Goal: Task Accomplishment & Management: Complete application form

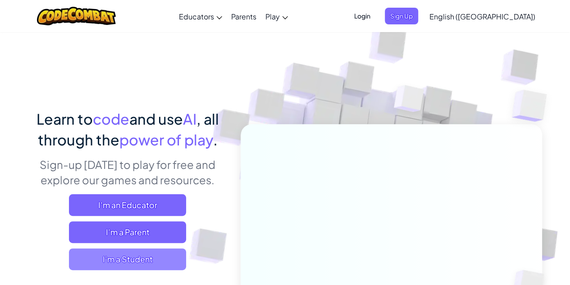
click at [118, 254] on span "I'm a Student" at bounding box center [127, 259] width 117 height 22
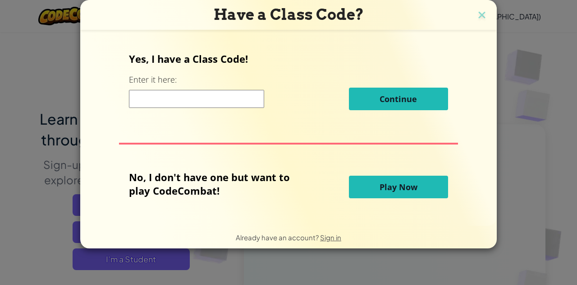
click at [384, 187] on span "Play Now" at bounding box center [399, 186] width 38 height 11
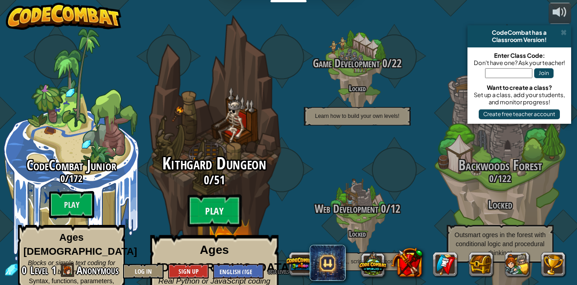
click at [223, 200] on btn "Play" at bounding box center [215, 210] width 54 height 32
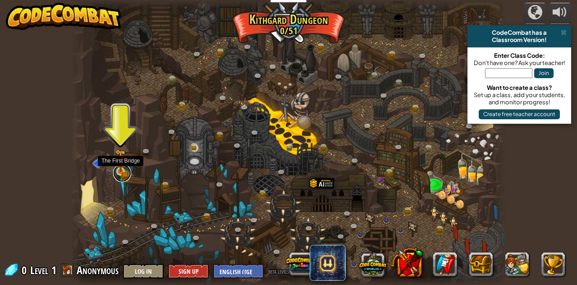
click at [122, 173] on link at bounding box center [122, 173] width 18 height 18
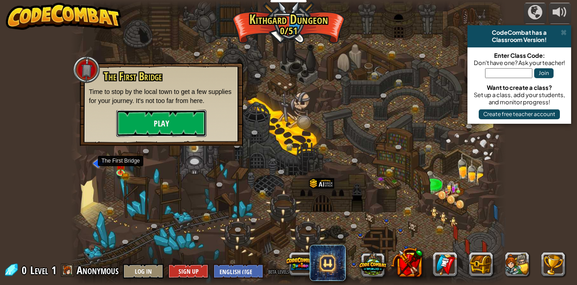
click at [148, 125] on button "Play" at bounding box center [161, 123] width 90 height 27
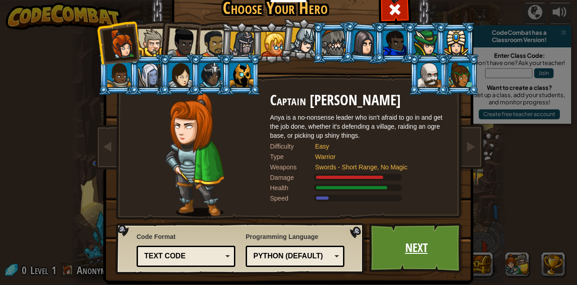
click at [427, 258] on link "Next" at bounding box center [416, 248] width 94 height 50
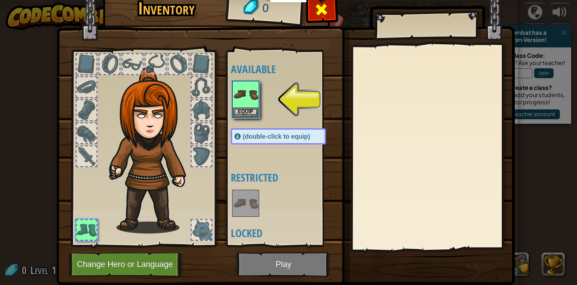
click at [314, 16] on span at bounding box center [321, 9] width 14 height 14
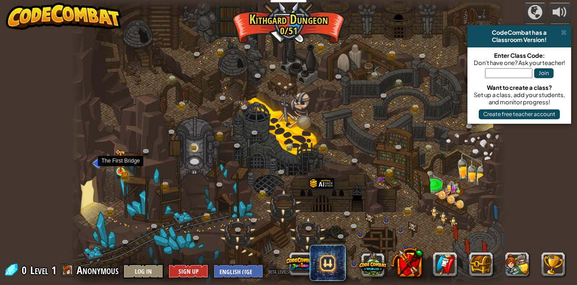
click at [120, 167] on img at bounding box center [120, 160] width 10 height 23
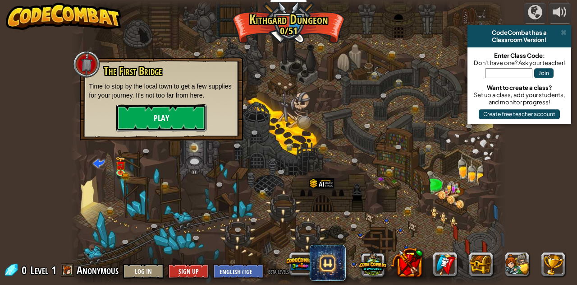
click at [154, 124] on button "Play" at bounding box center [161, 117] width 90 height 27
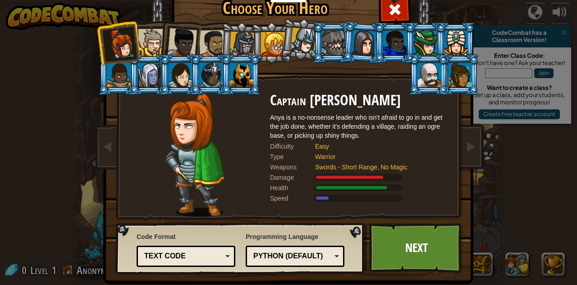
click at [173, 257] on div "Text code" at bounding box center [183, 256] width 78 height 10
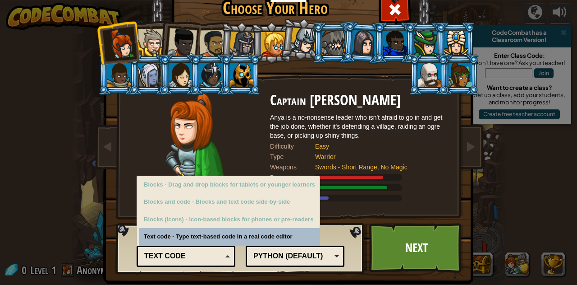
click at [173, 257] on div "Text code" at bounding box center [183, 256] width 78 height 10
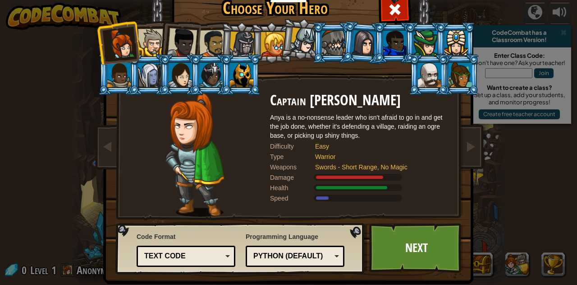
click at [170, 66] on div at bounding box center [180, 75] width 23 height 24
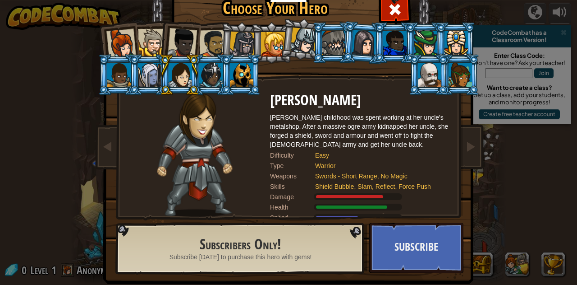
click at [119, 51] on div at bounding box center [121, 44] width 30 height 30
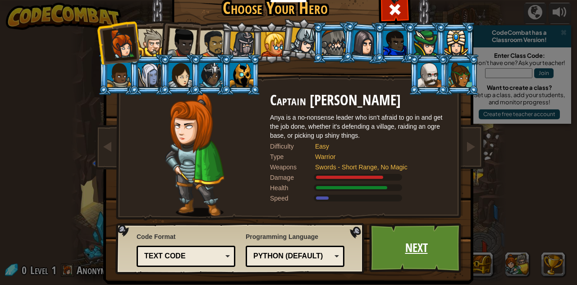
click at [414, 253] on link "Next" at bounding box center [416, 248] width 94 height 50
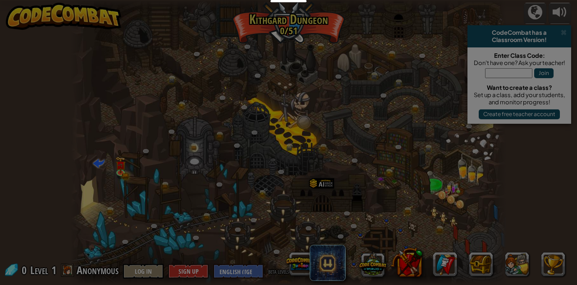
click at [0, 0] on div "Inventory 0 Available Equip (double-click to equip) Restricted Locked Equip Une…" at bounding box center [0, 0] width 0 height 0
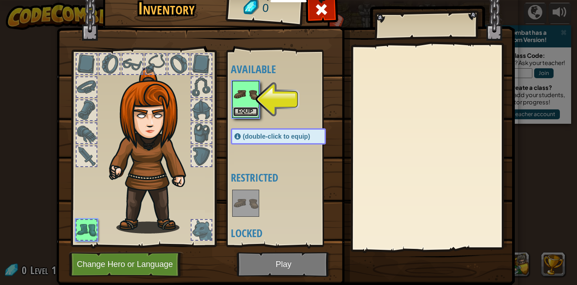
click at [238, 109] on button "Equip" at bounding box center [245, 111] width 25 height 9
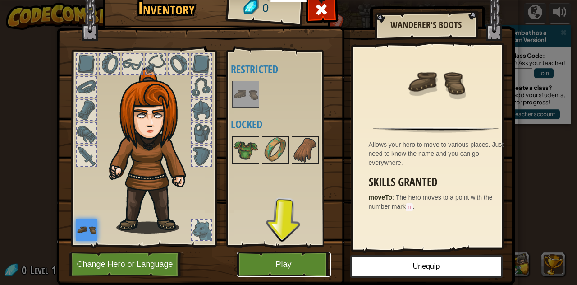
click at [288, 267] on button "Play" at bounding box center [284, 264] width 94 height 25
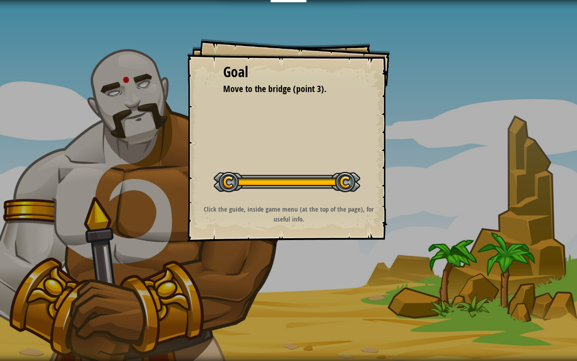
click at [340, 206] on strong "Click the guide, inside game menu (at the top of the page), for useful info." at bounding box center [289, 213] width 170 height 19
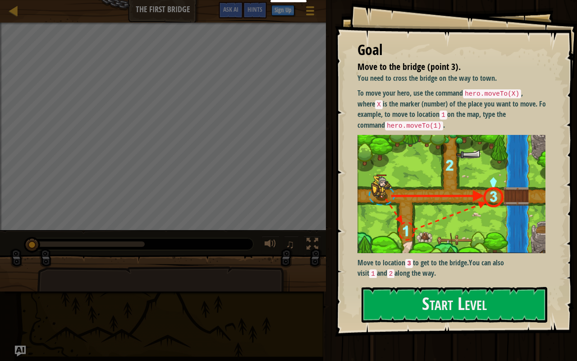
click at [441, 284] on div "Goal Move to the bridge (point 3). You need to cross the bridge on the way to t…" at bounding box center [456, 168] width 242 height 336
click at [447, 284] on button "Start Level" at bounding box center [455, 305] width 186 height 36
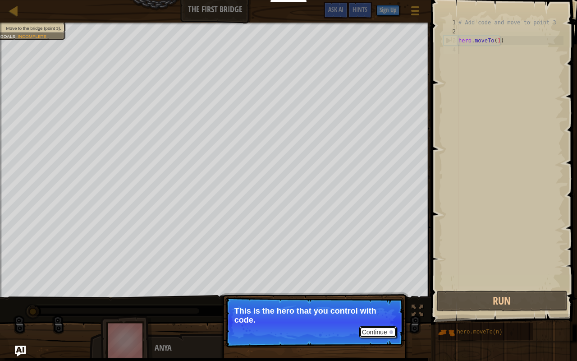
click at [371, 284] on button "Continue" at bounding box center [377, 332] width 37 height 12
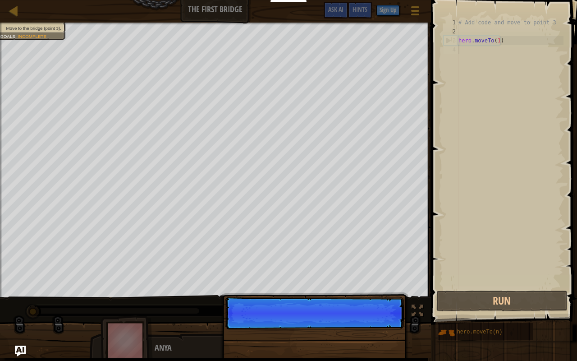
scroll to position [4, 0]
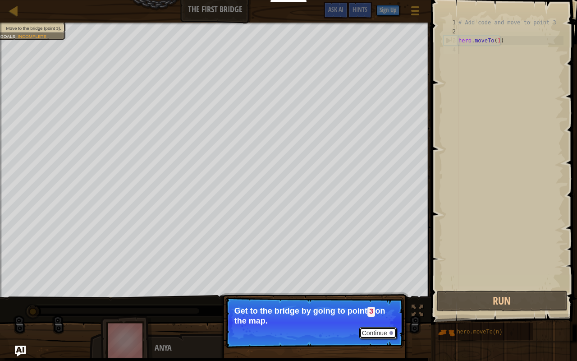
click at [371, 284] on button "Continue" at bounding box center [377, 333] width 37 height 12
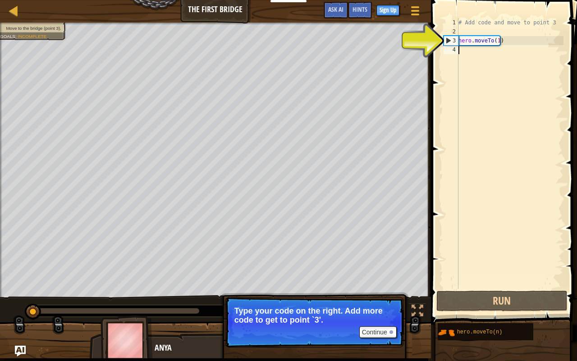
click at [496, 45] on div "# Add code and move to point 3 hero . moveTo ( 1 )" at bounding box center [510, 162] width 107 height 289
click at [496, 42] on div "# Add code and move to point 3 hero . moveTo ( 1 )" at bounding box center [510, 162] width 107 height 289
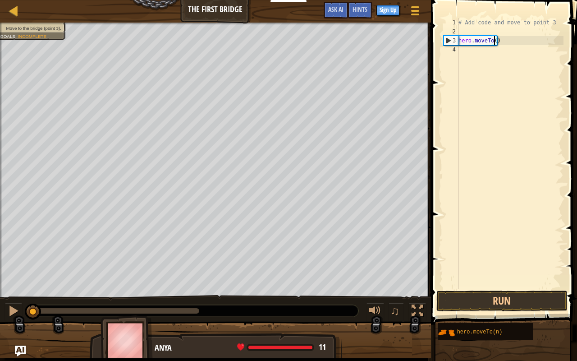
scroll to position [4, 3]
type textarea "hero.moveTo(2)"
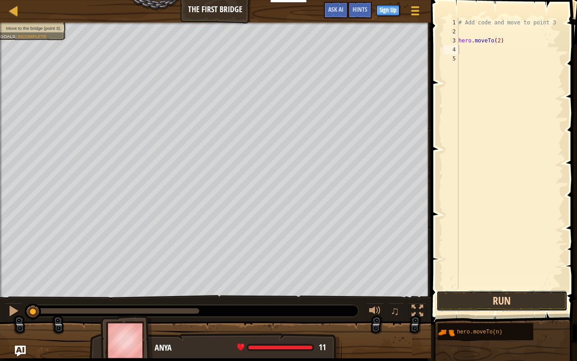
click at [464, 284] on button "Run" at bounding box center [502, 300] width 131 height 21
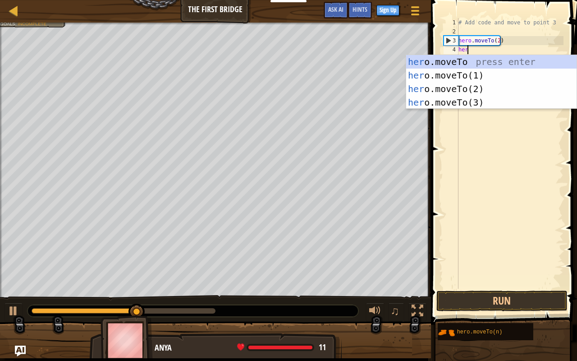
scroll to position [4, 0]
click at [475, 103] on div "her o.moveTo press enter her o.moveTo(1) press enter her o.moveTo(2) press ente…" at bounding box center [491, 95] width 171 height 81
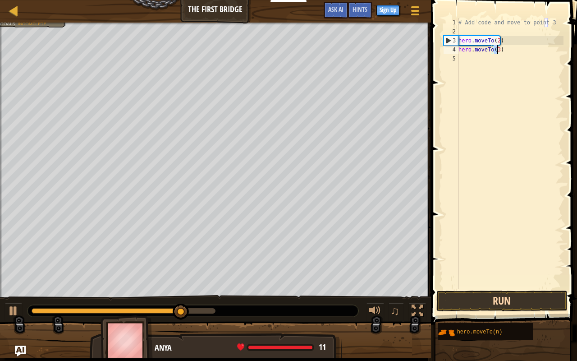
type textarea "hero.moveTo(3)"
click at [493, 284] on button "Run" at bounding box center [502, 300] width 131 height 21
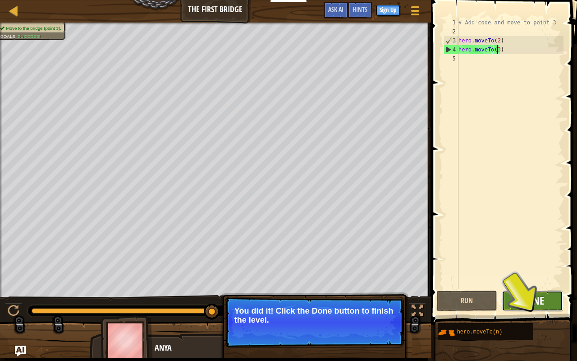
click at [522, 284] on span "Done" at bounding box center [532, 300] width 23 height 14
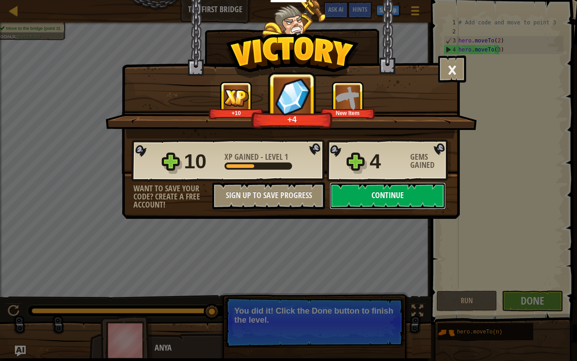
click at [418, 195] on button "Continue" at bounding box center [388, 195] width 116 height 27
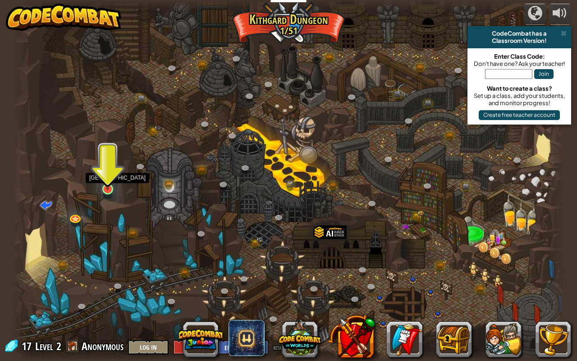
click at [109, 172] on img at bounding box center [108, 173] width 14 height 32
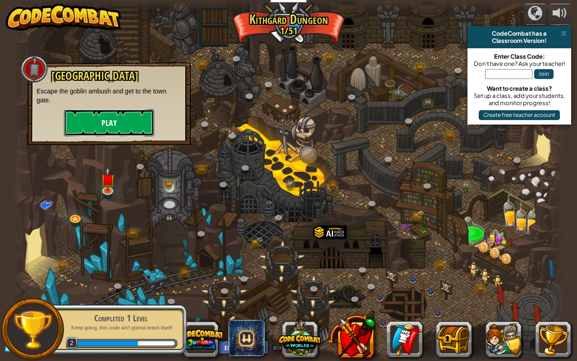
click at [109, 126] on button "Play" at bounding box center [109, 122] width 90 height 27
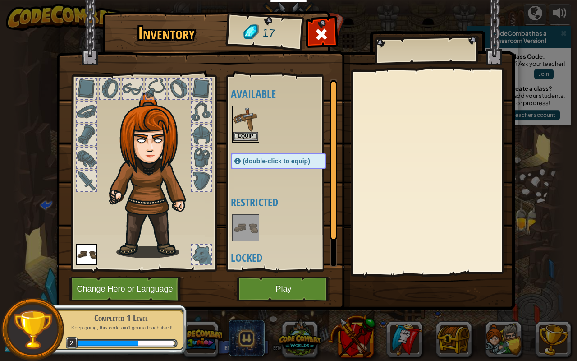
click at [244, 131] on img at bounding box center [245, 118] width 25 height 25
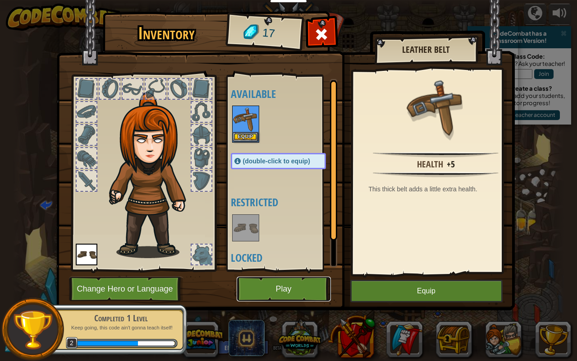
click at [306, 281] on button "Play" at bounding box center [284, 288] width 94 height 25
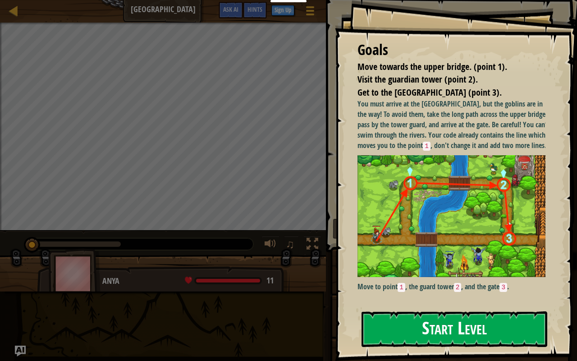
click at [478, 284] on button "Start Level" at bounding box center [455, 329] width 186 height 36
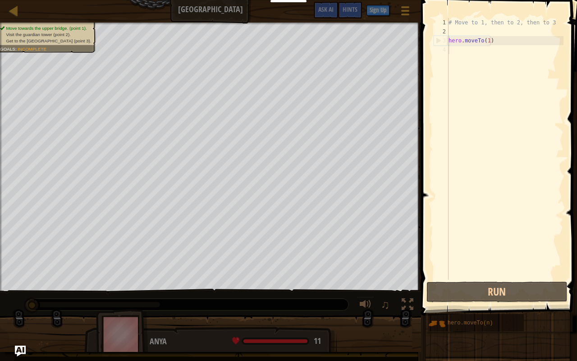
click at [490, 55] on div "# Move to 1, then to 2, then to 3 hero . moveTo ( 1 )" at bounding box center [505, 158] width 117 height 280
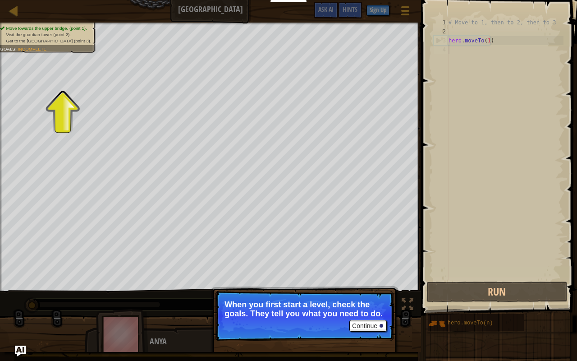
click at [27, 50] on span "Incomplete" at bounding box center [32, 48] width 29 height 5
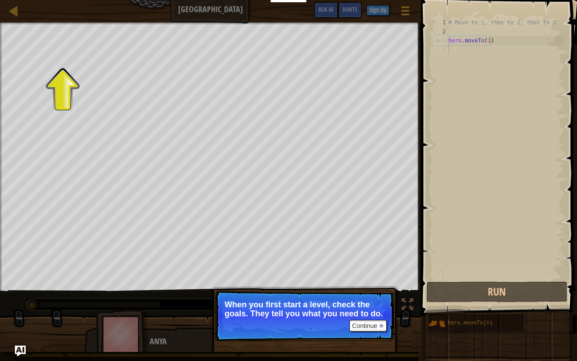
scroll to position [4, 0]
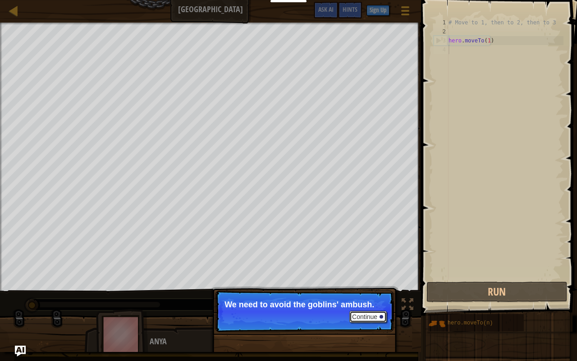
click at [363, 284] on button "Continue" at bounding box center [367, 317] width 37 height 12
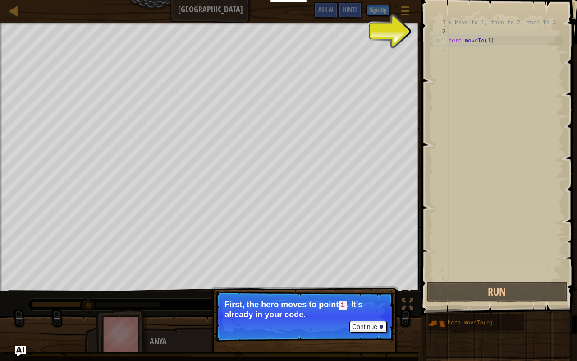
click at [422, 36] on span at bounding box center [499, 145] width 163 height 342
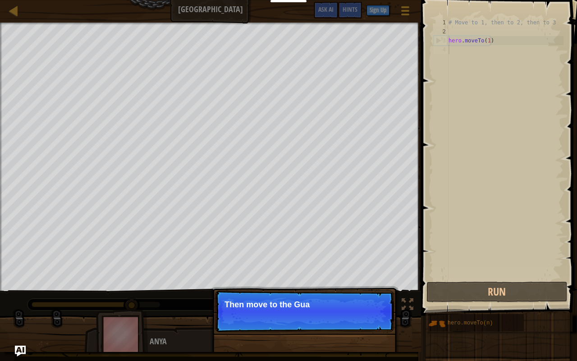
click at [361, 284] on p "Continue Then move to the [GEOGRAPHIC_DATA]" at bounding box center [304, 310] width 179 height 41
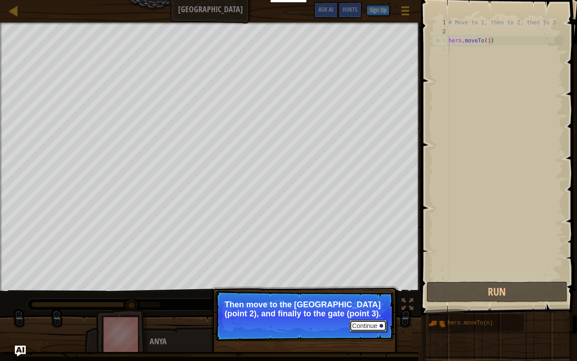
click at [366, 284] on button "Continue" at bounding box center [367, 326] width 37 height 12
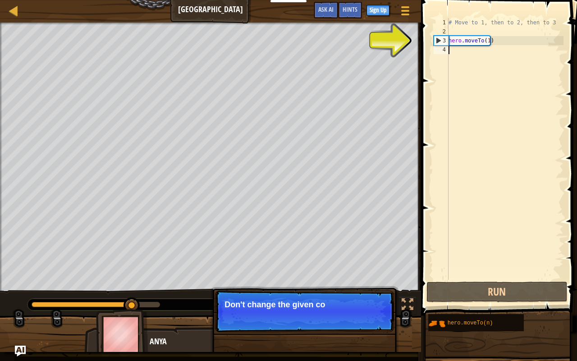
click at [366, 284] on p "Continue Don't change the given co" at bounding box center [304, 310] width 179 height 41
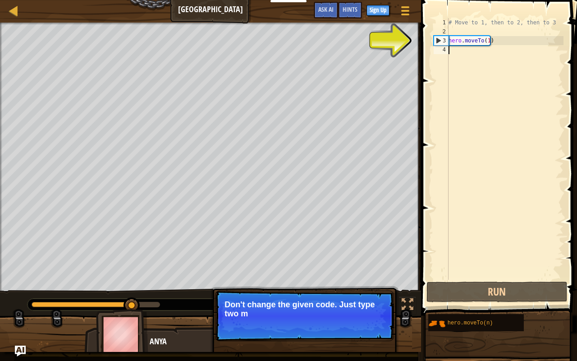
click at [449, 110] on div "# Move to 1, then to 2, then to 3 hero . moveTo ( 1 )" at bounding box center [505, 158] width 117 height 280
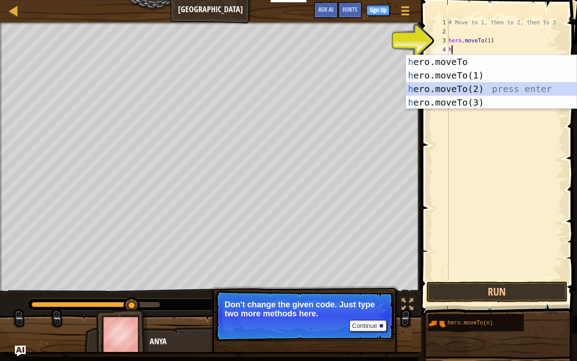
click at [452, 86] on div "h ero.moveTo press enter h ero.moveTo(1) press enter h ero.moveTo(2) press ente…" at bounding box center [491, 95] width 171 height 81
type textarea "hero.moveTo(2)"
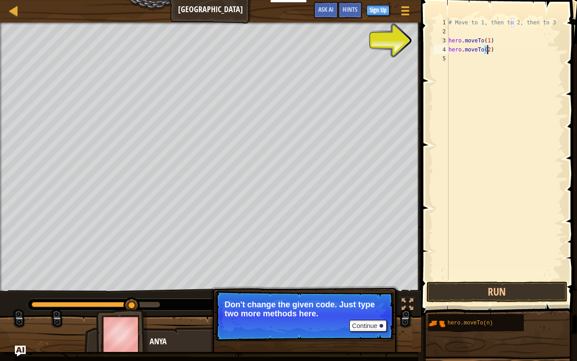
click at [455, 65] on div "# Move to 1, then to 2, then to 3 hero . moveTo ( 1 ) hero . moveTo ( 2 )" at bounding box center [505, 158] width 117 height 280
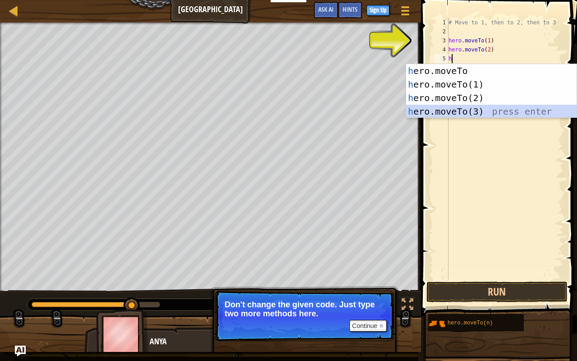
click at [446, 108] on div "h ero.moveTo press enter h ero.moveTo(1) press enter h ero.moveTo(2) press ente…" at bounding box center [491, 104] width 171 height 81
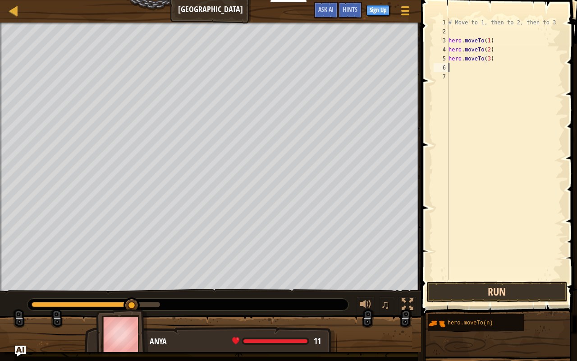
type textarea "hero.moveTo(3)"
click at [470, 284] on button "Run" at bounding box center [497, 291] width 141 height 21
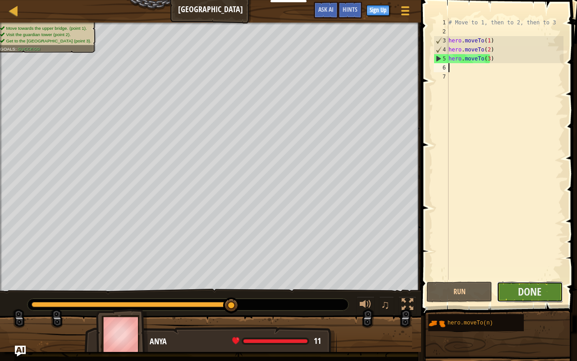
click at [510, 284] on button "Done" at bounding box center [530, 291] width 66 height 21
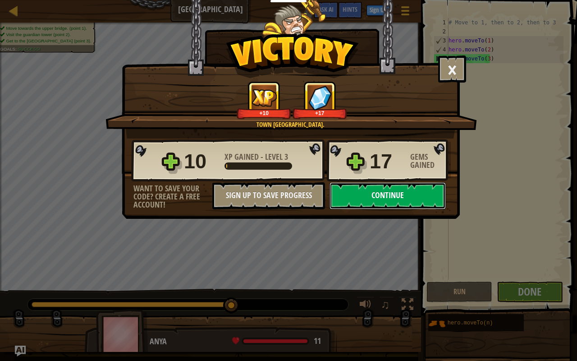
click at [418, 196] on button "Continue" at bounding box center [388, 195] width 116 height 27
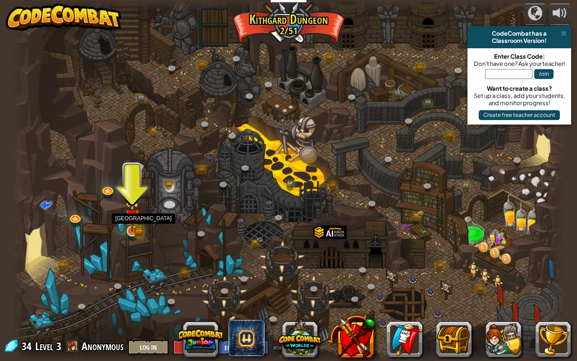
click at [133, 230] on img at bounding box center [132, 216] width 14 height 31
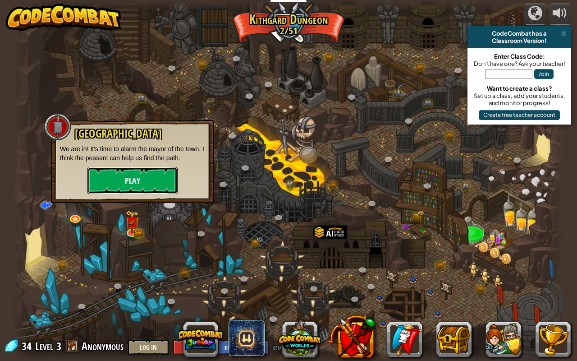
click at [135, 179] on button "Play" at bounding box center [132, 180] width 90 height 27
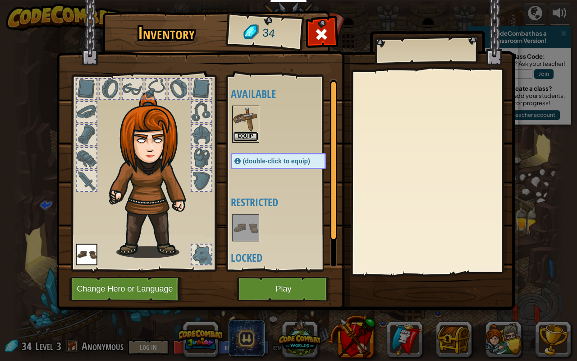
click at [246, 133] on button "Equip" at bounding box center [245, 136] width 25 height 9
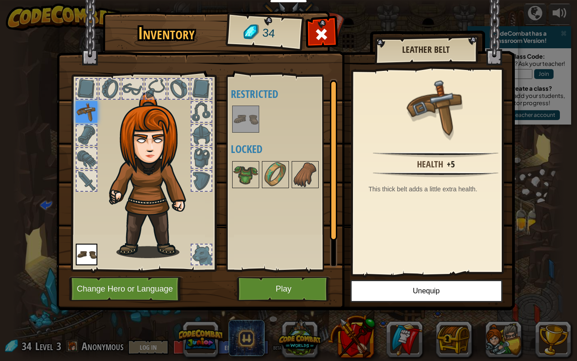
click at [304, 284] on img at bounding box center [285, 146] width 459 height 327
click at [297, 284] on button "Play" at bounding box center [284, 288] width 94 height 25
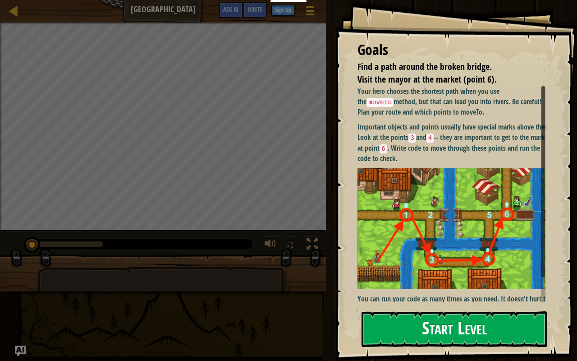
click at [420, 284] on button "Start Level" at bounding box center [455, 329] width 186 height 36
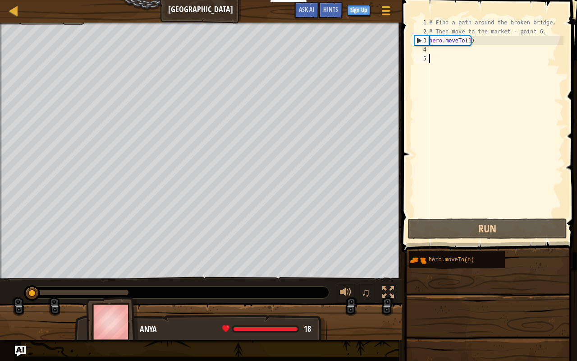
click at [404, 42] on span at bounding box center [490, 113] width 183 height 279
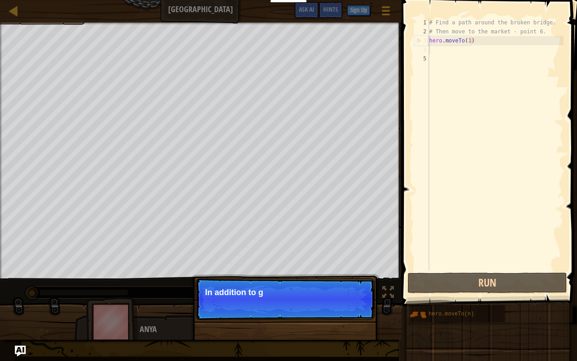
click at [435, 48] on div "# Find a path around the broken bridge. # Then move to the market - point 6. he…" at bounding box center [495, 153] width 136 height 271
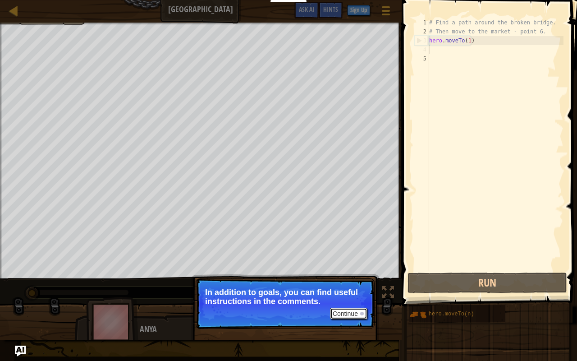
click at [349, 284] on button "Continue" at bounding box center [348, 314] width 37 height 12
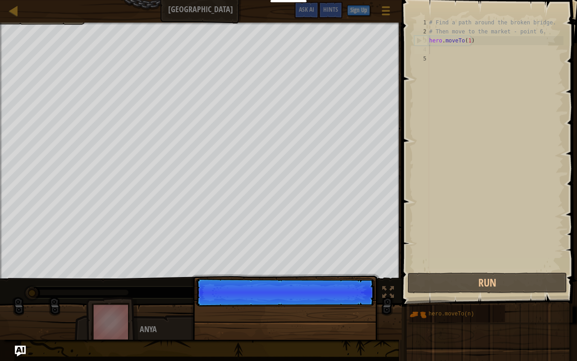
scroll to position [4, 0]
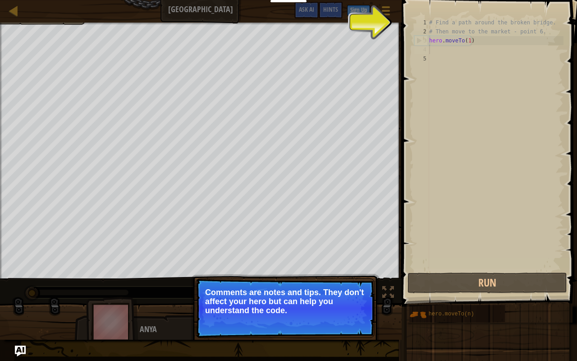
click at [349, 284] on p "Comments are notes and tips. They don't affect your hero but can help you under…" at bounding box center [285, 301] width 160 height 27
click at [348, 284] on button "Continue" at bounding box center [348, 323] width 37 height 12
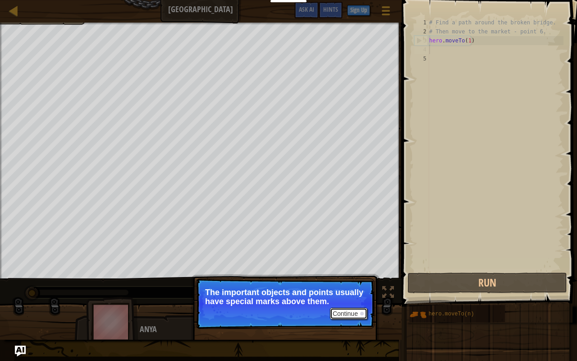
click at [361, 284] on button "Continue" at bounding box center [348, 314] width 37 height 12
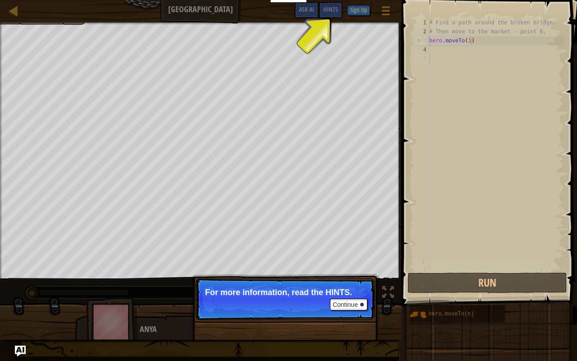
click at [438, 57] on div "# Find a path around the broken bridge. # Then move to the market - point 6. he…" at bounding box center [495, 153] width 136 height 271
click at [437, 51] on div "# Find a path around the broken bridge. # Then move to the market - point 6. he…" at bounding box center [495, 153] width 136 height 271
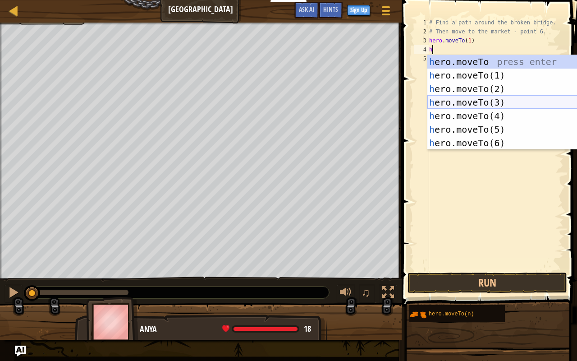
click at [477, 103] on div "h ero.moveTo press enter h ero.moveTo(1) press enter h ero.moveTo(2) press ente…" at bounding box center [512, 116] width 171 height 122
type textarea "hero.moveTo(3)"
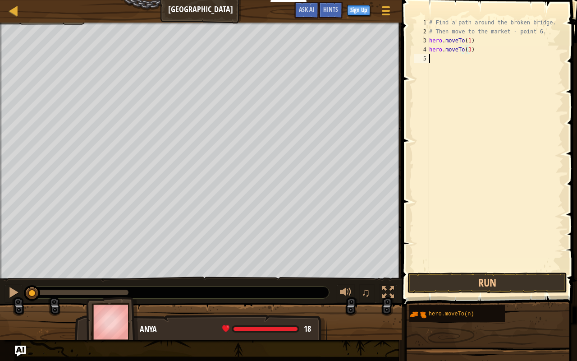
click at [440, 60] on div "# Find a path around the broken bridge. # Then move to the market - point 6. he…" at bounding box center [495, 153] width 136 height 271
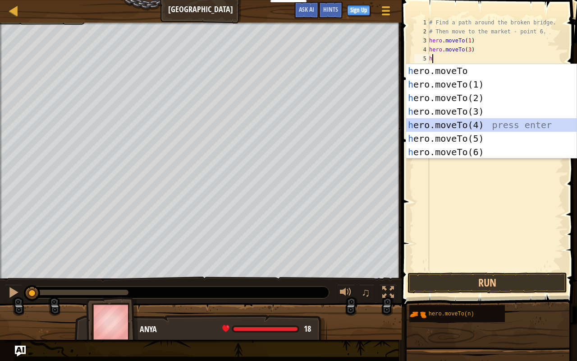
click at [468, 119] on div "h ero.moveTo press enter h ero.moveTo(1) press enter h ero.moveTo(2) press ente…" at bounding box center [491, 125] width 171 height 122
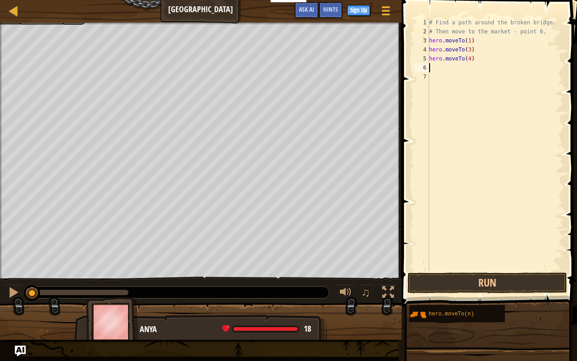
scroll to position [4, 3]
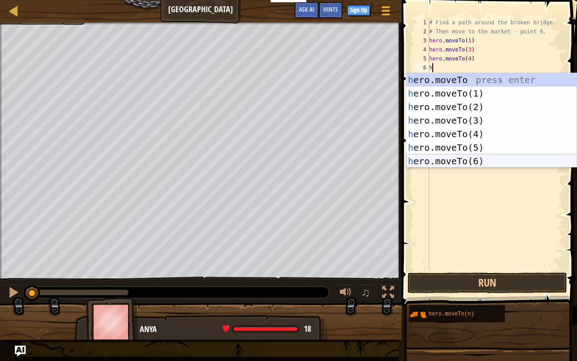
click at [450, 160] on div "h ero.moveTo press enter h ero.moveTo(1) press enter h ero.moveTo(2) press ente…" at bounding box center [491, 134] width 171 height 122
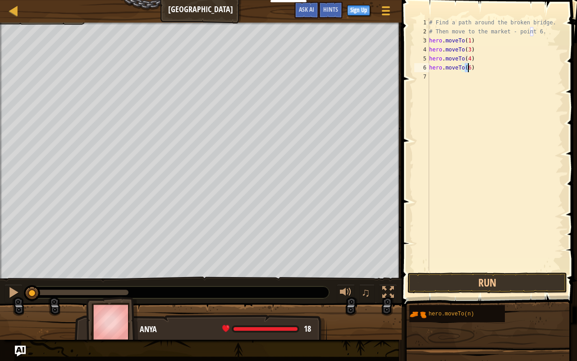
scroll to position [4, 3]
type textarea "hero.moveTo(6)"
click at [452, 276] on button "Run" at bounding box center [488, 282] width 160 height 21
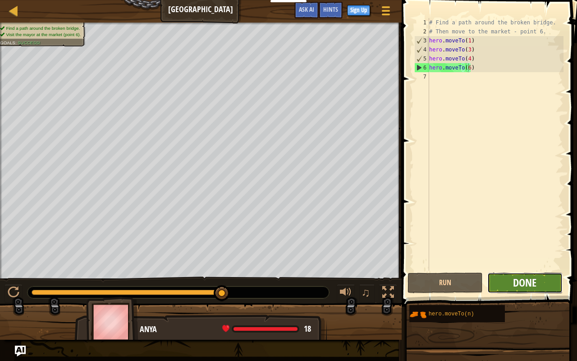
click at [532, 275] on button "Done" at bounding box center [524, 282] width 75 height 21
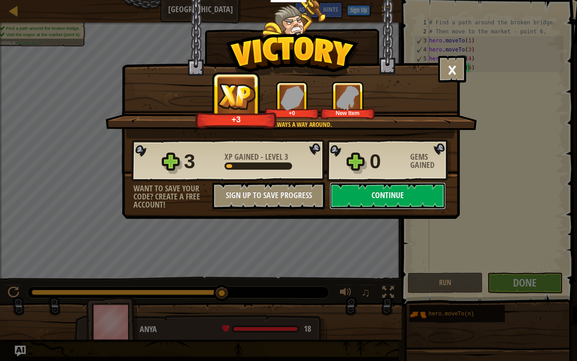
click at [399, 189] on button "Continue" at bounding box center [388, 195] width 116 height 27
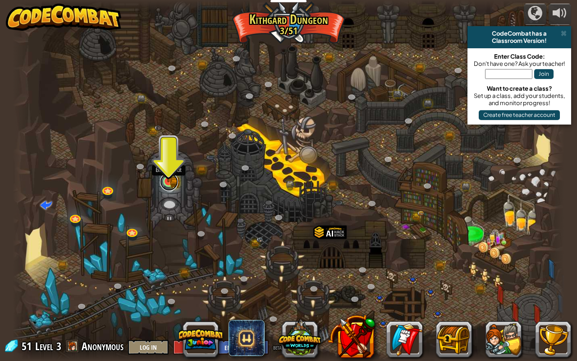
click at [170, 182] on link at bounding box center [169, 182] width 18 height 18
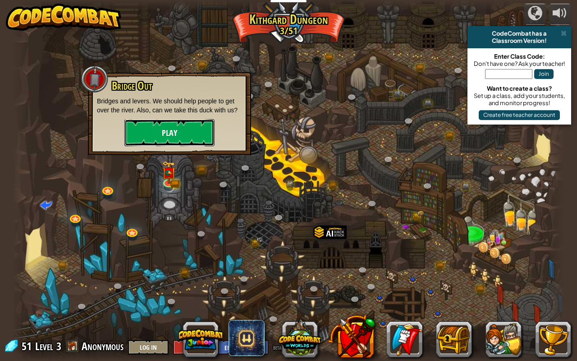
click at [168, 136] on button "Play" at bounding box center [169, 132] width 90 height 27
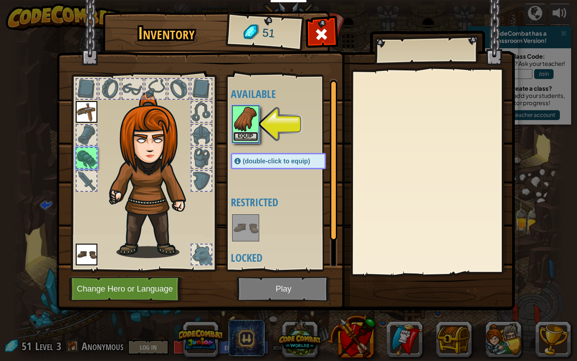
click at [252, 132] on button "Equip" at bounding box center [245, 136] width 25 height 9
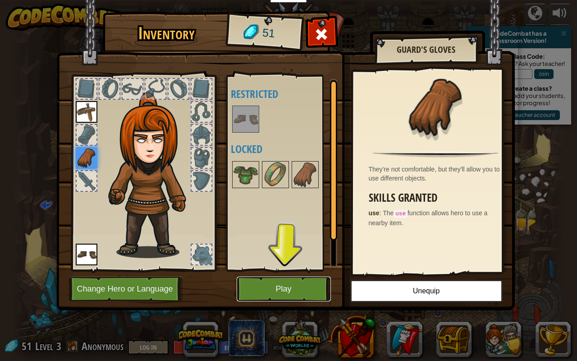
click at [290, 281] on button "Play" at bounding box center [284, 288] width 94 height 25
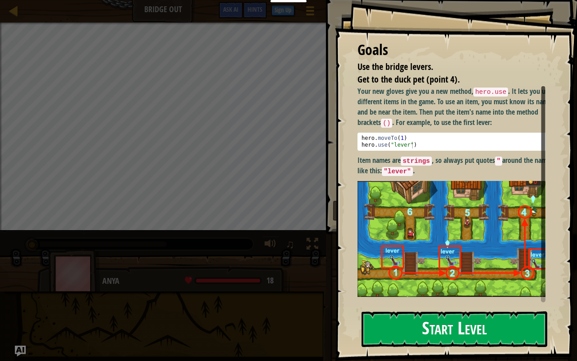
click at [407, 284] on button "Start Level" at bounding box center [455, 329] width 186 height 36
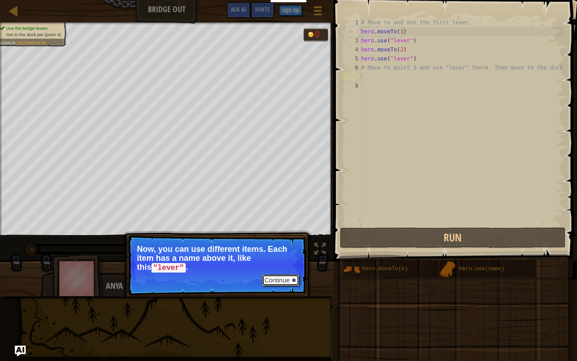
click at [278, 279] on button "Continue" at bounding box center [280, 280] width 37 height 12
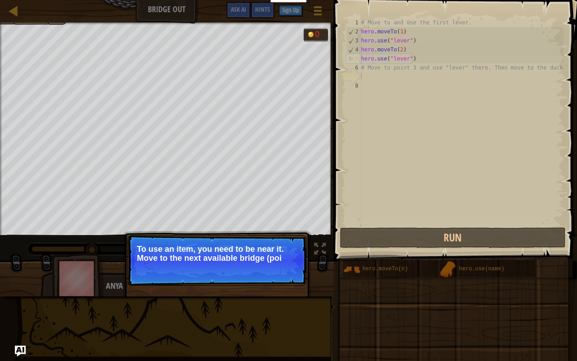
click at [368, 78] on div "# Move to and use the first lever. hero . moveTo ( 1 ) hero . use ( "lever" ) h…" at bounding box center [461, 130] width 204 height 225
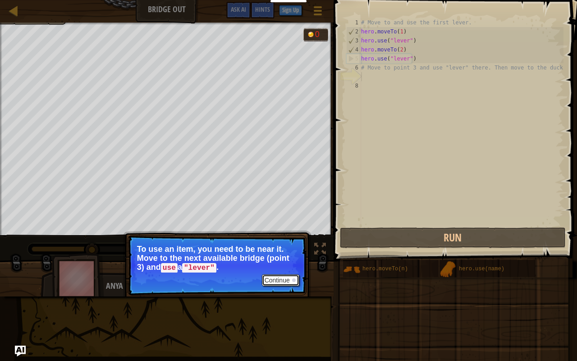
click at [280, 282] on button "Continue" at bounding box center [280, 280] width 37 height 12
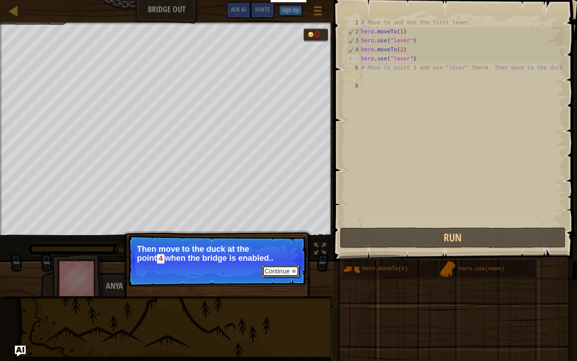
click at [279, 273] on button "Continue" at bounding box center [280, 271] width 37 height 12
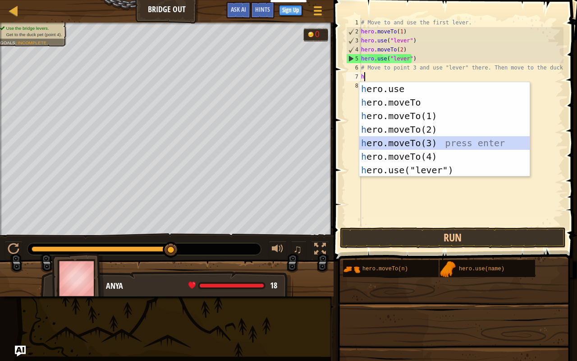
click at [386, 142] on div "h ero.use press enter h ero.moveTo press enter h ero.moveTo(1) press enter h er…" at bounding box center [444, 143] width 171 height 122
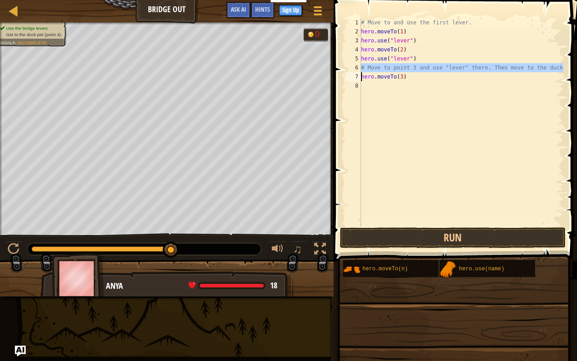
drag, startPoint x: 361, startPoint y: 67, endPoint x: 420, endPoint y: 66, distance: 59.5
click at [420, 66] on div "hero.moveTo(3) 1 2 3 4 5 6 7 8 # Move to and use the first lever. hero . moveTo…" at bounding box center [454, 121] width 219 height 207
type textarea "hero.moveTo(3)"
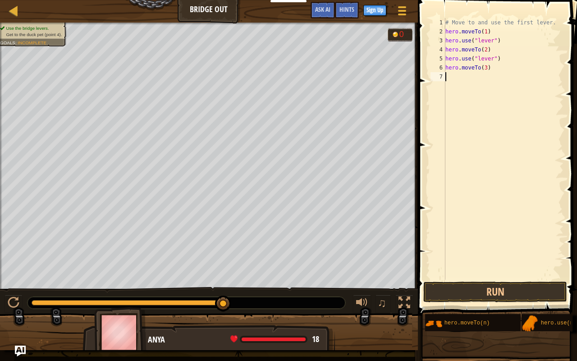
click at [448, 74] on div "# Move to and use the first lever. hero . moveTo ( 1 ) hero . use ( "lever" ) h…" at bounding box center [504, 158] width 120 height 280
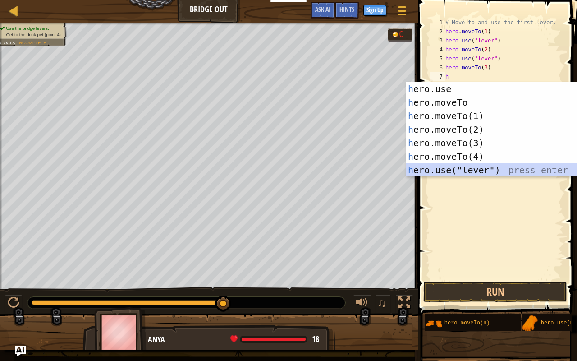
click at [455, 170] on div "h ero.use press enter h ero.moveTo press enter h ero.moveTo(1) press enter h er…" at bounding box center [491, 143] width 171 height 122
type textarea "hero.use("lever")"
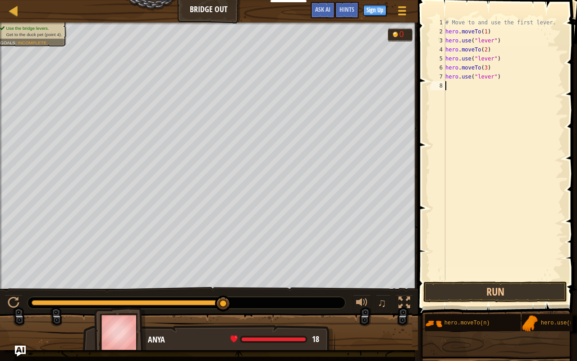
click at [461, 89] on div "# Move to and use the first lever. hero . moveTo ( 1 ) hero . use ( "lever" ) h…" at bounding box center [504, 158] width 120 height 280
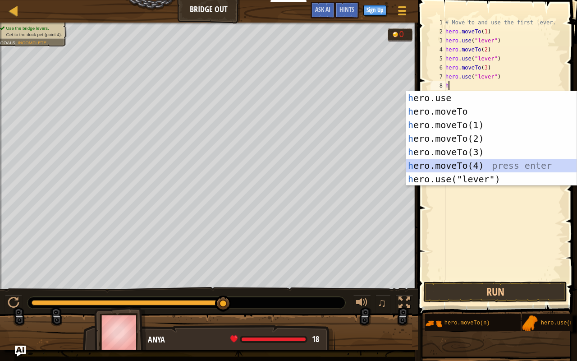
click at [476, 161] on div "h ero.use press enter h ero.moveTo press enter h ero.moveTo(1) press enter h er…" at bounding box center [491, 152] width 171 height 122
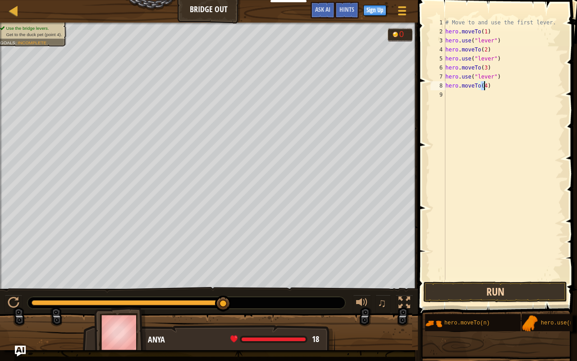
type textarea "hero.moveTo(4)"
click at [494, 284] on button "Run" at bounding box center [495, 291] width 144 height 21
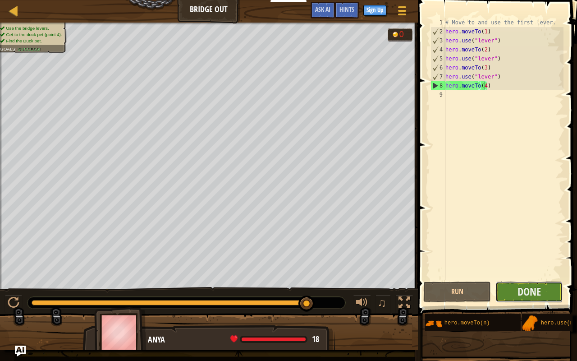
click at [544, 284] on button "Done" at bounding box center [530, 291] width 68 height 21
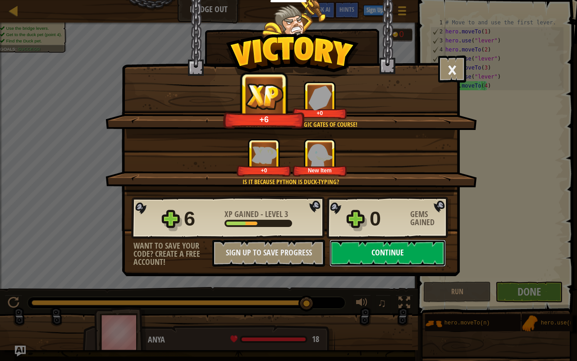
click at [370, 251] on button "Continue" at bounding box center [388, 252] width 116 height 27
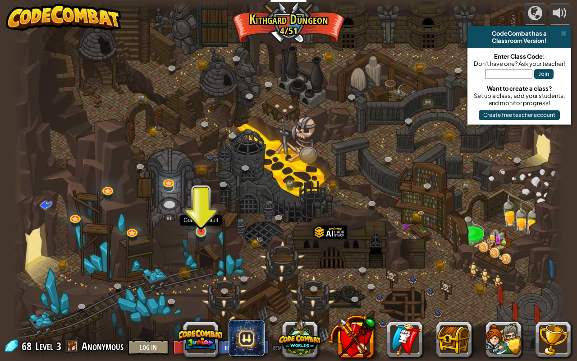
click at [200, 228] on img at bounding box center [201, 216] width 14 height 32
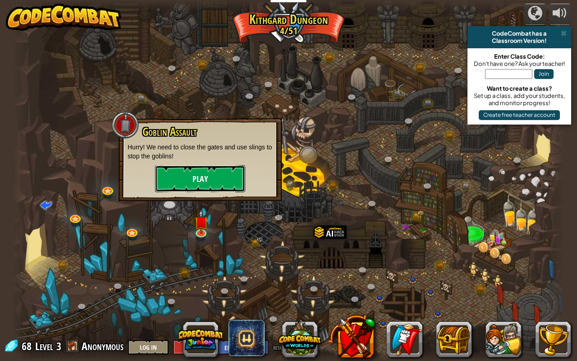
click at [205, 186] on button "Play" at bounding box center [200, 178] width 90 height 27
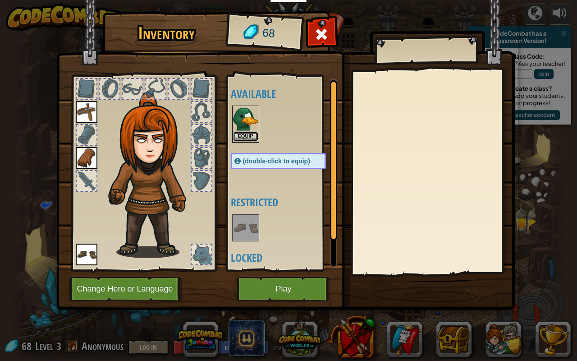
click at [250, 134] on button "Equip" at bounding box center [245, 136] width 25 height 9
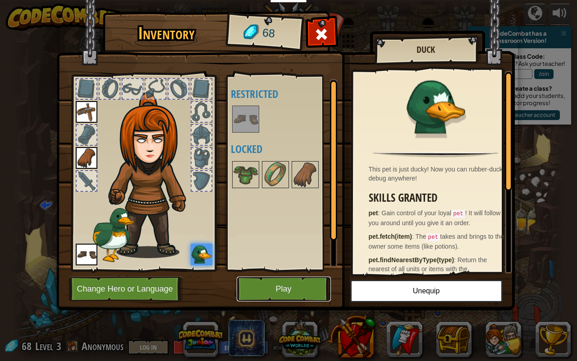
click at [285, 284] on button "Play" at bounding box center [284, 288] width 94 height 25
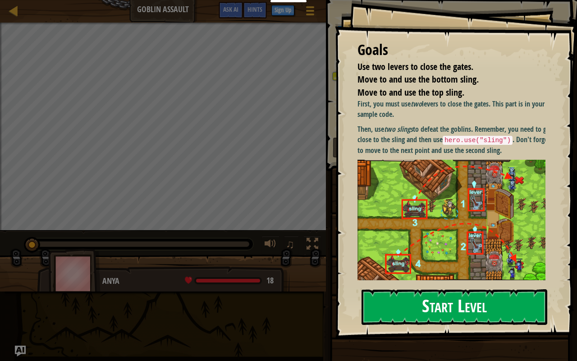
click at [455, 284] on button "Start Level" at bounding box center [455, 307] width 186 height 36
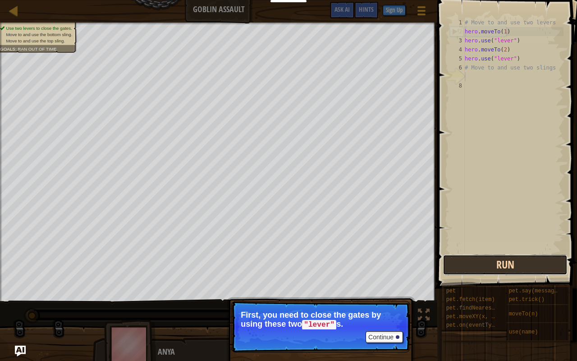
click at [484, 261] on button "Run" at bounding box center [505, 264] width 125 height 21
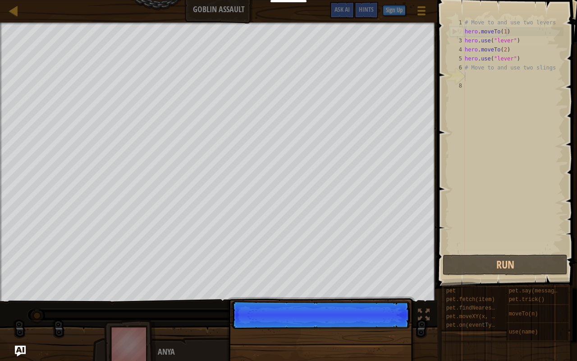
scroll to position [4, 0]
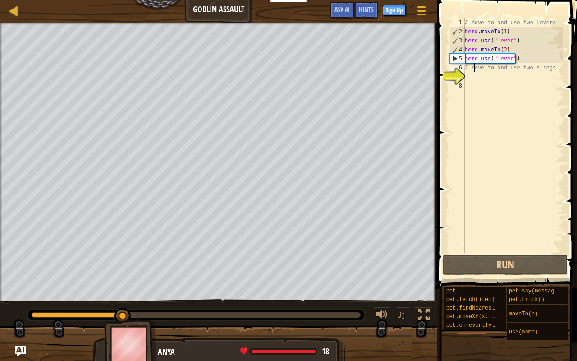
click at [475, 68] on div "# Move to and use two levers hero . moveTo ( 1 ) hero . use ( "lever" ) hero . …" at bounding box center [513, 144] width 101 height 253
drag, startPoint x: 465, startPoint y: 69, endPoint x: 556, endPoint y: 67, distance: 91.1
click at [556, 67] on div "# Move to and use two levers hero . moveTo ( 1 ) hero . use ( "lever" ) hero . …" at bounding box center [513, 144] width 101 height 253
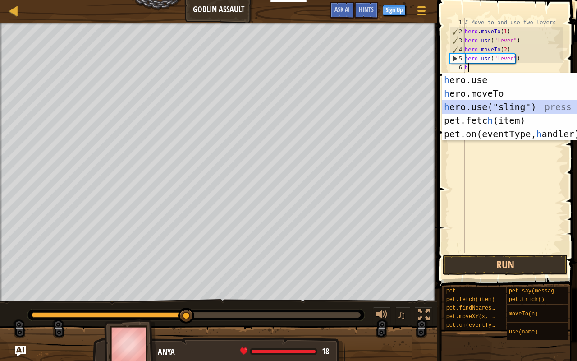
click at [544, 102] on div "h ero.use press enter h ero.moveTo press enter h ero.use("sling") press enter p…" at bounding box center [527, 120] width 171 height 95
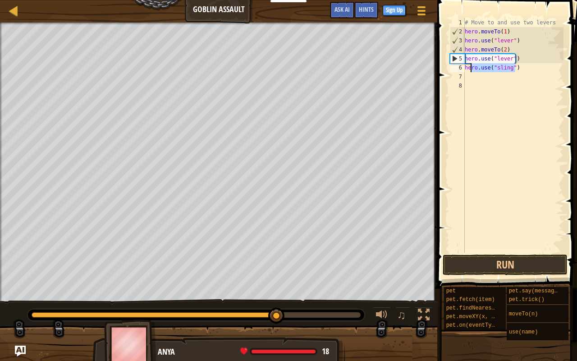
drag, startPoint x: 517, startPoint y: 69, endPoint x: 470, endPoint y: 70, distance: 47.4
click at [470, 70] on div "# Move to and use two levers hero . moveTo ( 1 ) hero . use ( "lever" ) hero . …" at bounding box center [513, 144] width 101 height 253
type textarea "h"
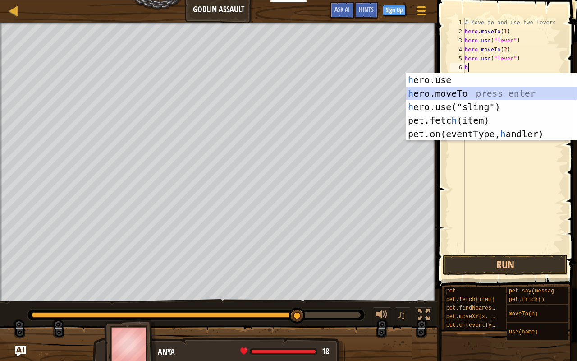
click at [472, 90] on div "h ero.use press enter h ero.moveTo press enter h ero.use("sling") press enter p…" at bounding box center [491, 120] width 171 height 95
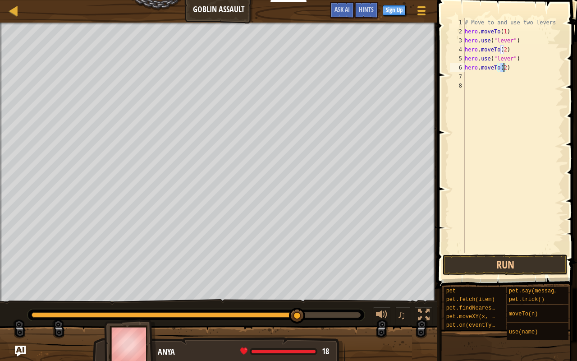
type textarea "hero.moveTo(3)"
click at [472, 79] on div "# Move to and use two levers hero . moveTo ( 1 ) hero . use ( "lever" ) hero . …" at bounding box center [513, 144] width 101 height 253
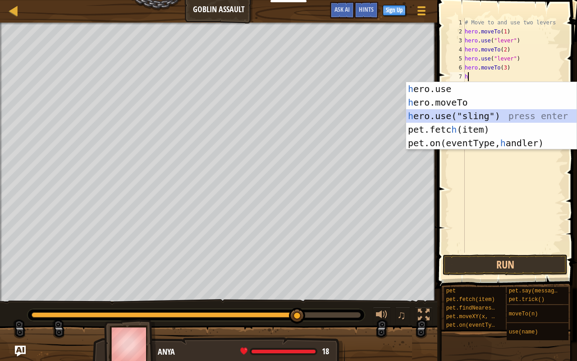
click at [475, 111] on div "h ero.use press enter h ero.moveTo press enter h ero.use("sling") press enter p…" at bounding box center [491, 129] width 171 height 95
type textarea "hero.use("sling")"
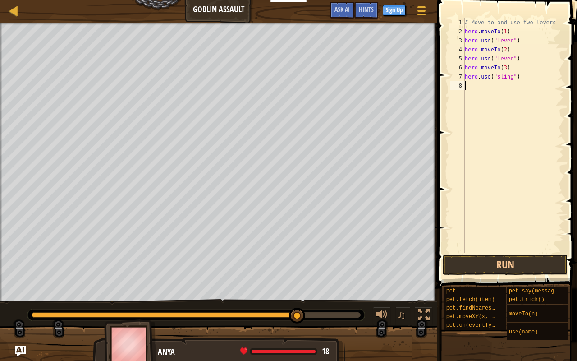
click at [476, 86] on div "# Move to and use two levers hero . moveTo ( 1 ) hero . use ( "lever" ) hero . …" at bounding box center [513, 144] width 101 height 253
click at [503, 70] on div "# Move to and use two levers hero . moveTo ( 1 ) hero . use ( "lever" ) hero . …" at bounding box center [513, 144] width 101 height 253
type textarea "hero.moveTo(4)"
click at [470, 88] on div "# Move to and use two levers hero . moveTo ( 1 ) hero . use ( "lever" ) hero . …" at bounding box center [513, 144] width 101 height 253
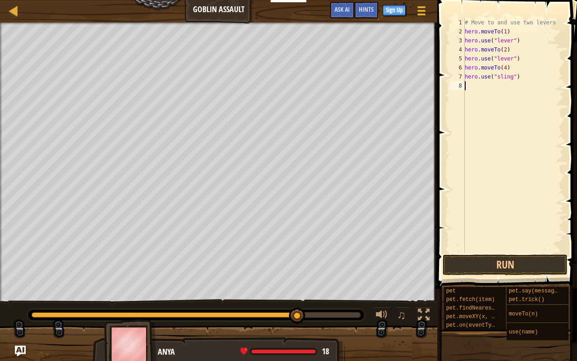
scroll to position [4, 0]
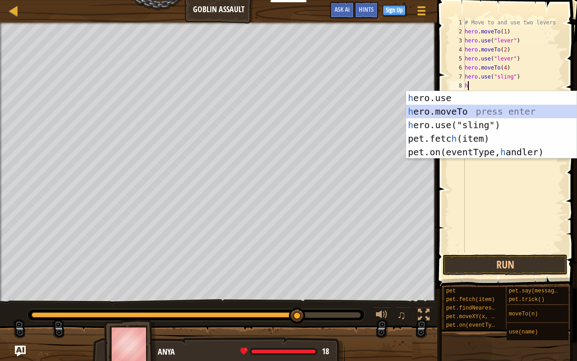
click at [473, 106] on div "h ero.use press enter h ero.moveTo press enter h ero.use("sling") press enter p…" at bounding box center [491, 138] width 171 height 95
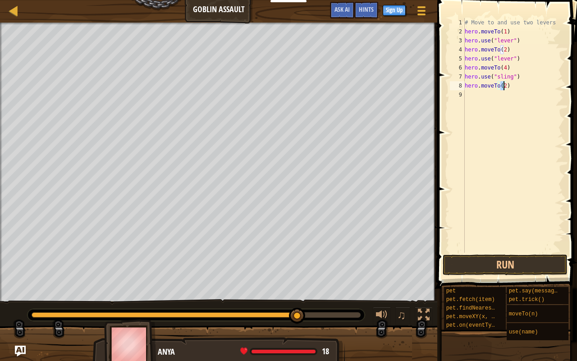
type textarea "hero.moveTo(3)"
click at [473, 95] on div "# Move to and use two levers hero . moveTo ( 1 ) hero . use ( "lever" ) hero . …" at bounding box center [513, 144] width 101 height 253
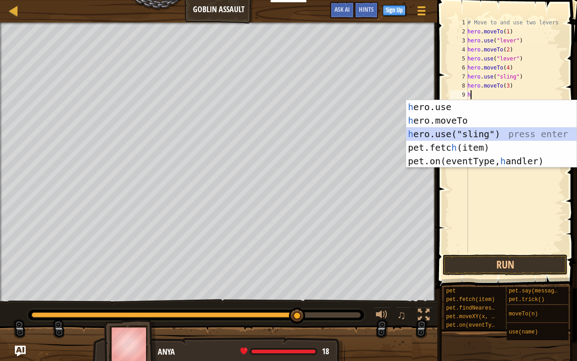
click at [473, 128] on div "h ero.use press enter h ero.moveTo press enter h ero.use("sling") press enter p…" at bounding box center [491, 147] width 171 height 95
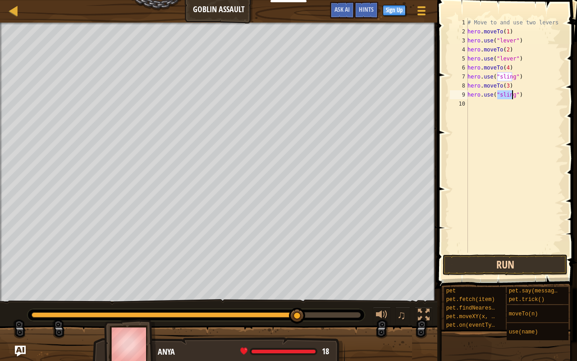
type textarea "hero.use("sling")"
click at [502, 262] on button "Run" at bounding box center [505, 264] width 125 height 21
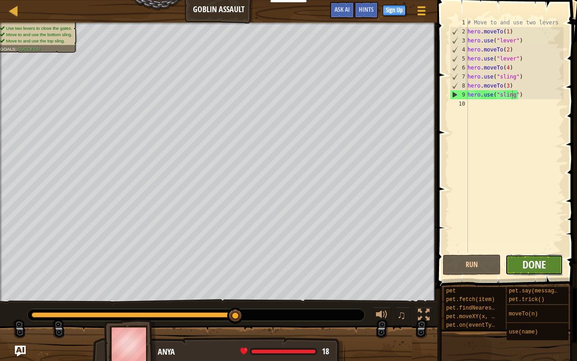
click at [545, 269] on span "Done" at bounding box center [534, 264] width 23 height 14
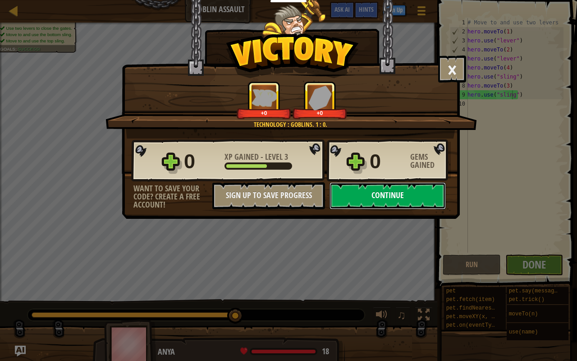
click at [423, 197] on button "Continue" at bounding box center [388, 195] width 116 height 27
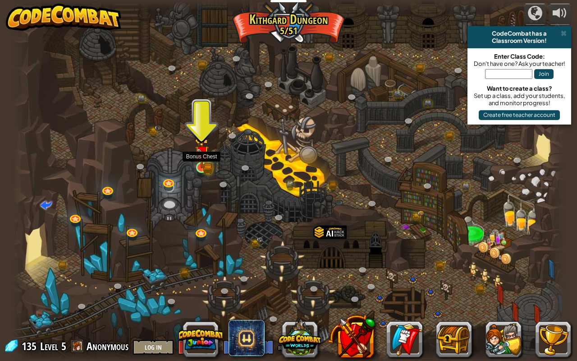
click at [205, 161] on img at bounding box center [202, 152] width 14 height 31
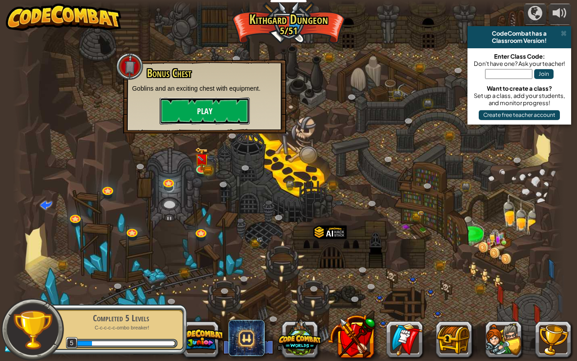
click at [205, 115] on button "Play" at bounding box center [205, 110] width 90 height 27
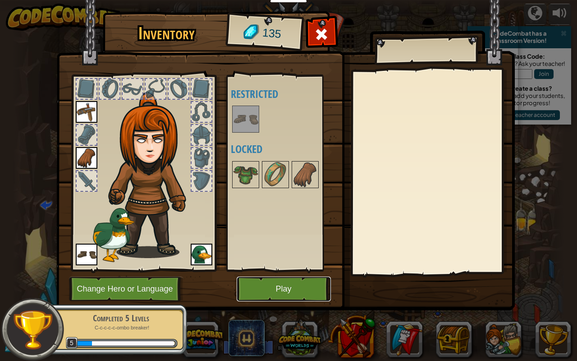
click at [293, 284] on button "Play" at bounding box center [284, 288] width 94 height 25
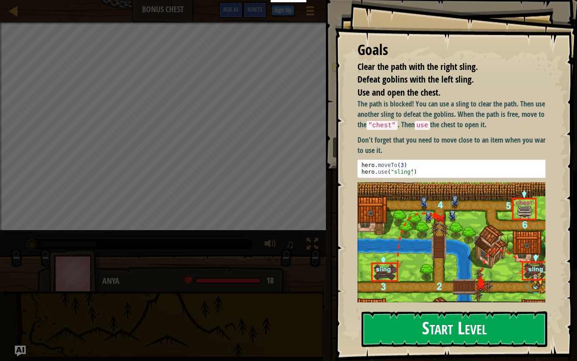
click at [411, 284] on button "Start Level" at bounding box center [455, 329] width 186 height 36
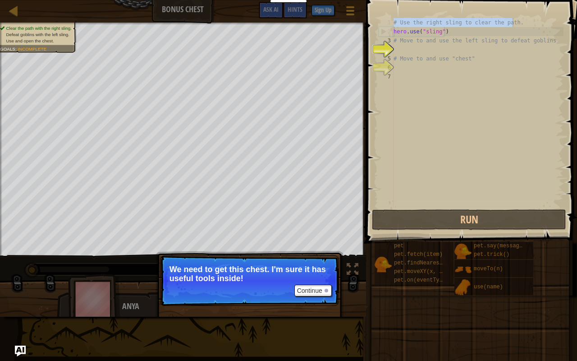
drag, startPoint x: 394, startPoint y: 20, endPoint x: 520, endPoint y: 18, distance: 126.3
click at [520, 18] on div "# Use the right sling to clear the path. hero . use ( "sling" ) # Move to and u…" at bounding box center [478, 121] width 172 height 207
click at [310, 284] on button "Continue" at bounding box center [312, 291] width 37 height 12
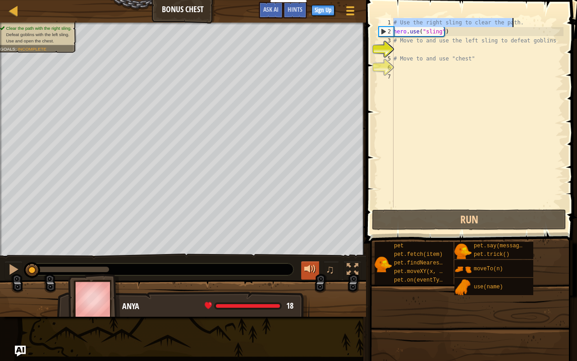
scroll to position [4, 0]
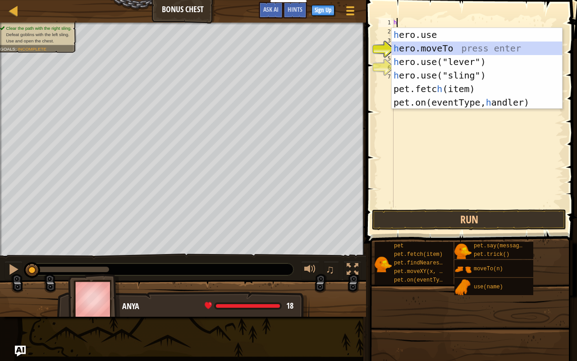
click at [427, 51] on div "h ero.use press enter h ero.moveTo press enter h ero.use("lever") press enter h…" at bounding box center [477, 82] width 171 height 108
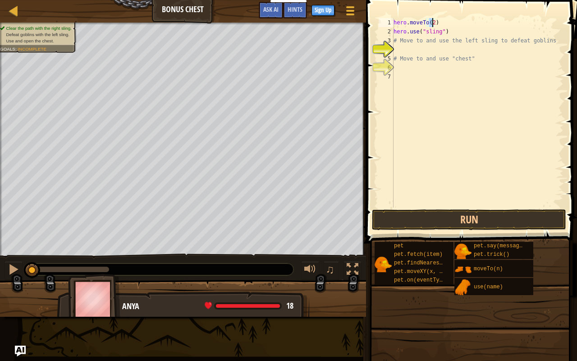
type textarea "hero.moveTo(3)"
drag, startPoint x: 441, startPoint y: 22, endPoint x: 395, endPoint y: 26, distance: 46.2
click at [395, 26] on div "hero . moveTo ( 3 ) hero . use ( "sling" ) # Move to and use the left sling to …" at bounding box center [478, 121] width 172 height 207
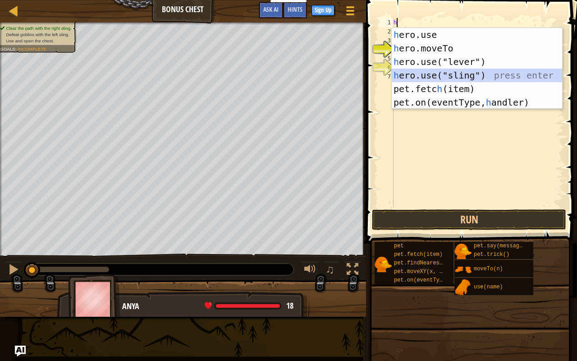
click at [418, 71] on div "h ero.use press enter h ero.moveTo press enter h ero.use("lever") press enter h…" at bounding box center [477, 82] width 171 height 108
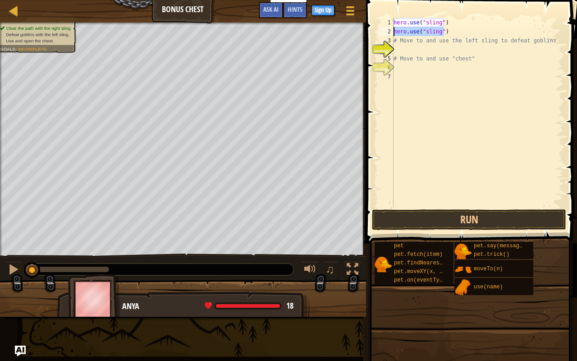
drag, startPoint x: 443, startPoint y: 34, endPoint x: 389, endPoint y: 34, distance: 53.7
click at [389, 34] on div "hero.use("sling") 1 2 3 4 5 6 7 hero . use ( "sling" ) hero . use ( "sling" ) #…" at bounding box center [470, 112] width 187 height 189
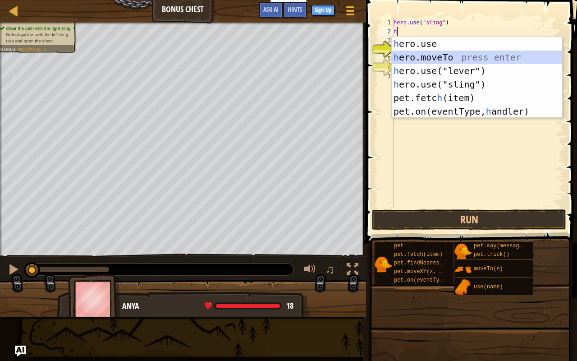
click at [423, 57] on div "h ero.use press enter h ero.moveTo press enter h ero.use("lever") press enter h…" at bounding box center [477, 91] width 171 height 108
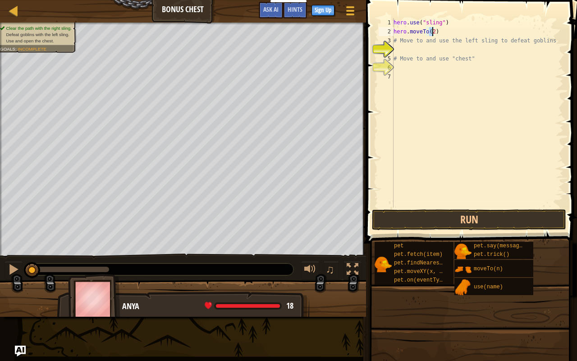
scroll to position [4, 3]
drag, startPoint x: 394, startPoint y: 40, endPoint x: 540, endPoint y: 41, distance: 145.7
click at [540, 41] on div "hero . use ( "sling" ) hero . moveTo ( 3 ) # Move to and use the left sling to …" at bounding box center [478, 121] width 172 height 207
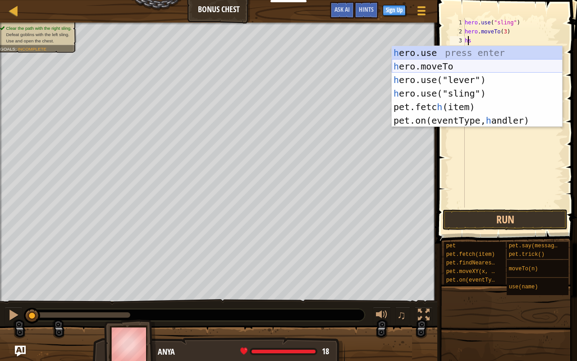
click at [501, 66] on div "h ero.use press enter h ero.moveTo press enter h ero.use("lever") press enter h…" at bounding box center [477, 100] width 171 height 108
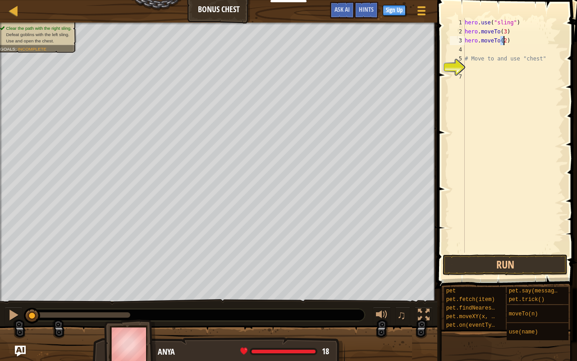
scroll to position [4, 3]
type textarea "hero.moveTo(4)"
click at [477, 52] on div "hero . use ( "sling" ) hero . moveTo ( 3 ) hero . moveTo ( 4 ) # Move to and us…" at bounding box center [513, 144] width 101 height 253
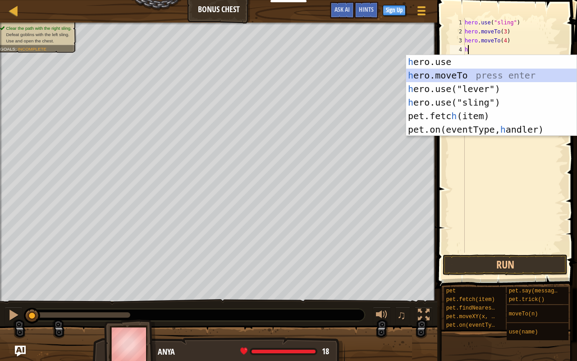
click at [485, 78] on div "h ero.use press enter h ero.moveTo press enter h ero.use("lever") press enter h…" at bounding box center [491, 109] width 171 height 108
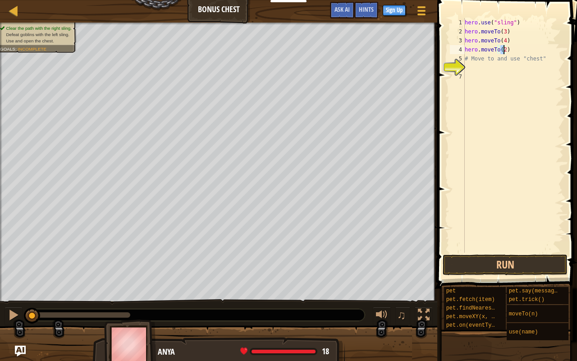
type textarea "hero.moveTo(5)"
click at [473, 63] on div "hero . use ( "sling" ) hero . moveTo ( 3 ) hero . moveTo ( 4 ) hero . moveTo ( …" at bounding box center [513, 144] width 101 height 253
click at [473, 61] on div "hero . use ( "sling" ) hero . moveTo ( 3 ) hero . moveTo ( 4 ) hero . moveTo ( …" at bounding box center [513, 144] width 101 height 253
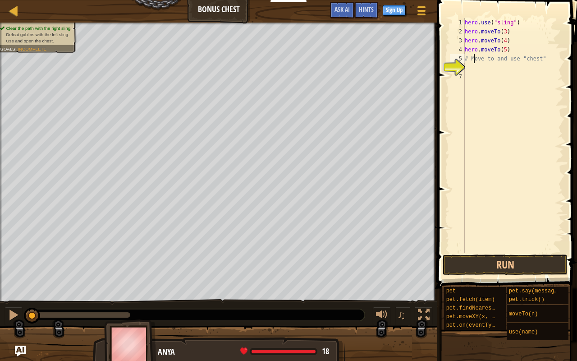
scroll to position [4, 1]
drag, startPoint x: 533, startPoint y: 58, endPoint x: 466, endPoint y: 61, distance: 66.4
click at [466, 61] on div "hero . use ( "sling" ) hero . moveTo ( 3 ) hero . moveTo ( 4 ) hero . moveTo ( …" at bounding box center [513, 144] width 101 height 253
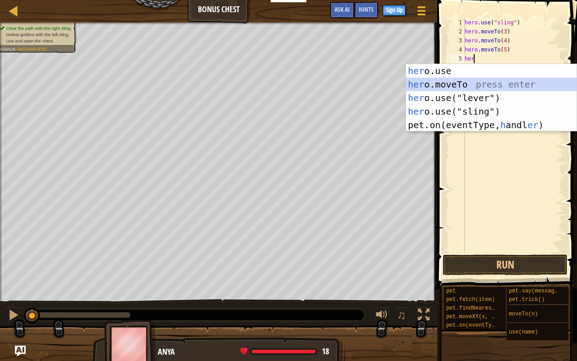
click at [468, 81] on div "her o.use press enter her o.moveTo press enter her o.use("lever") press enter h…" at bounding box center [491, 111] width 171 height 95
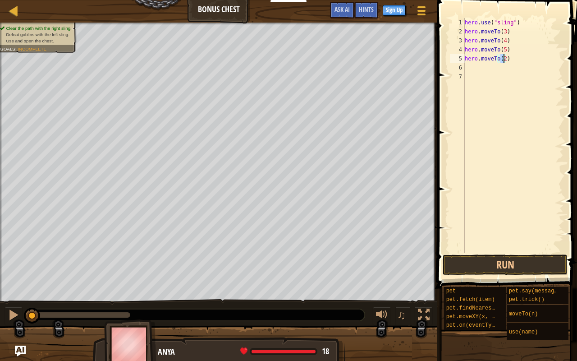
type textarea "hero.moveTo(6)"
click at [467, 69] on div "hero . use ( "sling" ) hero . moveTo ( 3 ) hero . moveTo ( 4 ) hero . moveTo ( …" at bounding box center [513, 144] width 101 height 253
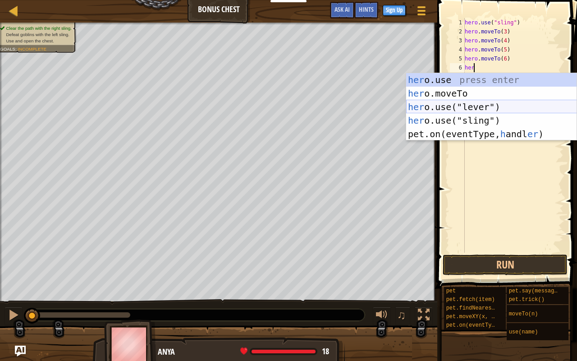
click at [465, 106] on div "her o.use press enter her o.moveTo press enter her o.use("lever") press enter h…" at bounding box center [491, 120] width 171 height 95
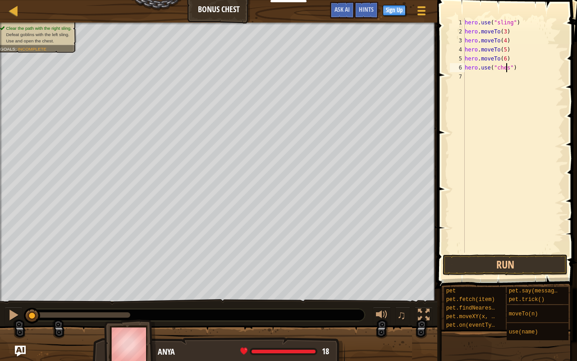
scroll to position [4, 4]
click at [510, 259] on button "Run" at bounding box center [505, 264] width 125 height 21
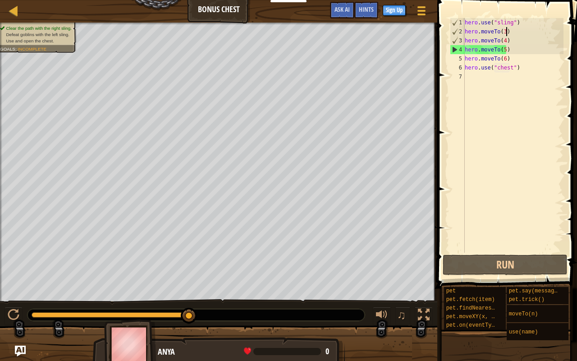
click at [510, 32] on div "hero . use ( "sling" ) hero . moveTo ( 3 ) hero . moveTo ( 4 ) hero . moveTo ( …" at bounding box center [513, 144] width 101 height 253
type textarea "hero.moveTo(3)"
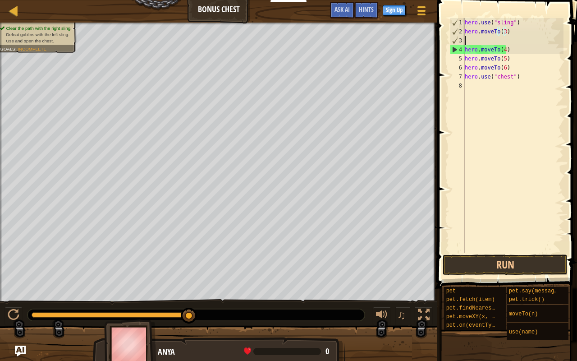
scroll to position [4, 0]
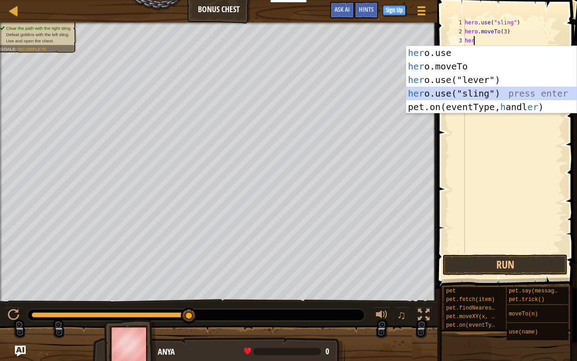
click at [493, 88] on div "her o.use press enter her o.moveTo press enter her o.use("lever") press enter h…" at bounding box center [491, 93] width 171 height 95
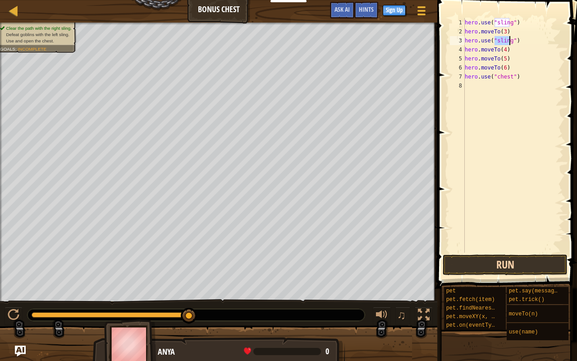
type textarea "hero.use("sling")"
click at [492, 258] on button "Run" at bounding box center [505, 264] width 125 height 21
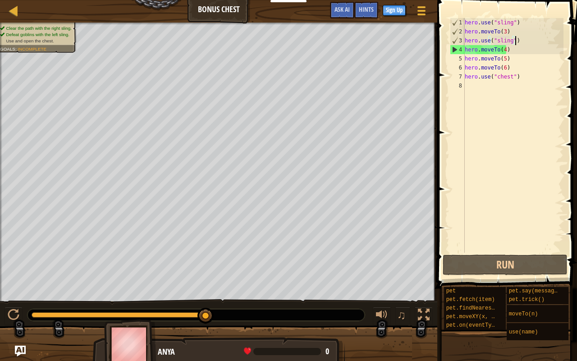
click at [519, 43] on div "hero . use ( "sling" ) hero . moveTo ( 3 ) hero . use ( "sling" ) hero . moveTo…" at bounding box center [513, 144] width 101 height 253
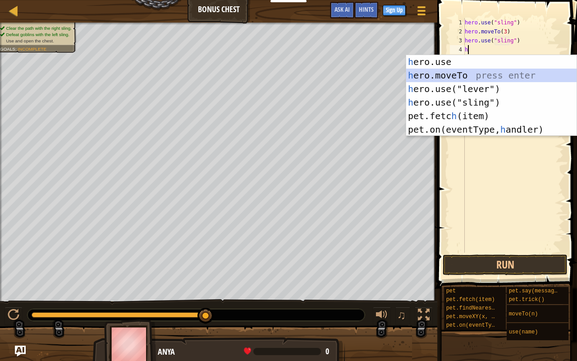
click at [504, 78] on div "h ero.use press enter h ero.moveTo press enter h ero.use("lever") press enter h…" at bounding box center [491, 109] width 171 height 108
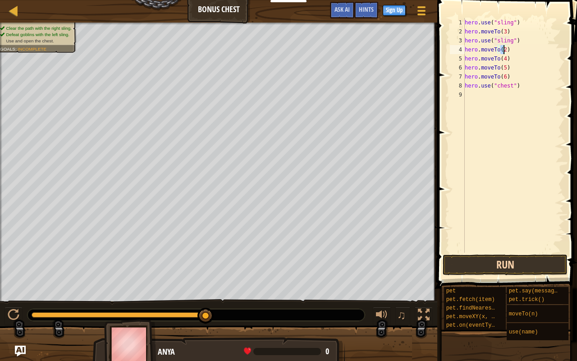
type textarea "hero.moveTo(2)"
click at [486, 261] on button "Run" at bounding box center [505, 264] width 125 height 21
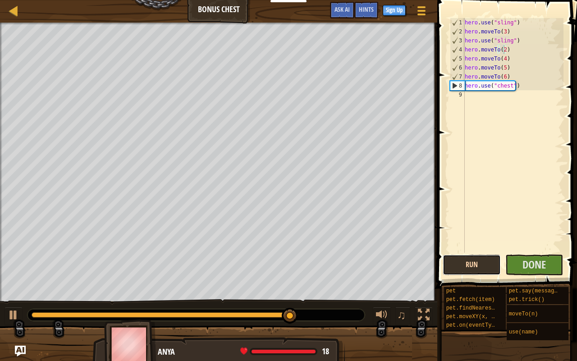
click at [486, 261] on button "Run" at bounding box center [472, 264] width 58 height 21
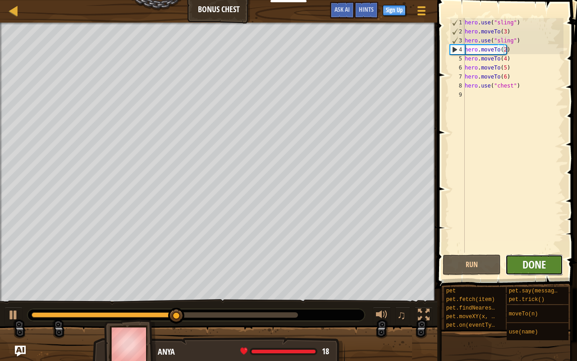
click at [532, 267] on span "Done" at bounding box center [534, 264] width 23 height 14
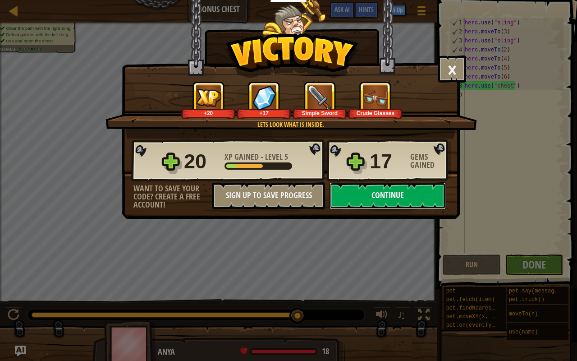
click at [397, 193] on button "Continue" at bounding box center [388, 195] width 116 height 27
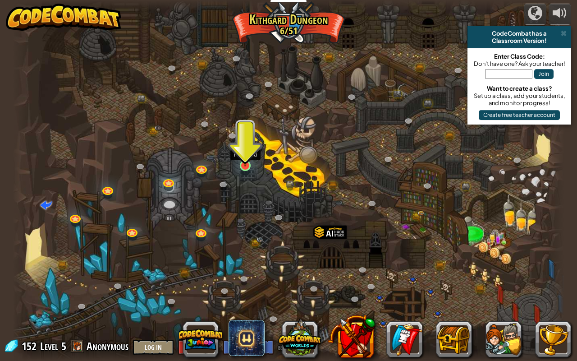
click at [246, 162] on img at bounding box center [245, 150] width 14 height 32
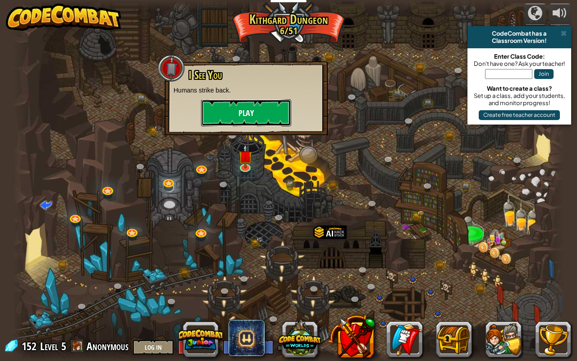
click at [244, 119] on button "Play" at bounding box center [246, 112] width 90 height 27
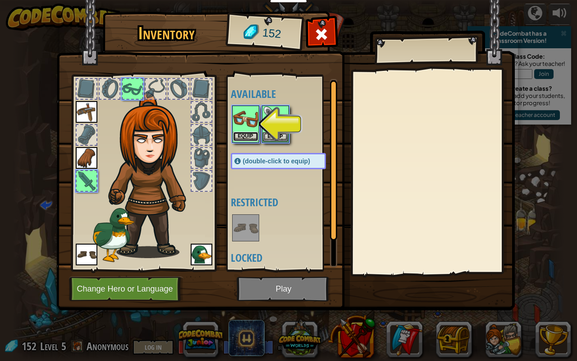
click at [250, 135] on button "Equip" at bounding box center [245, 136] width 25 height 9
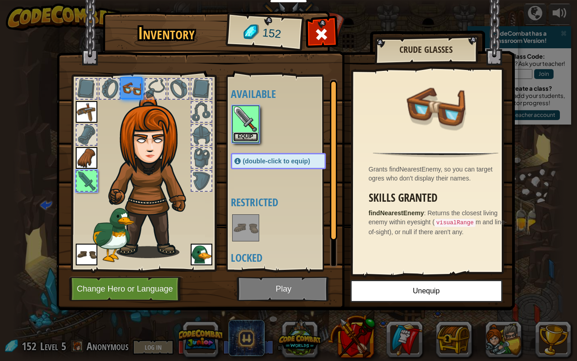
click at [250, 135] on button "Equip" at bounding box center [245, 136] width 25 height 9
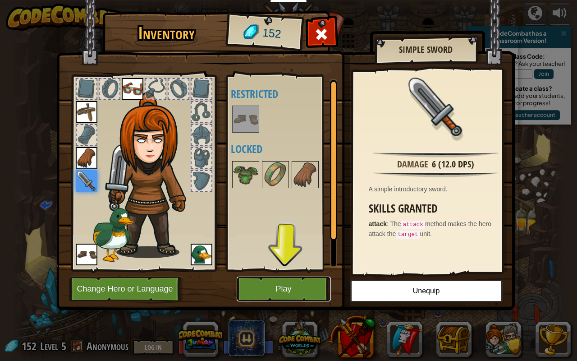
click at [290, 284] on button "Play" at bounding box center [284, 288] width 94 height 25
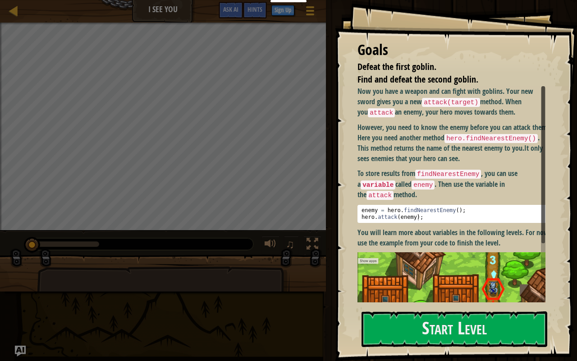
click at [330, 284] on div "Run Submit Done" at bounding box center [450, 180] width 254 height 361
click at [439, 284] on button "Start Level" at bounding box center [455, 329] width 186 height 36
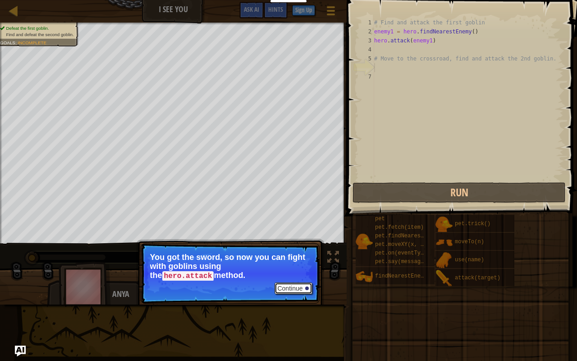
click at [290, 284] on button "Continue" at bounding box center [293, 288] width 37 height 12
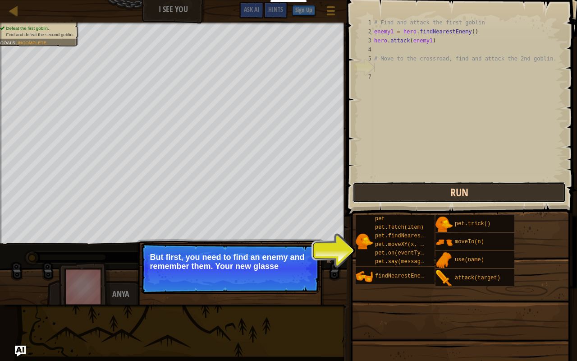
click at [423, 195] on button "Run" at bounding box center [459, 192] width 213 height 21
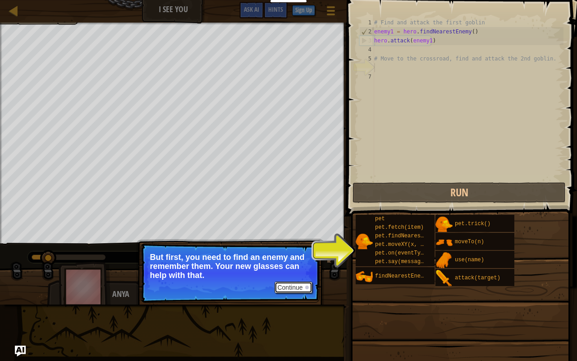
click at [300, 284] on button "Continue" at bounding box center [293, 287] width 37 height 12
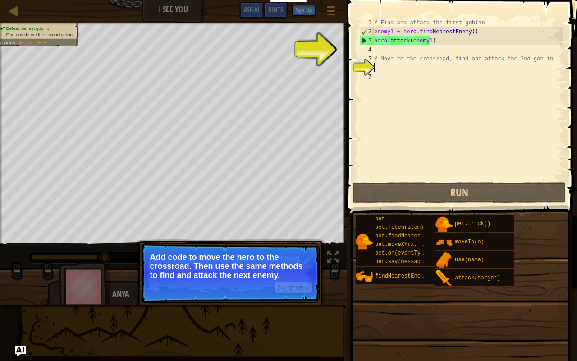
click at [379, 52] on div "# Find and attack the first goblin enemy1 = hero . findNearestEnemy ( ) hero . …" at bounding box center [467, 108] width 191 height 180
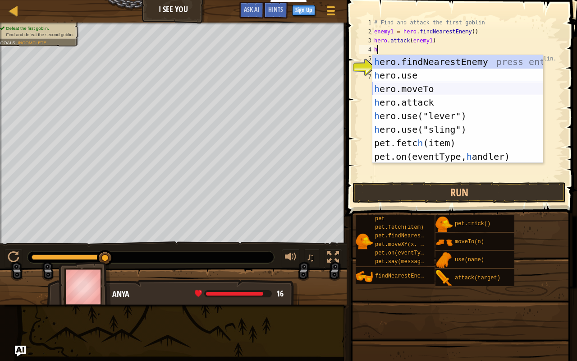
click at [428, 90] on div "h ero.findNearestEnemy press enter h ero.use press enter h ero.moveTo press ent…" at bounding box center [457, 122] width 171 height 135
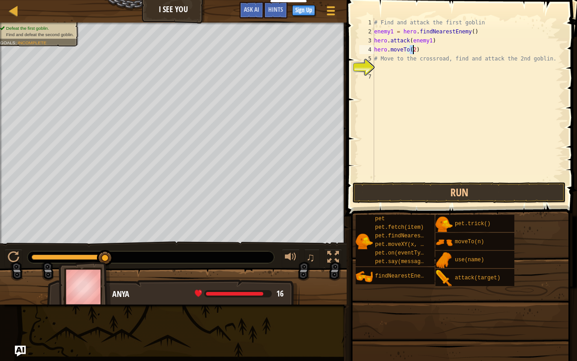
click at [395, 61] on div "# Find and attack the first goblin enemy1 = hero . findNearestEnemy ( ) hero . …" at bounding box center [467, 108] width 191 height 180
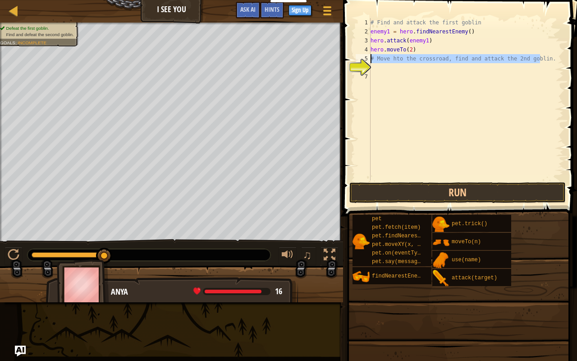
drag, startPoint x: 546, startPoint y: 62, endPoint x: 364, endPoint y: 55, distance: 181.9
click at [364, 55] on div "# Move hto the crossroad, find and attack the 2nd goblin. 1 2 3 4 5 6 7 # Find …" at bounding box center [459, 99] width 210 height 162
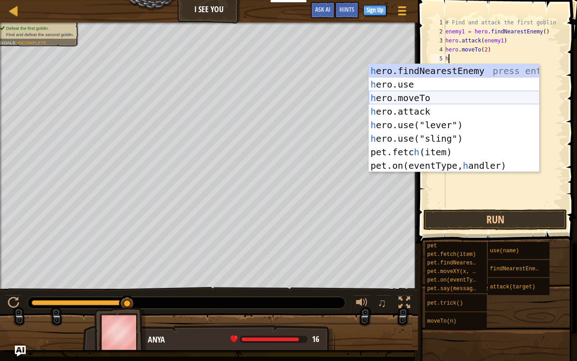
click at [420, 99] on div "h ero.findNearestEnemy press enter h ero.use press enter h ero.moveTo press ent…" at bounding box center [454, 131] width 171 height 135
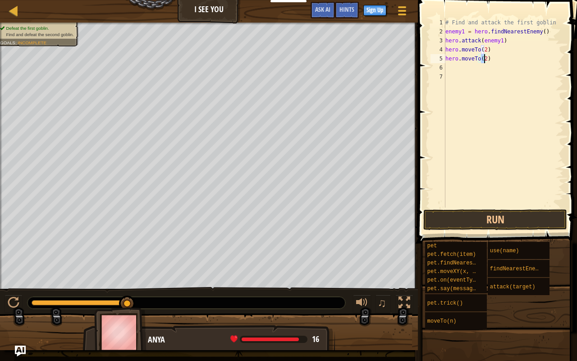
type textarea "hero.moveTo(3)"
click at [468, 67] on div "# Find and attack the first goblin enemy1 = hero . findNearestEnemy ( ) hero . …" at bounding box center [504, 121] width 120 height 207
drag, startPoint x: 489, startPoint y: 62, endPoint x: 441, endPoint y: 62, distance: 48.3
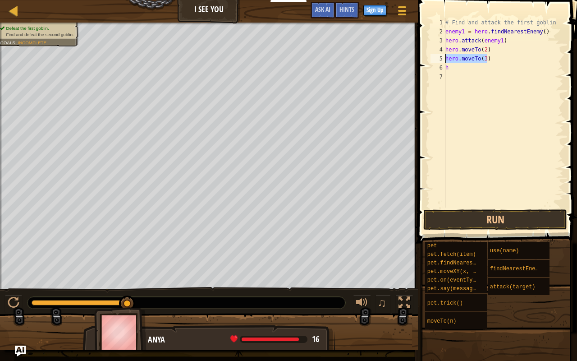
click at [441, 62] on div "h 1 2 3 4 5 6 7 # Find and attack the first goblin enemy1 = hero . findNearestE…" at bounding box center [496, 112] width 135 height 189
type textarea "h"
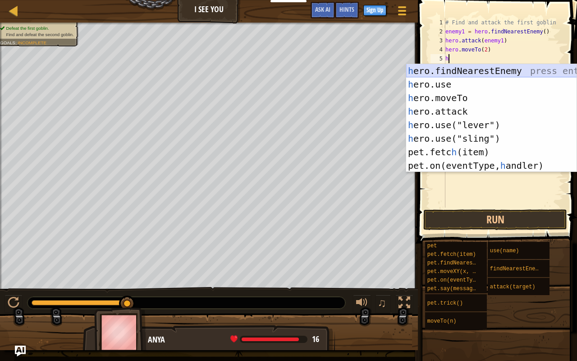
click at [461, 70] on div "h ero.findNearestEnemy press enter h ero.use press enter h ero.moveTo press ent…" at bounding box center [491, 131] width 171 height 135
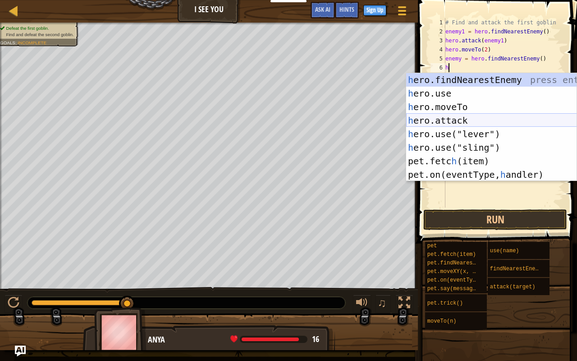
click at [465, 119] on div "h ero.findNearestEnemy press enter h ero.use press enter h ero.moveTo press ent…" at bounding box center [491, 140] width 171 height 135
type textarea "hero.attack(enemy)"
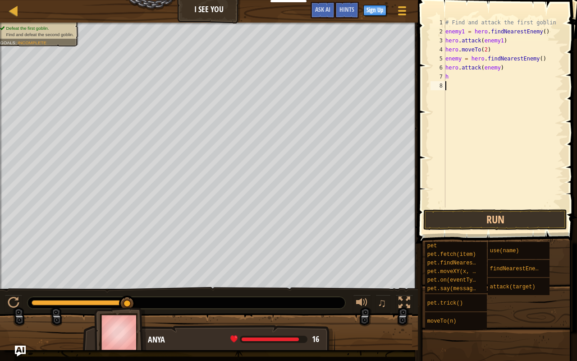
click at [473, 81] on div "# Find and attack the first goblin enemy1 = hero . findNearestEnemy ( ) hero . …" at bounding box center [504, 121] width 120 height 207
click at [467, 79] on div "# Find and attack the first goblin enemy1 = hero . findNearestEnemy ( ) hero . …" at bounding box center [504, 121] width 120 height 207
type textarea "h"
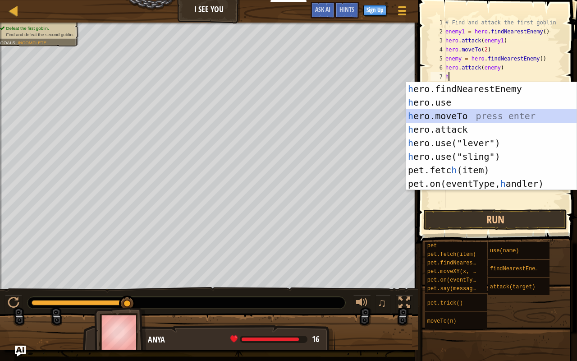
click at [469, 112] on div "h ero.findNearestEnemy press enter h ero.use press enter h ero.moveTo press ent…" at bounding box center [491, 149] width 171 height 135
type textarea "hero.moveTo(2)"
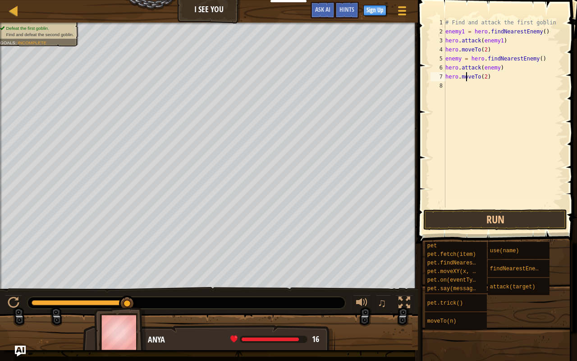
click at [467, 78] on div "# Find and attack the first goblin enemy1 = hero . findNearestEnemy ( ) hero . …" at bounding box center [504, 121] width 120 height 207
click at [460, 87] on div "# Find and attack the first goblin enemy1 = hero . findNearestEnemy ( ) hero . …" at bounding box center [504, 121] width 120 height 207
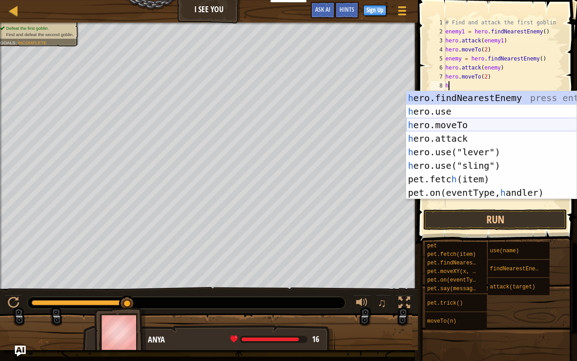
click at [472, 121] on div "h ero.findNearestEnemy press enter h ero.use press enter h ero.moveTo press ent…" at bounding box center [491, 158] width 171 height 135
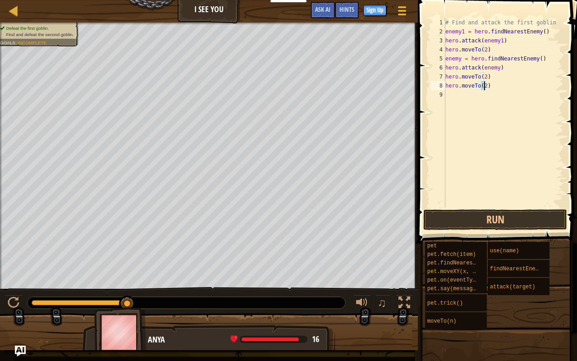
scroll to position [4, 3]
type textarea "hero.moveTo(4)"
click at [504, 223] on button "Run" at bounding box center [495, 219] width 144 height 21
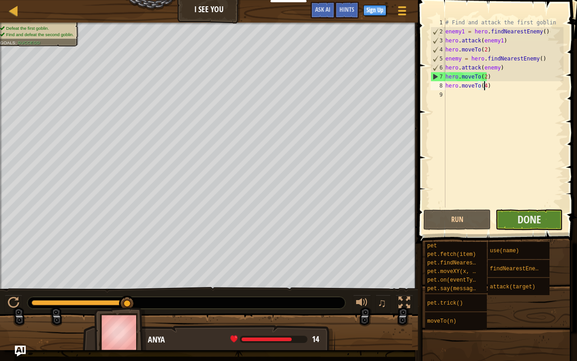
drag, startPoint x: 514, startPoint y: 225, endPoint x: 548, endPoint y: 225, distance: 34.3
click at [550, 225] on button "Done" at bounding box center [530, 219] width 68 height 21
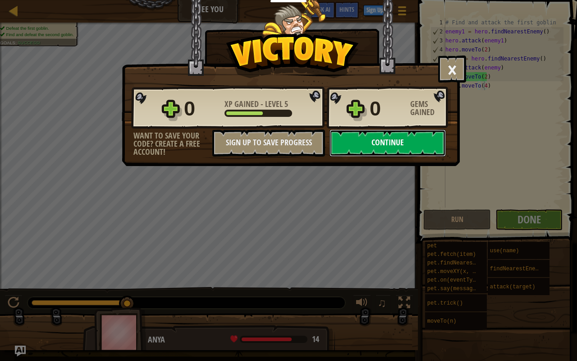
click at [375, 143] on button "Continue" at bounding box center [388, 142] width 116 height 27
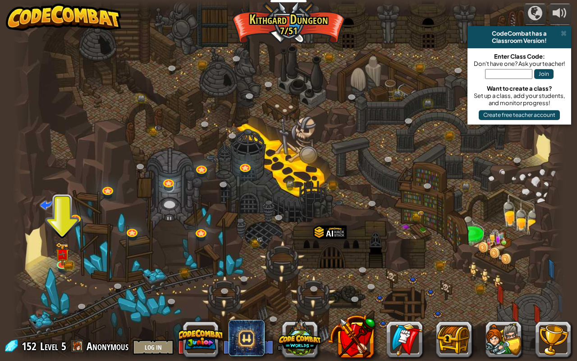
click at [375, 143] on div at bounding box center [289, 180] width 552 height 361
click at [564, 34] on span at bounding box center [564, 33] width 6 height 7
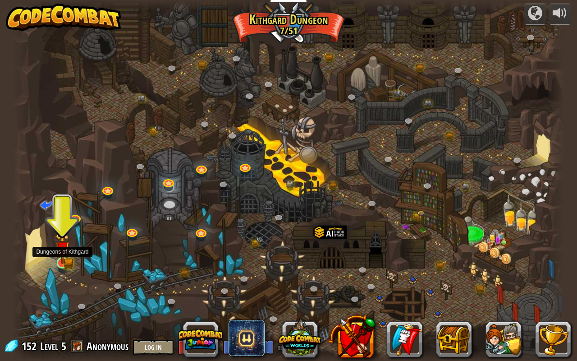
click at [58, 262] on img at bounding box center [62, 248] width 14 height 31
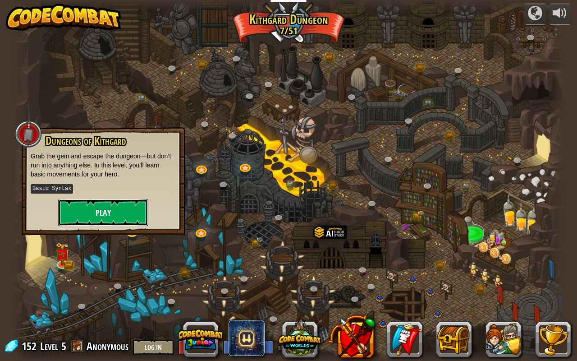
click at [107, 210] on button "Play" at bounding box center [103, 212] width 90 height 27
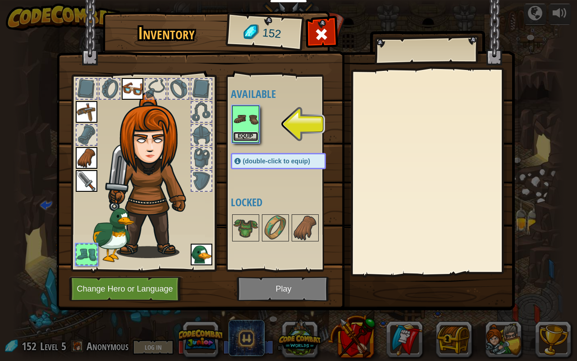
click at [243, 135] on button "Equip" at bounding box center [245, 136] width 25 height 9
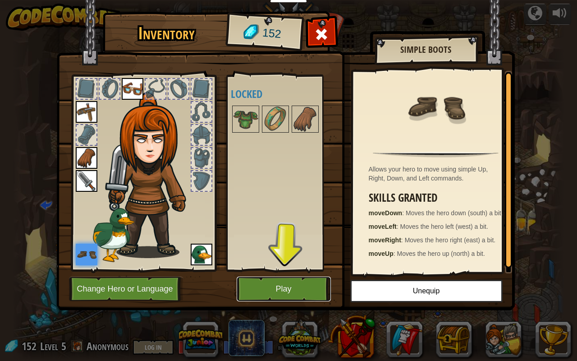
click at [274, 284] on button "Play" at bounding box center [284, 288] width 94 height 25
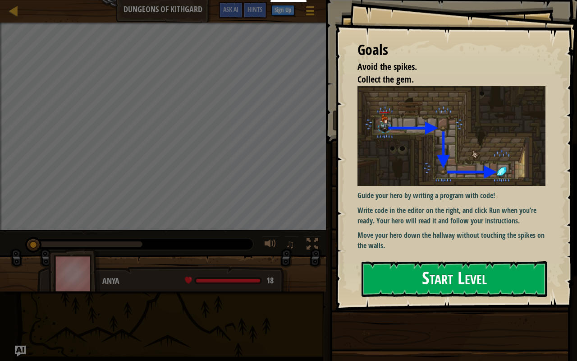
click at [434, 271] on button "Start Level" at bounding box center [455, 279] width 186 height 36
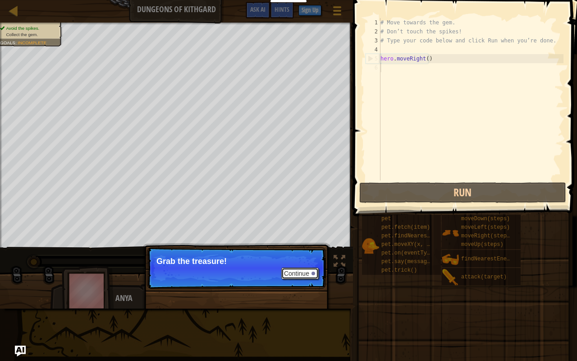
click at [297, 270] on button "Continue" at bounding box center [299, 273] width 37 height 12
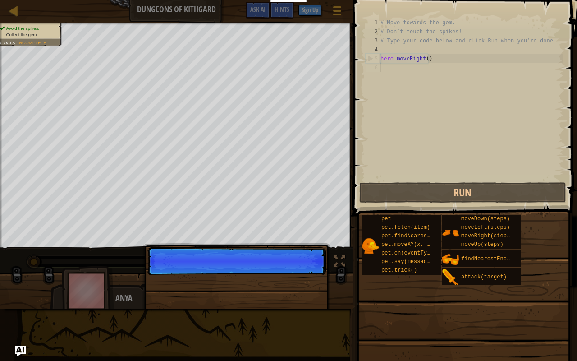
scroll to position [4, 0]
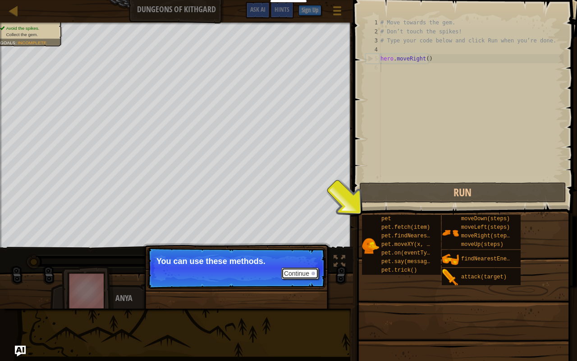
click at [305, 275] on button "Continue" at bounding box center [299, 273] width 37 height 12
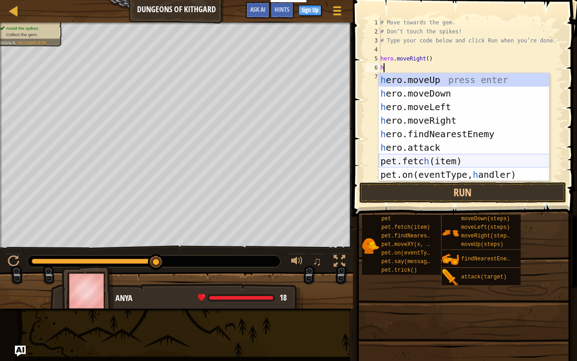
click at [413, 160] on div "h ero.moveUp press enter h ero.moveDown press enter h ero.moveLeft press enter …" at bounding box center [464, 140] width 171 height 135
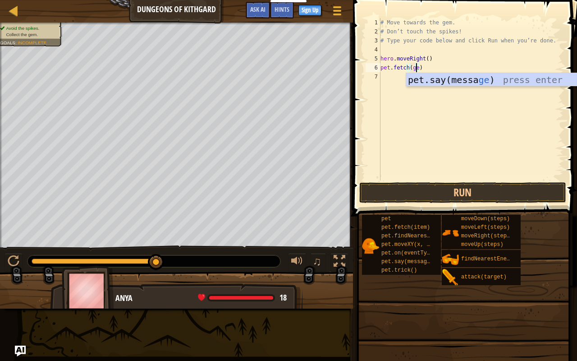
scroll to position [4, 3]
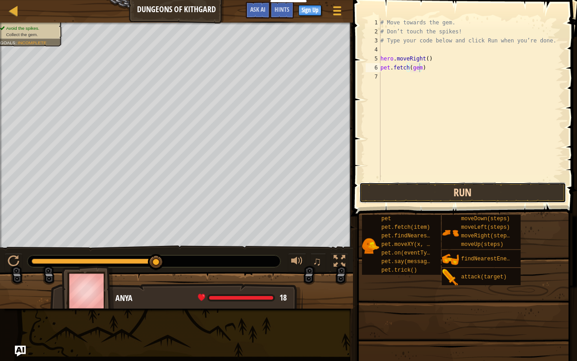
click at [399, 194] on button "Run" at bounding box center [462, 192] width 207 height 21
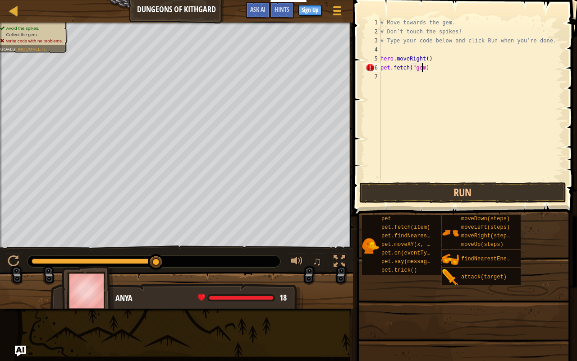
scroll to position [4, 4]
type textarea "pet.fetch("gem")"
click at [408, 193] on button "Run" at bounding box center [462, 192] width 207 height 21
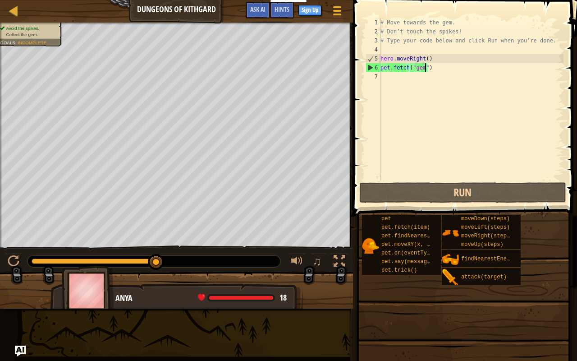
click at [390, 81] on div "# Move towards the gem. # Don’t touch the spikes! # Type your code below and cl…" at bounding box center [471, 108] width 185 height 180
type textarea "h"
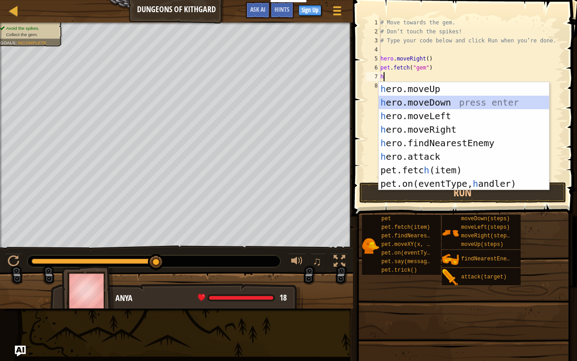
click at [404, 100] on div "h ero.moveUp press enter h ero.moveDown press enter h ero.moveLeft press enter …" at bounding box center [464, 149] width 171 height 135
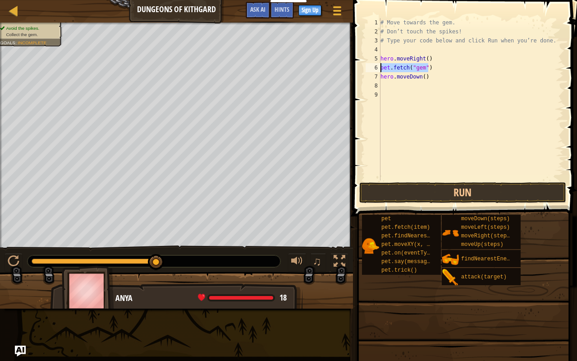
drag, startPoint x: 433, startPoint y: 69, endPoint x: 378, endPoint y: 65, distance: 55.6
click at [378, 65] on div "1 2 3 4 5 6 7 8 9 # Move towards the gem. # Don’t touch the spikes! # Type your…" at bounding box center [464, 99] width 200 height 162
type textarea "pet.fetch("gem")"
click at [381, 76] on div "# Move towards the gem. # Don’t touch the spikes! # Type your code below and cl…" at bounding box center [471, 108] width 185 height 180
type textarea "hero.moveDown()"
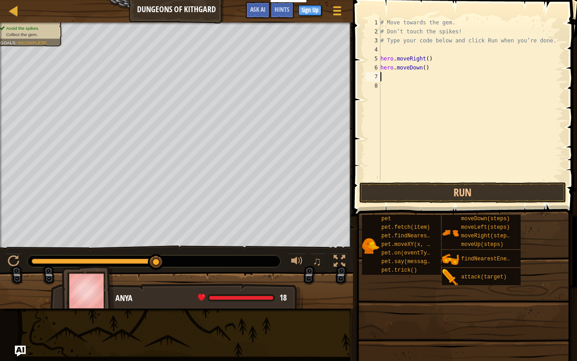
click at [387, 78] on div "# Move towards the gem. # Don’t touch the spikes! # Type your code below and cl…" at bounding box center [471, 108] width 185 height 180
type textarea "h"
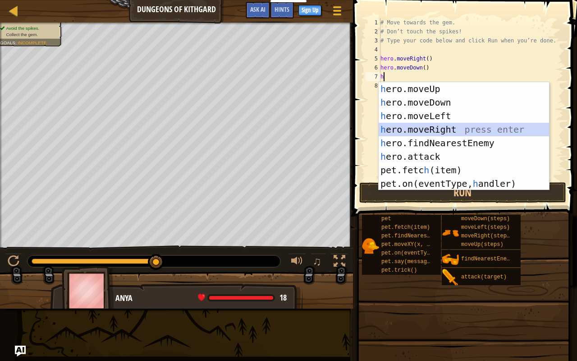
click at [414, 123] on div "h ero.moveUp press enter h ero.moveDown press enter h ero.moveLeft press enter …" at bounding box center [464, 149] width 171 height 135
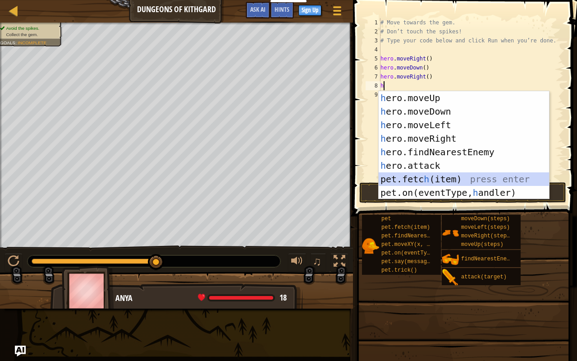
click at [454, 175] on div "h ero.moveUp press enter h ero.moveDown press enter h ero.moveLeft press enter …" at bounding box center [464, 158] width 171 height 135
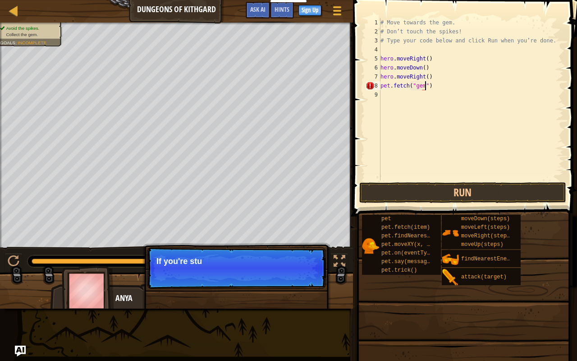
scroll to position [4, 4]
type textarea "pet.fetch("gem")"
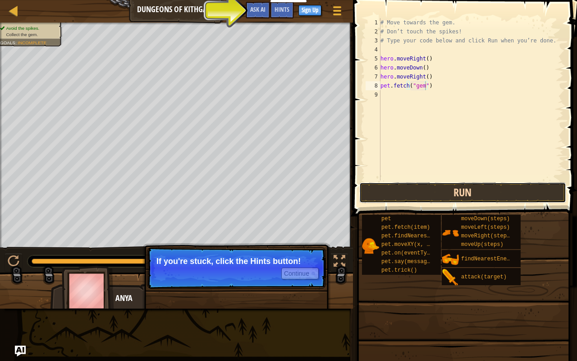
click at [423, 187] on button "Run" at bounding box center [462, 192] width 207 height 21
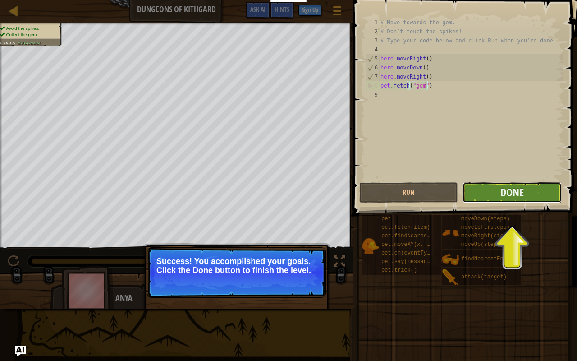
click at [490, 192] on button "Done" at bounding box center [512, 192] width 99 height 21
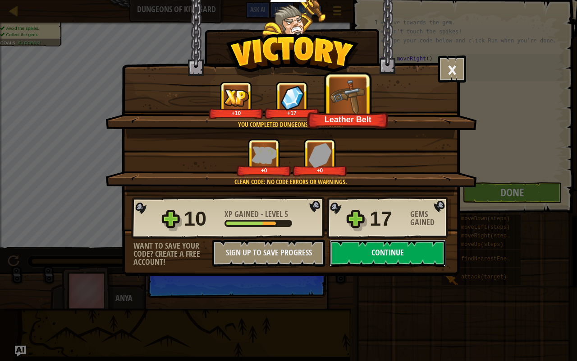
click at [406, 256] on button "Continue" at bounding box center [388, 252] width 116 height 27
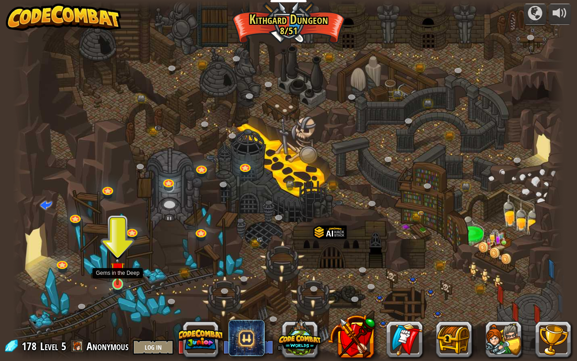
click at [124, 284] on img at bounding box center [117, 269] width 14 height 32
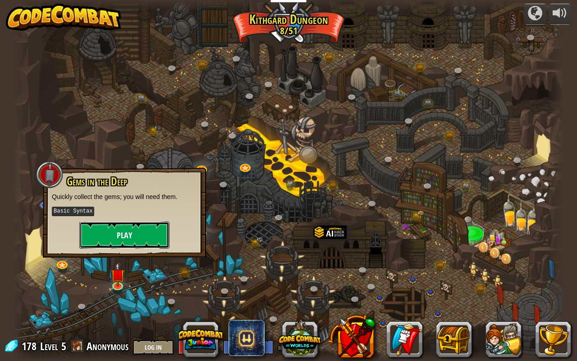
click at [133, 241] on button "Play" at bounding box center [124, 234] width 90 height 27
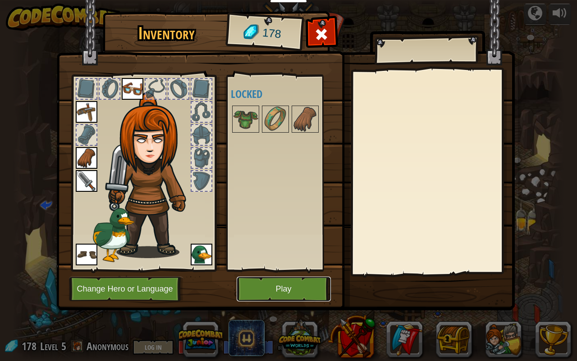
click at [270, 284] on button "Play" at bounding box center [284, 288] width 94 height 25
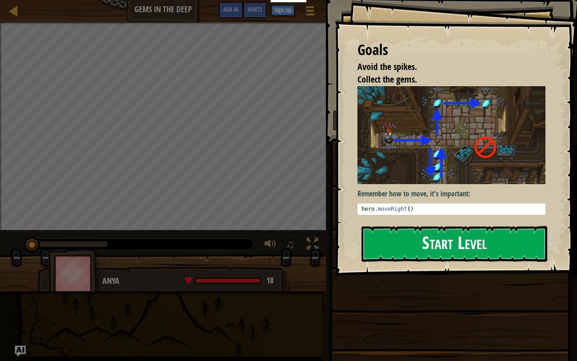
click at [400, 235] on button "Start Level" at bounding box center [455, 244] width 186 height 36
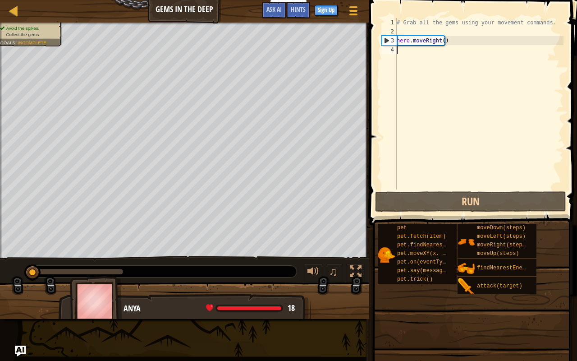
click at [418, 52] on div "# Grab all the gems using your movement commands. hero . moveRight ( )" at bounding box center [479, 112] width 169 height 189
type textarea "h"
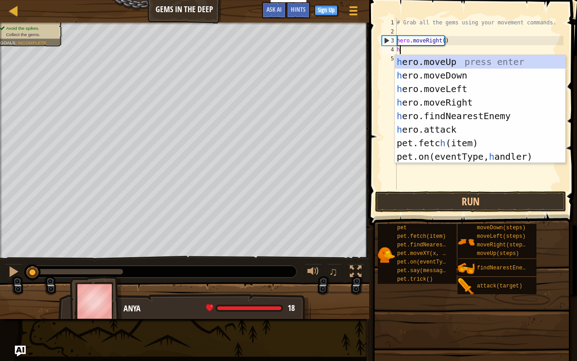
scroll to position [4, 0]
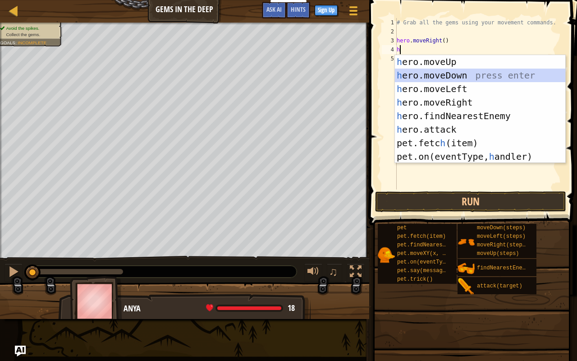
click at [437, 72] on div "h ero.moveUp press enter h ero.moveDown press enter h ero.moveLeft press enter …" at bounding box center [480, 122] width 171 height 135
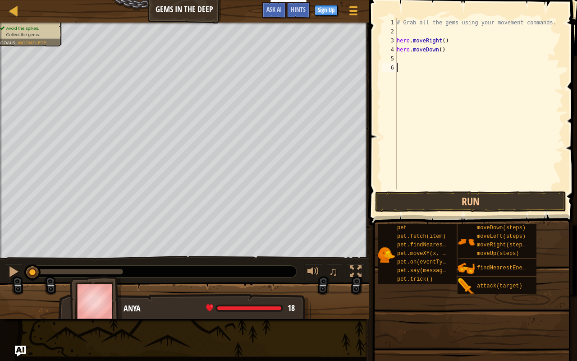
click at [437, 72] on div "# Grab all the gems using your movement commands. hero . moveRight ( ) hero . m…" at bounding box center [479, 112] width 169 height 189
type textarea "h"
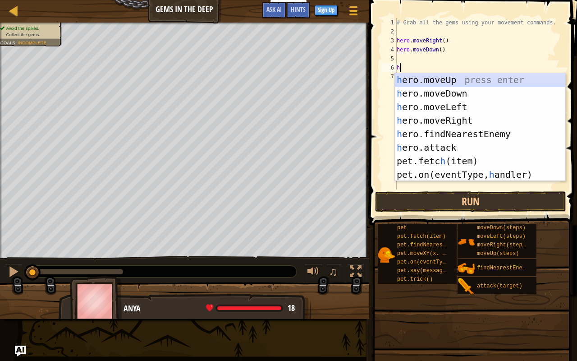
click at [443, 82] on div "h ero.moveUp press enter h ero.moveDown press enter h ero.moveLeft press enter …" at bounding box center [480, 140] width 171 height 135
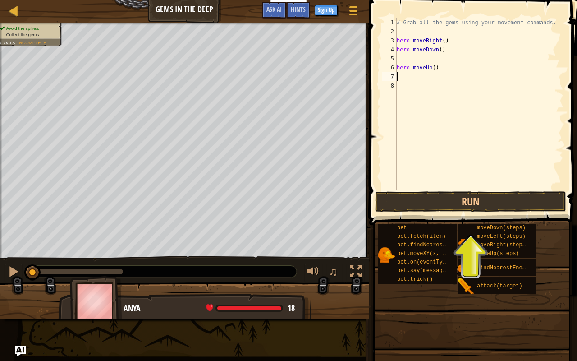
click at [420, 62] on div "# Grab all the gems using your movement commands. hero . moveRight ( ) hero . m…" at bounding box center [479, 112] width 169 height 189
click at [398, 67] on div "# Grab all the gems using your movement commands. hero . moveRight ( ) hero . m…" at bounding box center [479, 112] width 169 height 189
type textarea "hero.moveUp()"
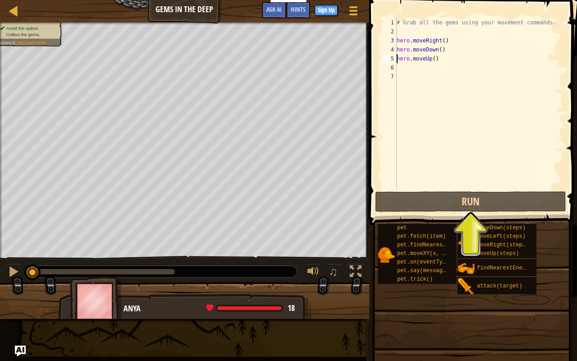
click at [400, 69] on div "# Grab all the gems using your movement commands. hero . moveRight ( ) hero . m…" at bounding box center [479, 112] width 169 height 189
type textarea "h"
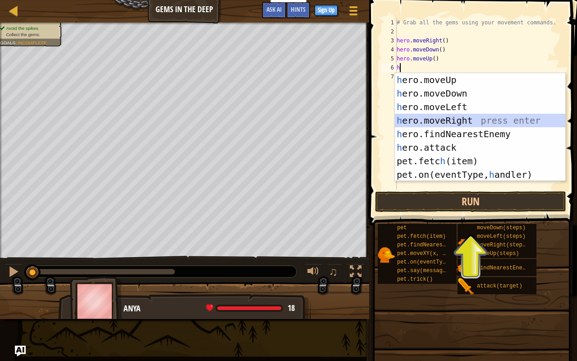
click at [426, 125] on div "h ero.moveUp press enter h ero.moveDown press enter h ero.moveLeft press enter …" at bounding box center [480, 140] width 171 height 135
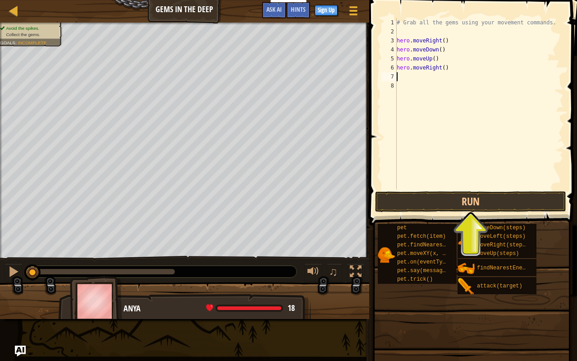
type textarea "h"
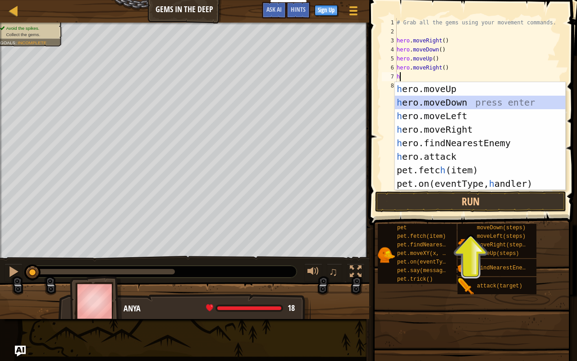
click at [420, 101] on div "h ero.moveUp press enter h ero.moveDown press enter h ero.moveLeft press enter …" at bounding box center [480, 149] width 171 height 135
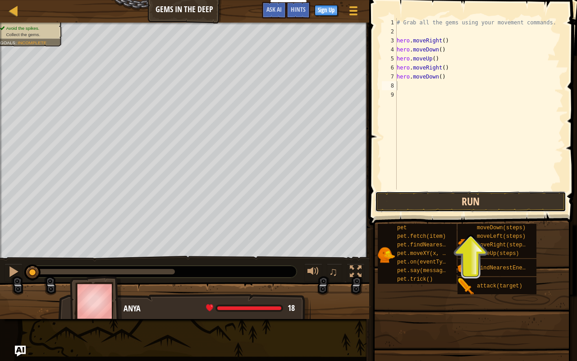
click at [432, 203] on button "Run" at bounding box center [470, 201] width 191 height 21
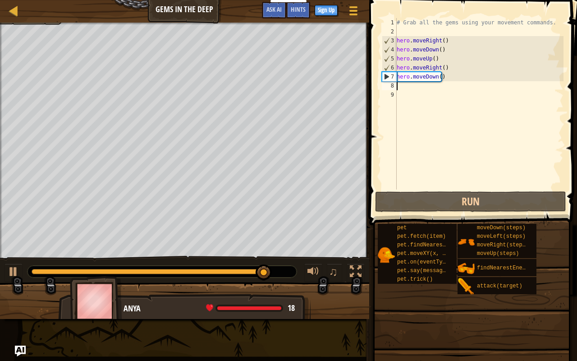
click at [437, 58] on div "# Grab all the gems using your movement commands. hero . moveRight ( ) hero . m…" at bounding box center [479, 112] width 169 height 189
type textarea "hero.moveUp()"
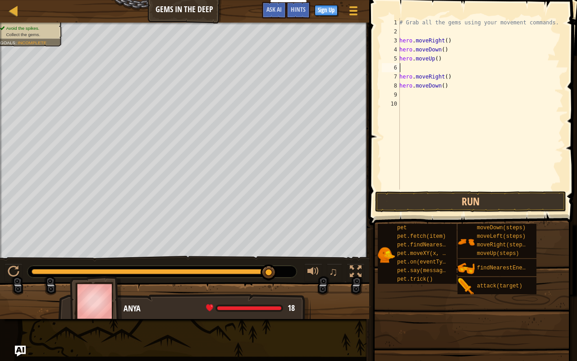
type textarea "h"
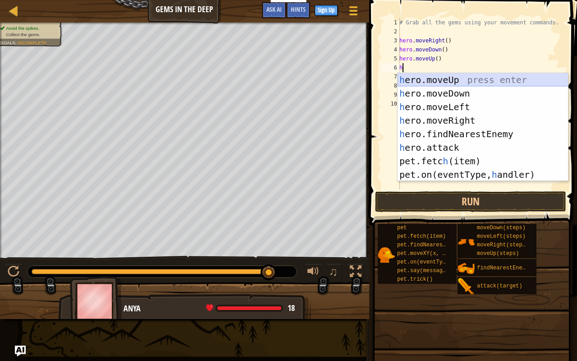
click at [453, 78] on div "h ero.moveUp press enter h ero.moveDown press enter h ero.moveLeft press enter …" at bounding box center [483, 140] width 171 height 135
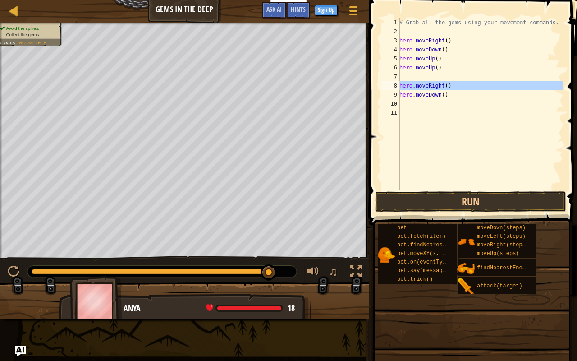
click at [400, 87] on div "8" at bounding box center [391, 85] width 18 height 9
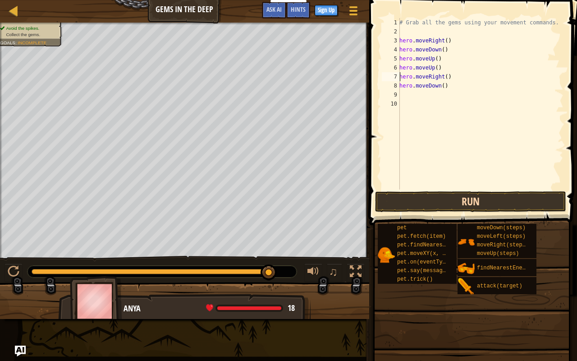
type textarea "hero.moveRight()"
click at [437, 202] on button "Run" at bounding box center [470, 201] width 191 height 21
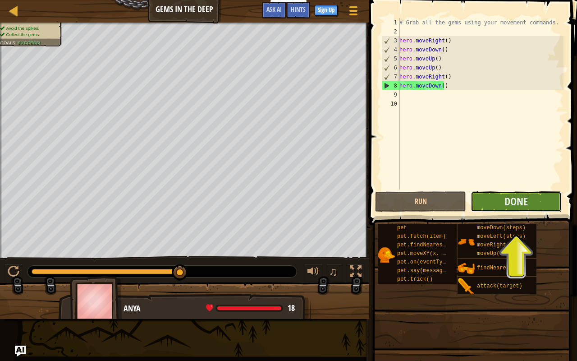
click at [532, 207] on button "Done" at bounding box center [516, 201] width 91 height 21
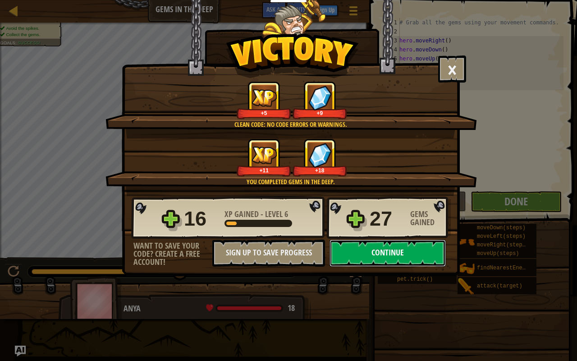
click at [402, 261] on button "Continue" at bounding box center [388, 252] width 116 height 27
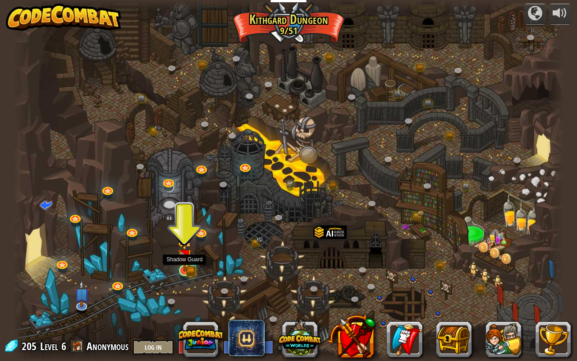
drag, startPoint x: 110, startPoint y: 138, endPoint x: 186, endPoint y: 264, distance: 147.0
click at [186, 264] on div "Twisted Canyon (Locked) Challenge: collect the most gold using all the programm…" at bounding box center [289, 180] width 552 height 361
click at [188, 267] on img at bounding box center [185, 255] width 14 height 31
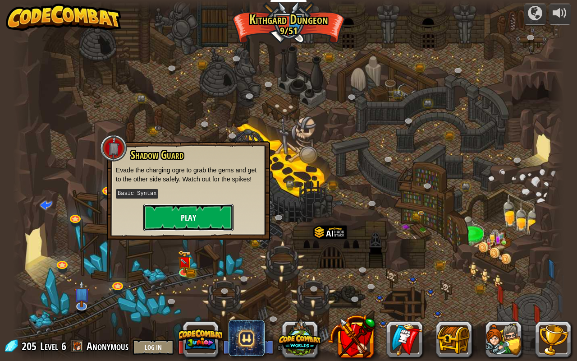
click at [186, 217] on button "Play" at bounding box center [188, 217] width 90 height 27
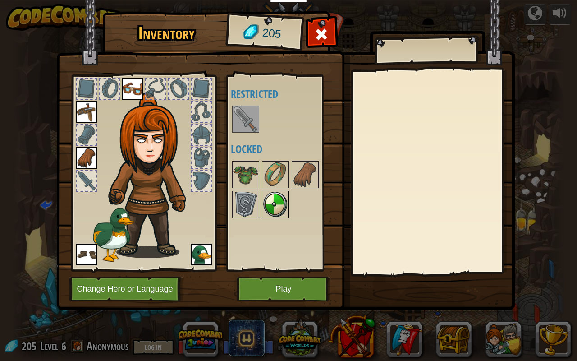
click at [271, 204] on img at bounding box center [275, 204] width 25 height 25
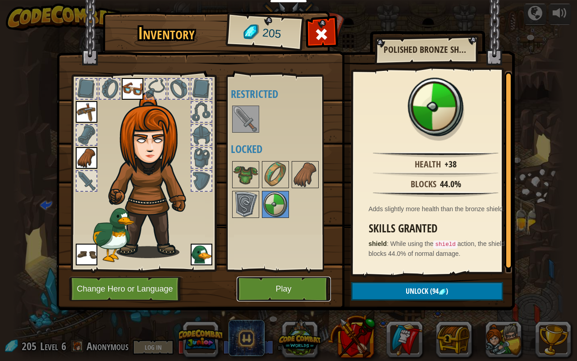
click at [269, 284] on button "Play" at bounding box center [284, 288] width 94 height 25
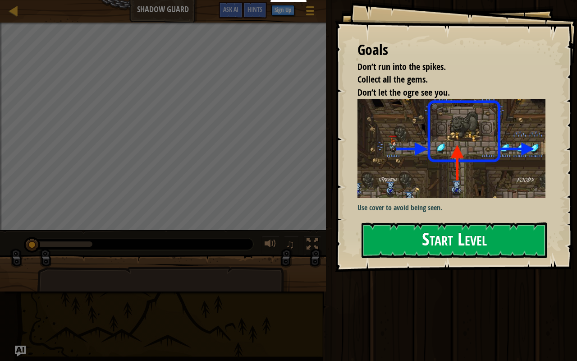
click at [395, 234] on button "Start Level" at bounding box center [455, 240] width 186 height 36
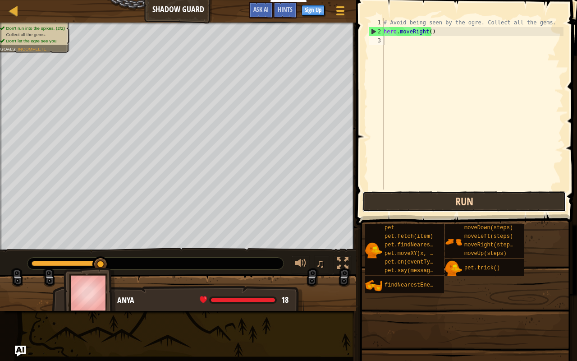
click at [385, 201] on button "Run" at bounding box center [465, 201] width 204 height 21
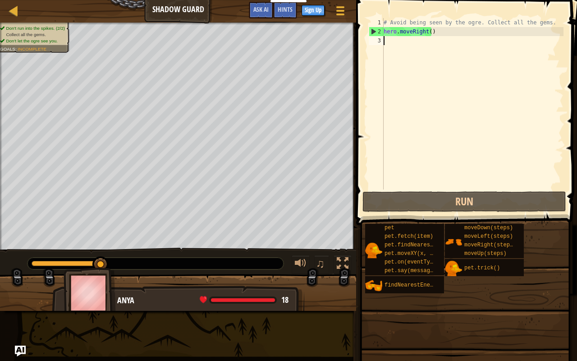
type textarea "h"
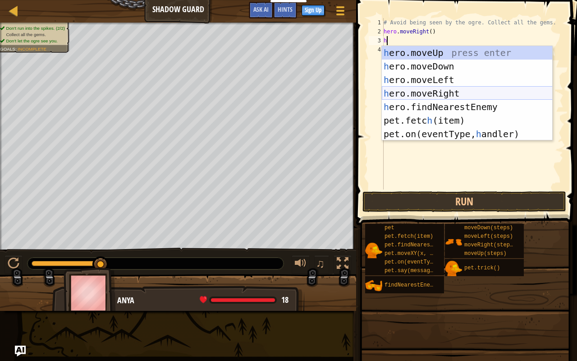
click at [404, 89] on div "h ero.moveUp press enter h ero.moveDown press enter h ero.moveLeft press enter …" at bounding box center [467, 107] width 171 height 122
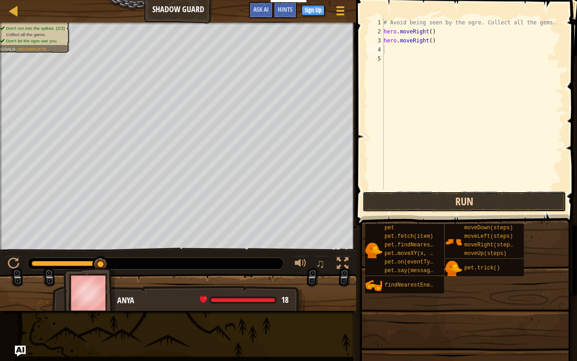
click at [453, 194] on button "Run" at bounding box center [465, 201] width 204 height 21
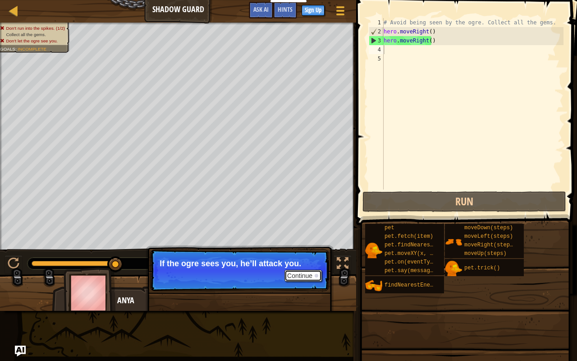
click at [310, 278] on button "Continue" at bounding box center [303, 276] width 37 height 12
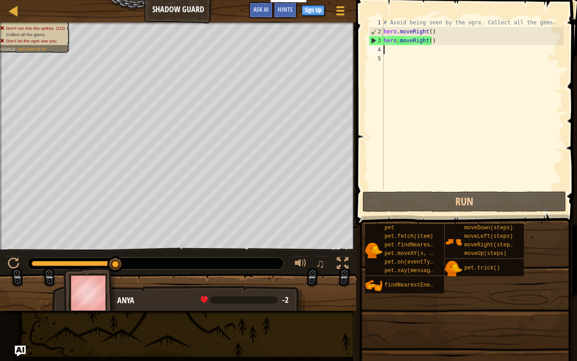
type textarea "h"
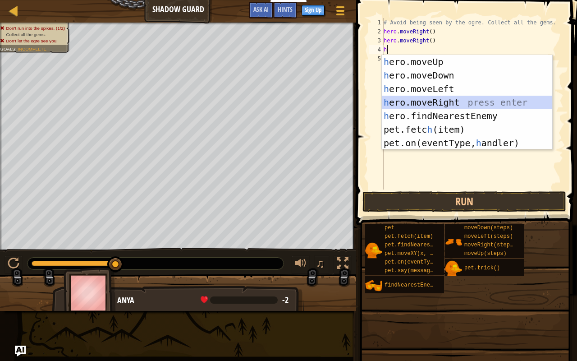
click at [413, 99] on div "h ero.moveUp press enter h ero.moveDown press enter h ero.moveLeft press enter …" at bounding box center [467, 116] width 171 height 122
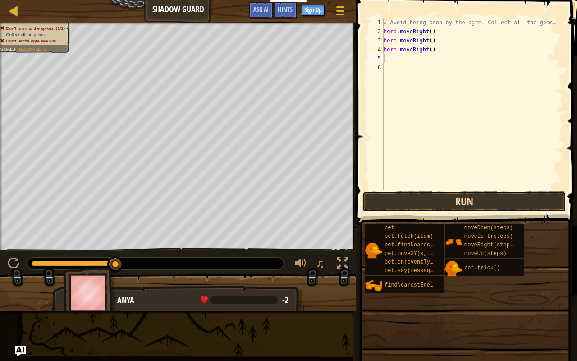
click at [413, 198] on button "Run" at bounding box center [465, 201] width 204 height 21
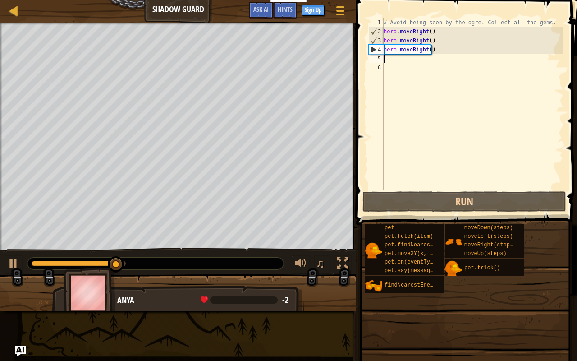
type textarea "h"
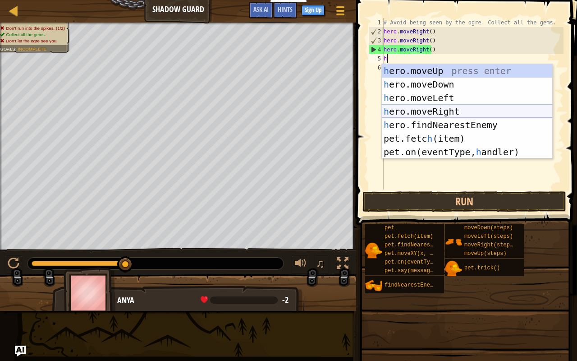
click at [442, 109] on div "h ero.moveUp press enter h ero.moveDown press enter h ero.moveLeft press enter …" at bounding box center [467, 125] width 171 height 122
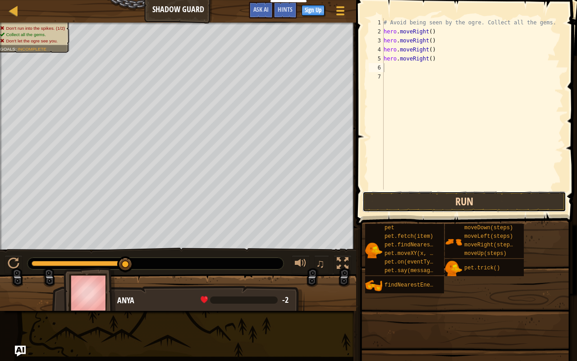
click at [444, 201] on button "Run" at bounding box center [465, 201] width 204 height 21
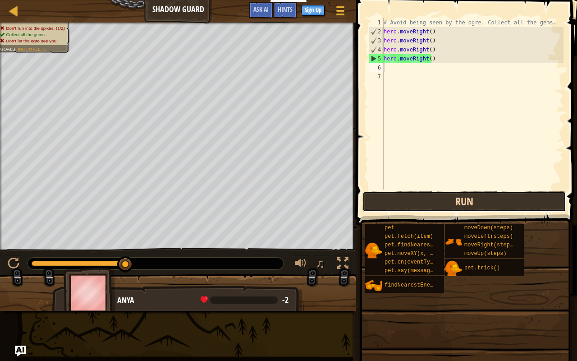
click at [444, 201] on button "Run" at bounding box center [465, 201] width 204 height 21
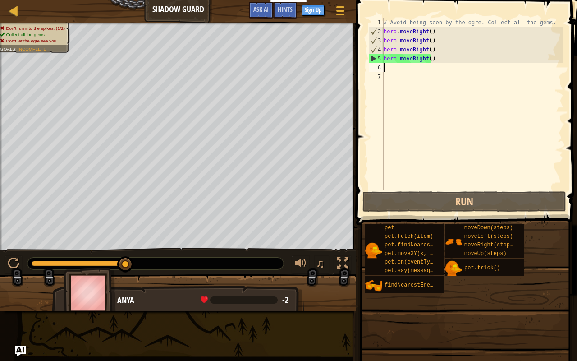
click at [437, 41] on div "# Avoid being seen by the ogre. Collect all the gems. hero . moveRight ( ) hero…" at bounding box center [473, 112] width 182 height 189
type textarea "hero.moveRight()"
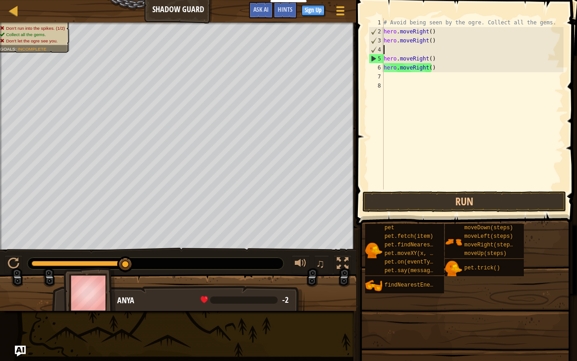
type textarea "h"
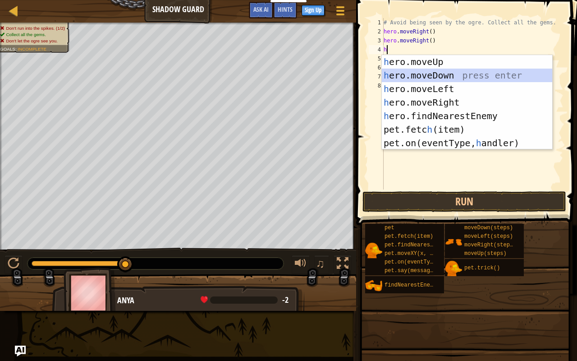
click at [454, 74] on div "h ero.moveUp press enter h ero.moveDown press enter h ero.moveLeft press enter …" at bounding box center [467, 116] width 171 height 122
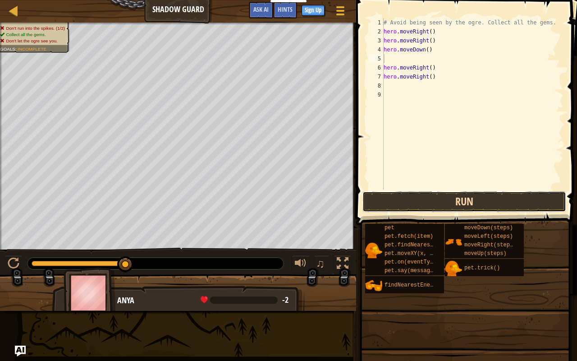
click at [429, 202] on button "Run" at bounding box center [465, 201] width 204 height 21
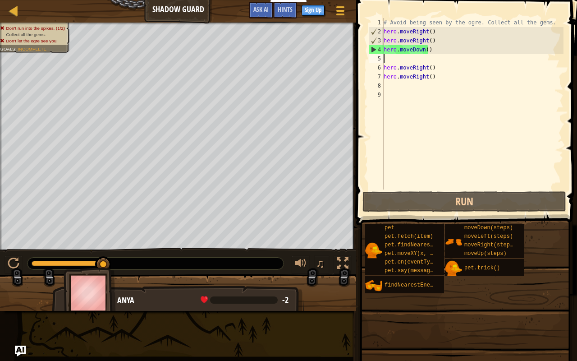
click at [440, 32] on div "# Avoid being seen by the ogre. Collect all the gems. hero . moveRight ( ) hero…" at bounding box center [473, 112] width 182 height 189
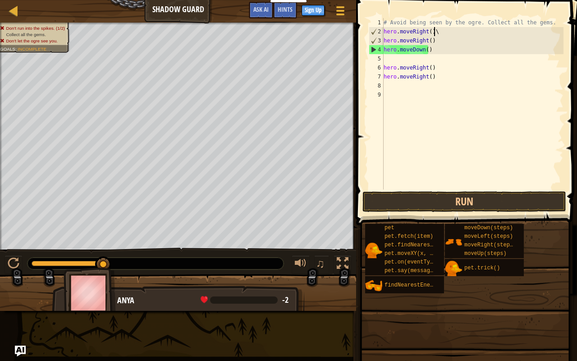
type textarea "hero.moveRight()"
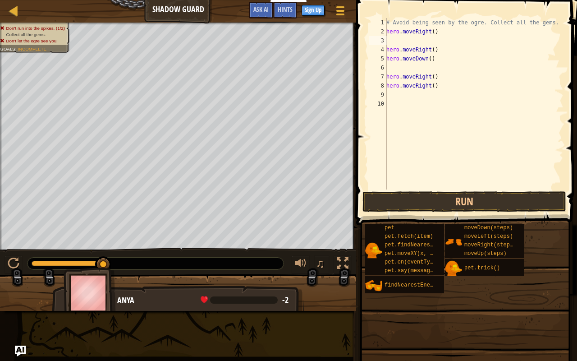
type textarea "h"
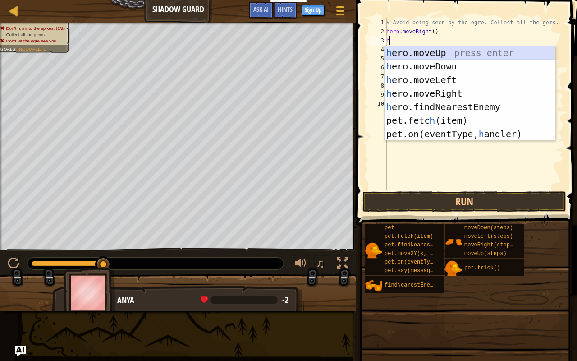
click at [438, 55] on div "h ero.moveUp press enter h ero.moveDown press enter h ero.moveLeft press enter …" at bounding box center [470, 107] width 171 height 122
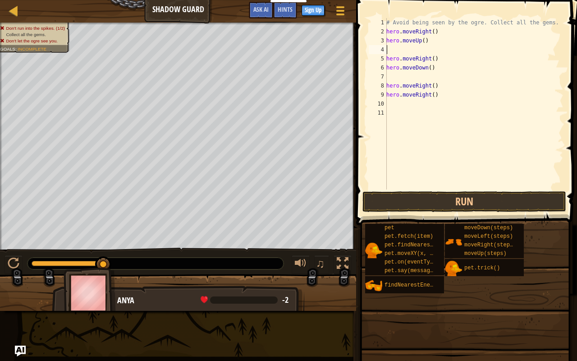
type textarea "h"
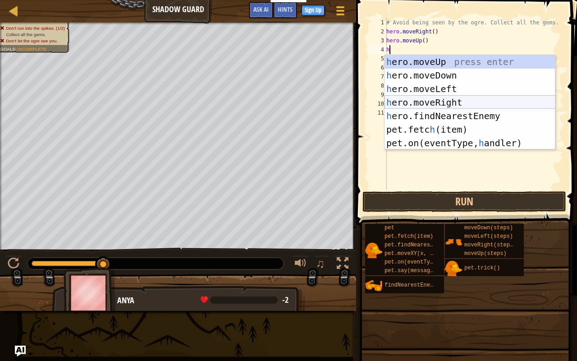
click at [439, 98] on div "h ero.moveUp press enter h ero.moveDown press enter h ero.moveLeft press enter …" at bounding box center [470, 116] width 171 height 122
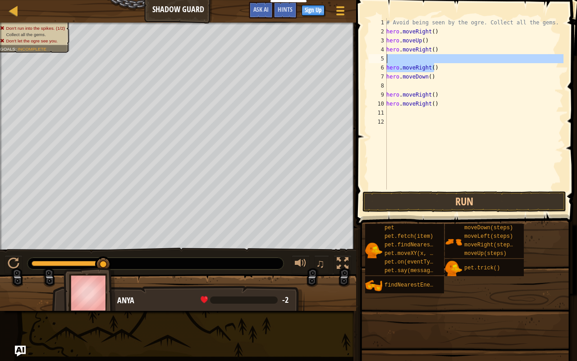
drag, startPoint x: 439, startPoint y: 69, endPoint x: 389, endPoint y: 60, distance: 51.2
click at [389, 60] on div "# Avoid being seen by the ogre. Collect all the gems. hero . moveRight ( ) hero…" at bounding box center [474, 112] width 179 height 189
type textarea "hero.moveRight()"
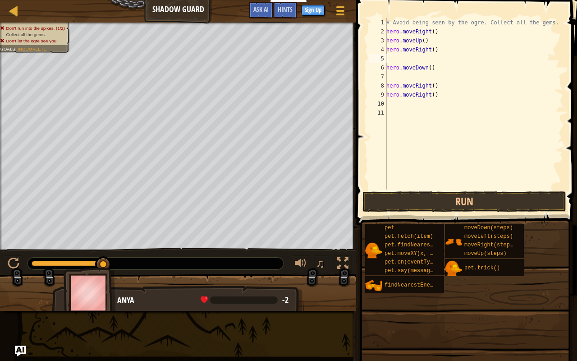
type textarea "hero.moveRight()"
click at [391, 71] on div "# Avoid being seen by the ogre. Collect all the gems. hero . moveRight ( ) hero…" at bounding box center [474, 112] width 179 height 189
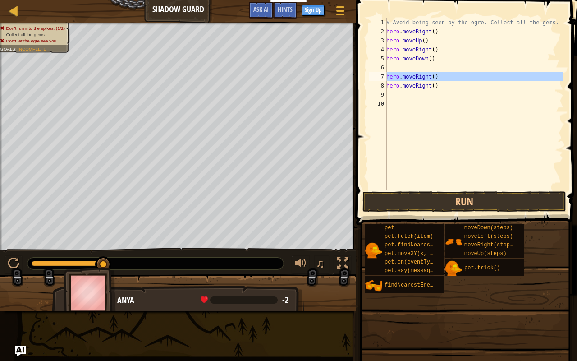
click at [386, 77] on div "7" at bounding box center [378, 76] width 18 height 9
type textarea "hero.moveRight()"
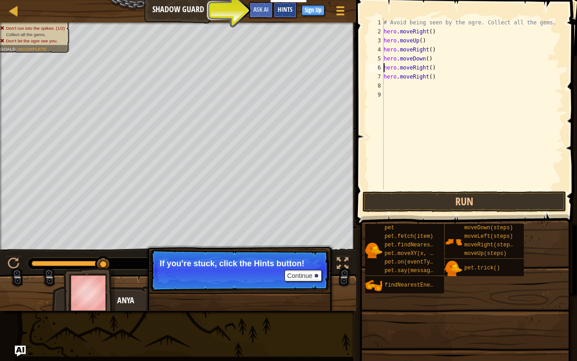
click at [282, 12] on span "Hints" at bounding box center [285, 9] width 15 height 9
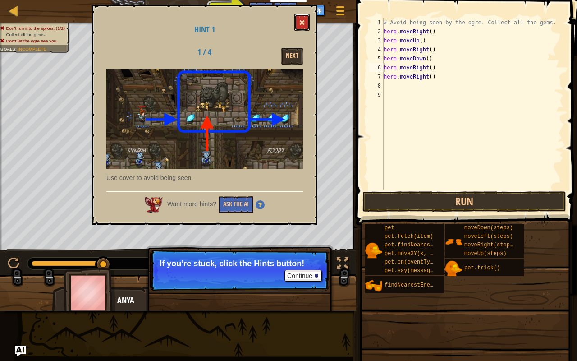
click at [299, 27] on button at bounding box center [301, 22] width 15 height 17
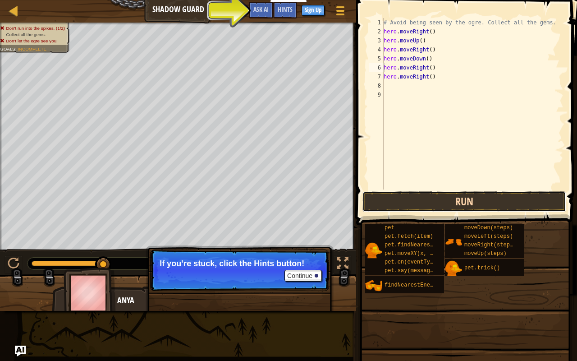
click at [391, 201] on button "Run" at bounding box center [465, 201] width 204 height 21
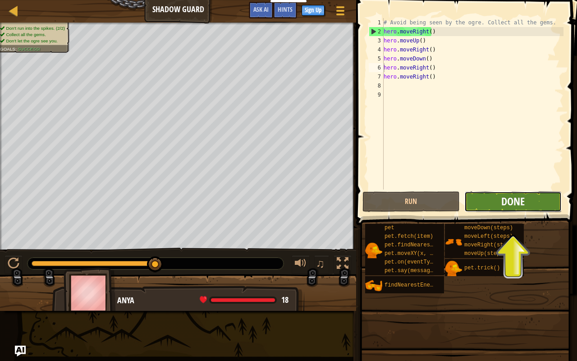
click at [511, 201] on span "Done" at bounding box center [512, 201] width 23 height 14
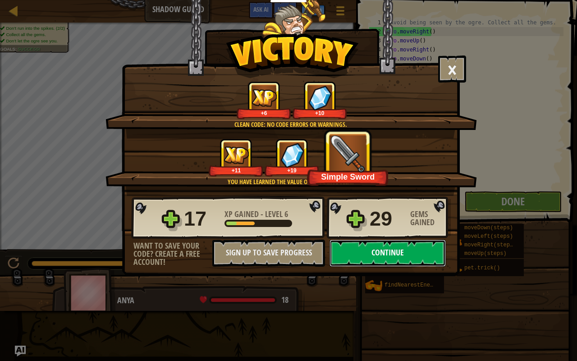
click at [387, 248] on button "Continue" at bounding box center [388, 252] width 116 height 27
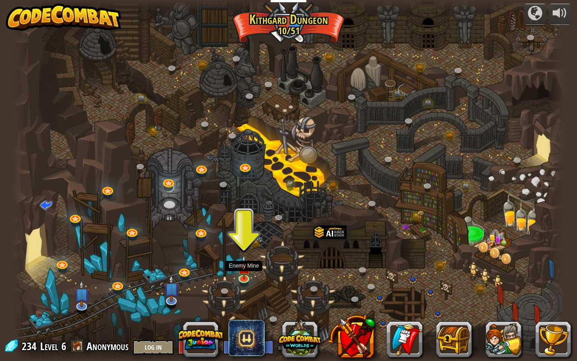
click at [240, 270] on img at bounding box center [244, 267] width 14 height 24
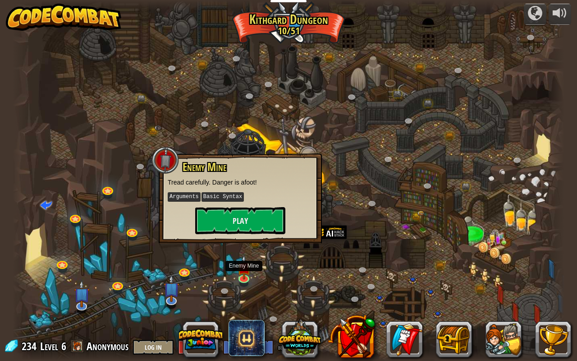
click at [240, 270] on img at bounding box center [244, 267] width 14 height 24
click at [244, 224] on button "Play" at bounding box center [240, 220] width 90 height 27
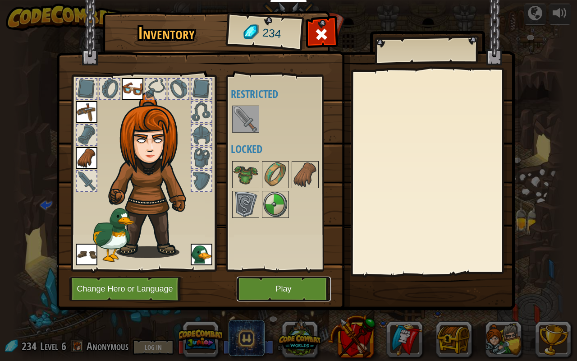
click at [274, 285] on button "Play" at bounding box center [284, 288] width 94 height 25
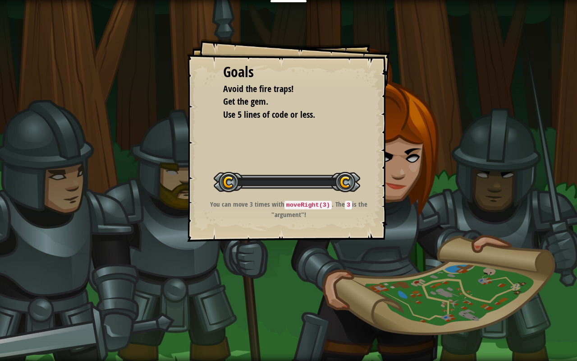
click at [274, 285] on div "Goals Avoid the fire traps! Get the gem. Use 5 lines of code or less. Start Lev…" at bounding box center [288, 180] width 577 height 361
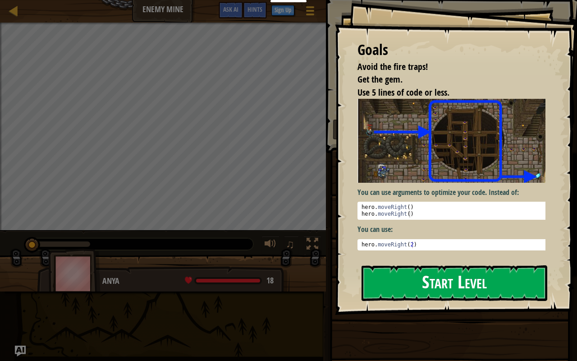
click at [430, 275] on button "Start Level" at bounding box center [455, 283] width 186 height 36
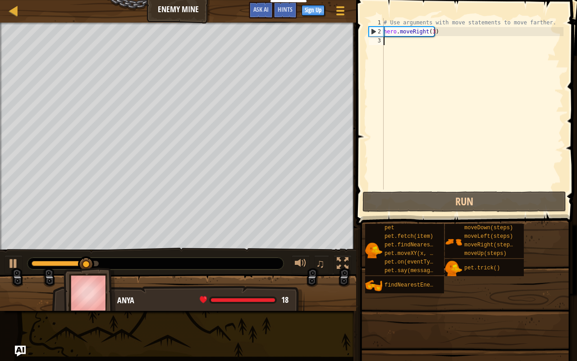
click at [393, 189] on div "# Use arguments with move statements to move farther. hero . moveRight ( 3 )" at bounding box center [473, 112] width 182 height 189
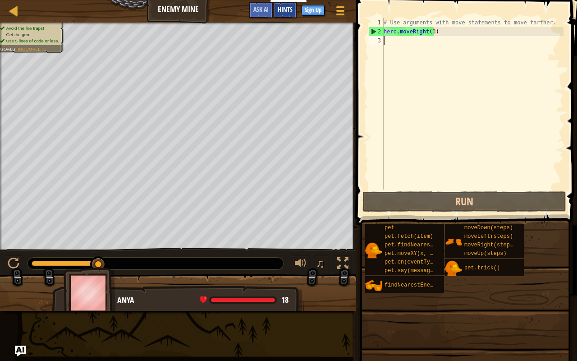
click at [286, 11] on span "Hints" at bounding box center [285, 9] width 15 height 9
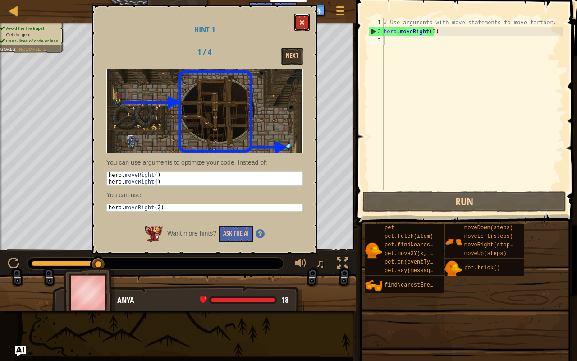
click at [299, 25] on button at bounding box center [301, 22] width 15 height 17
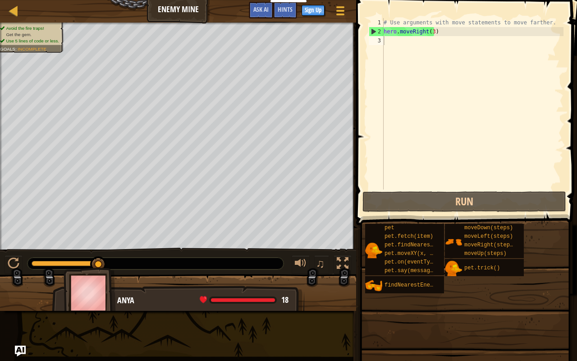
click at [396, 42] on div "# Use arguments with move statements to move farther. hero . moveRight ( 3 )" at bounding box center [473, 112] width 182 height 189
type textarea "h"
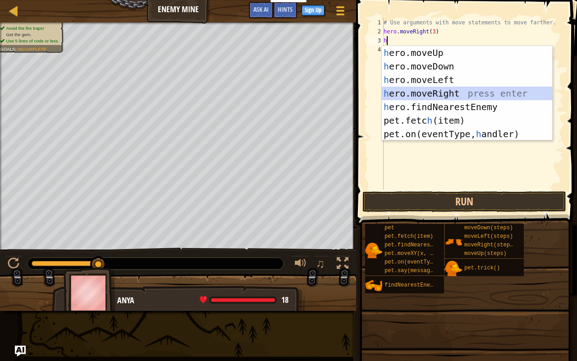
click at [438, 95] on div "h ero.moveUp press enter h ero.moveDown press enter h ero.moveLeft press enter …" at bounding box center [467, 107] width 171 height 122
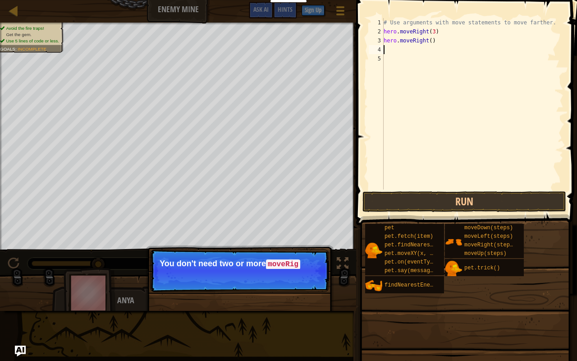
type textarea "h"
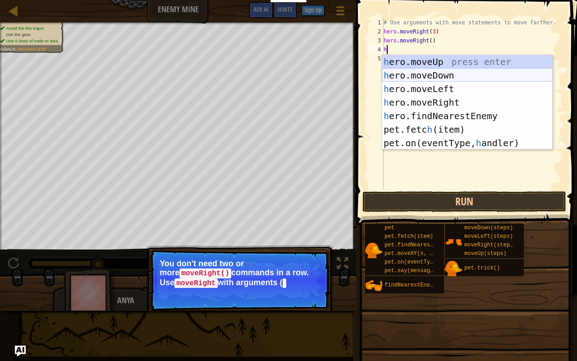
click at [424, 72] on div "h ero.moveUp press enter h ero.moveDown press enter h ero.moveLeft press enter …" at bounding box center [467, 116] width 171 height 122
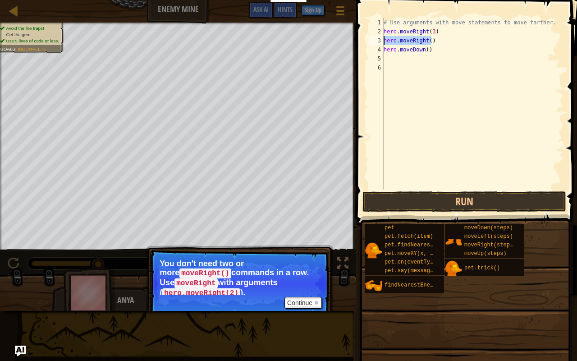
drag, startPoint x: 433, startPoint y: 41, endPoint x: 381, endPoint y: 42, distance: 52.3
click at [381, 42] on div "1 2 3 4 5 6 # Use arguments with move statements to move farther. hero . moveRi…" at bounding box center [465, 103] width 197 height 171
type textarea "hero.moveRight()"
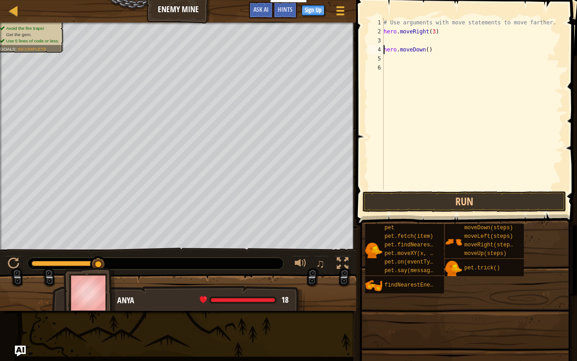
click at [385, 49] on div "# Use arguments with move statements to move farther. hero . moveRight ( 3 ) he…" at bounding box center [473, 112] width 182 height 189
type textarea "hero.moveDown()"
click at [421, 198] on button "Run" at bounding box center [465, 201] width 204 height 21
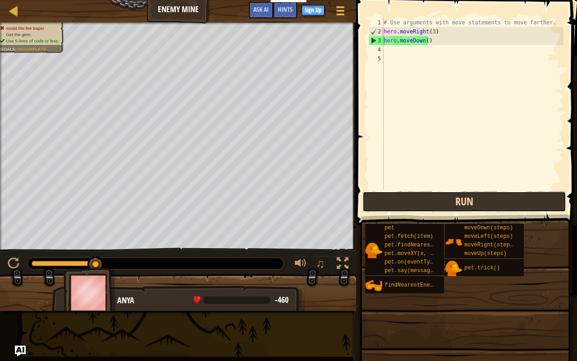
click at [409, 206] on button "Run" at bounding box center [465, 201] width 204 height 21
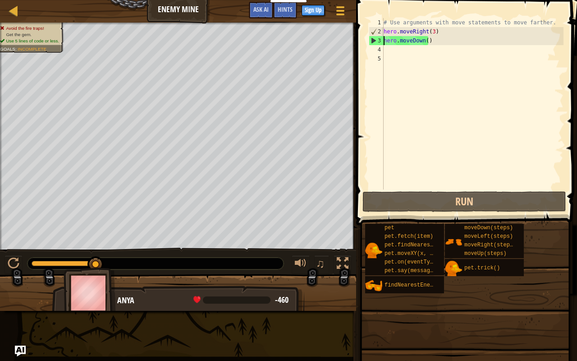
drag, startPoint x: 432, startPoint y: 41, endPoint x: 384, endPoint y: 43, distance: 47.9
click at [384, 43] on div "# Use arguments with move statements to move farther. hero . moveRight ( 3 ) he…" at bounding box center [473, 112] width 182 height 189
type textarea "hero.moveDown()"
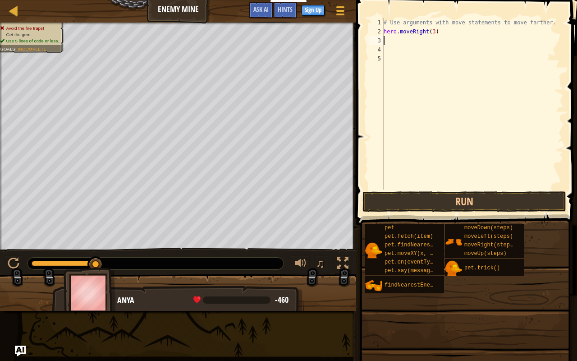
type textarea "h"
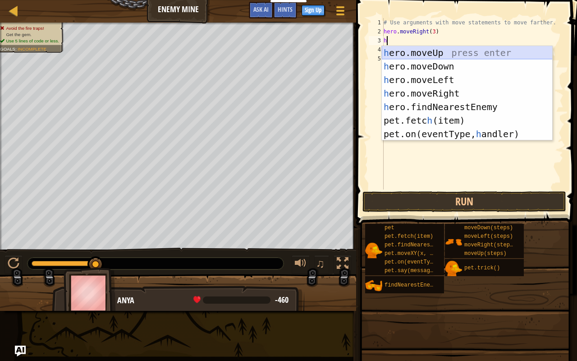
click at [400, 55] on div "h ero.moveUp press enter h ero.moveDown press enter h ero.moveLeft press enter …" at bounding box center [467, 107] width 171 height 122
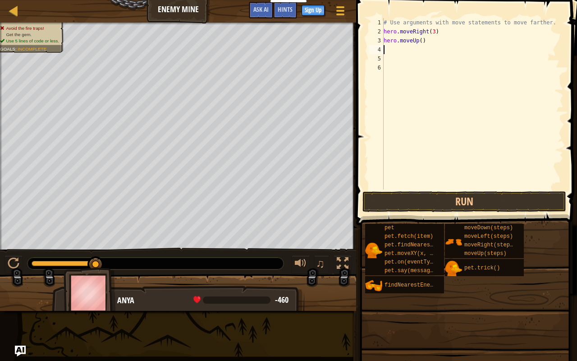
type textarea "h"
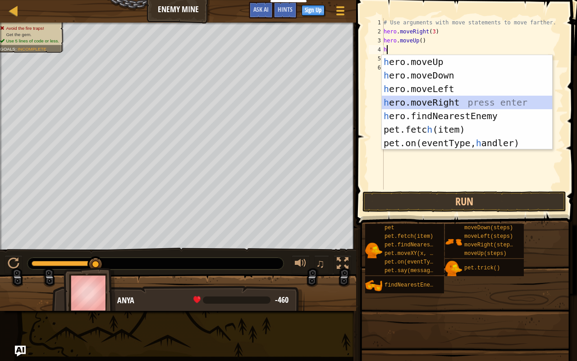
click at [429, 99] on div "h ero.moveUp press enter h ero.moveDown press enter h ero.moveLeft press enter …" at bounding box center [467, 116] width 171 height 122
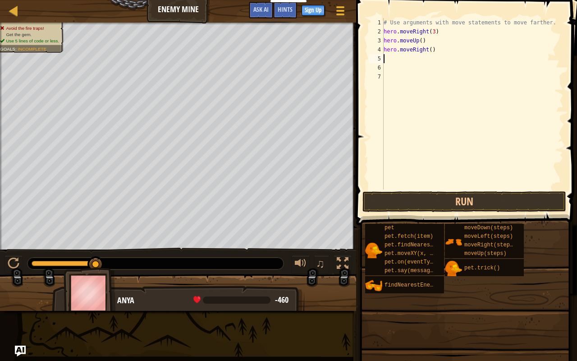
type textarea "h"
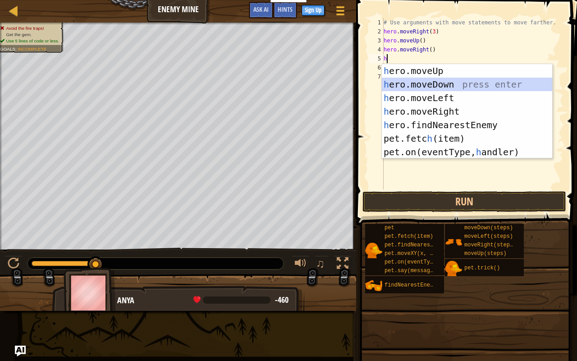
click at [403, 87] on div "h ero.moveUp press enter h ero.moveDown press enter h ero.moveLeft press enter …" at bounding box center [467, 125] width 171 height 122
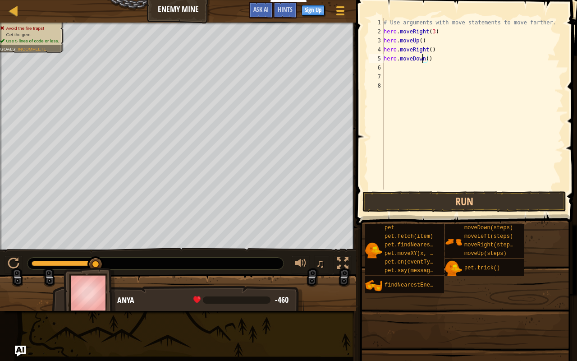
click at [424, 60] on div "# Use arguments with move statements to move farther. hero . moveRight ( 3 ) he…" at bounding box center [473, 112] width 182 height 189
click at [426, 60] on div "# Use arguments with move statements to move farther. hero . moveRight ( 3 ) he…" at bounding box center [473, 112] width 182 height 189
type textarea "hero.moveDown(3)"
click at [391, 71] on div "# Use arguments with move statements to move farther. hero . moveRight ( 3 ) he…" at bounding box center [473, 112] width 182 height 189
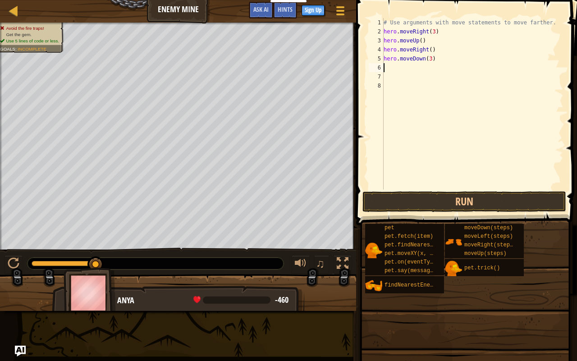
scroll to position [4, 0]
type textarea "h"
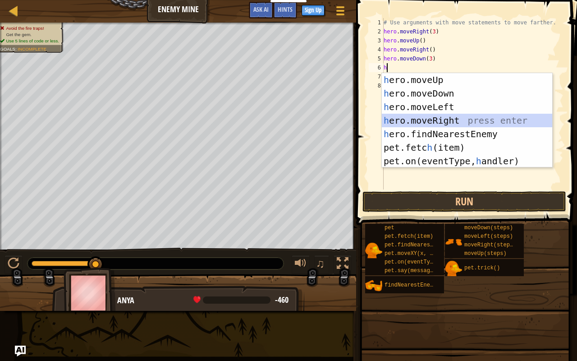
click at [414, 117] on div "h ero.moveUp press enter h ero.moveDown press enter h ero.moveLeft press enter …" at bounding box center [467, 134] width 171 height 122
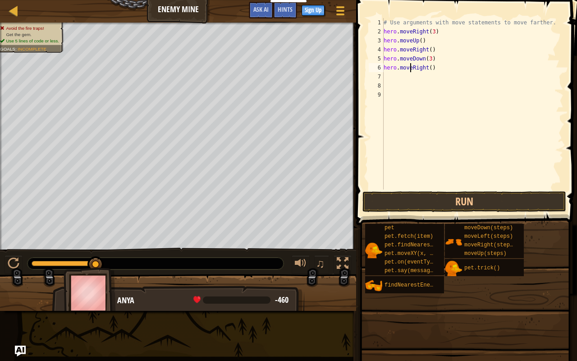
click at [411, 70] on div "# Use arguments with move statements to move farther. hero . moveRight ( 3 ) he…" at bounding box center [473, 112] width 182 height 189
click at [429, 69] on div "# Use arguments with move statements to move farther. hero . moveRight ( 3 ) he…" at bounding box center [473, 112] width 182 height 189
type textarea "hero.moveRight(2)"
click at [472, 201] on button "Run" at bounding box center [465, 201] width 204 height 21
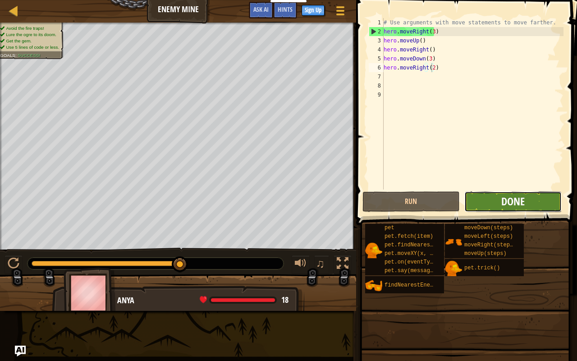
click at [515, 207] on span "Done" at bounding box center [512, 201] width 23 height 14
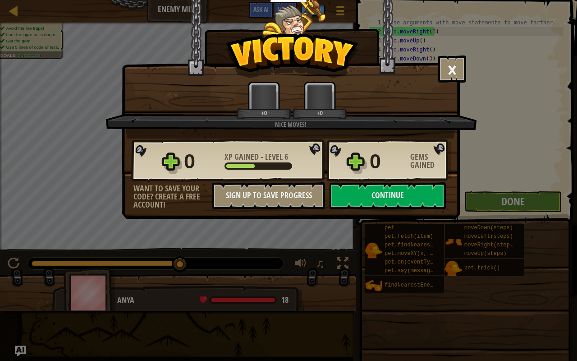
click at [515, 207] on div "× Nice moves! How fun was this level? Nice moves! +0 +0 Reticulating Splines...…" at bounding box center [288, 180] width 577 height 361
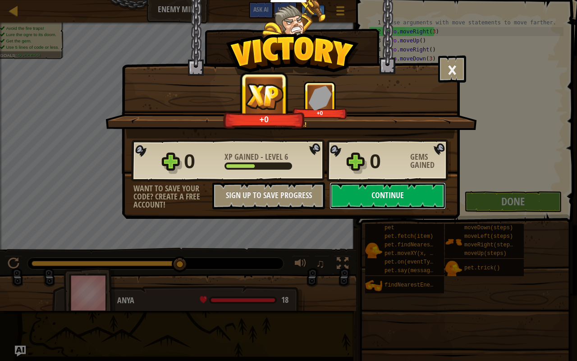
click at [392, 198] on button "Continue" at bounding box center [388, 195] width 116 height 27
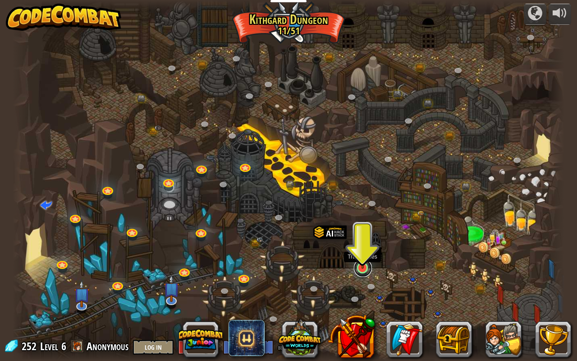
click at [361, 271] on link at bounding box center [363, 268] width 18 height 18
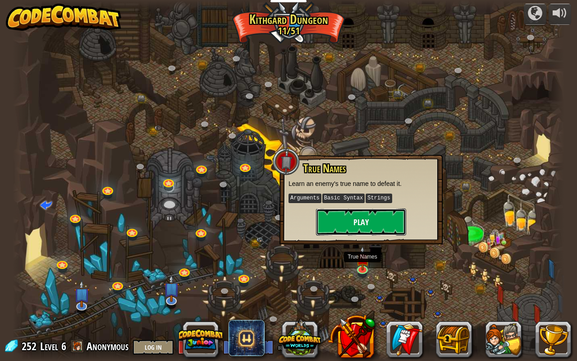
click at [363, 223] on button "Play" at bounding box center [361, 221] width 90 height 27
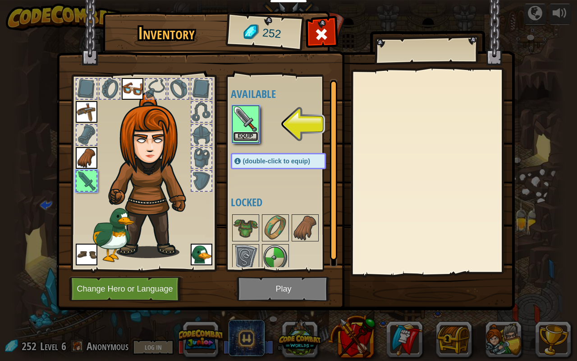
click at [242, 135] on button "Equip" at bounding box center [245, 136] width 25 height 9
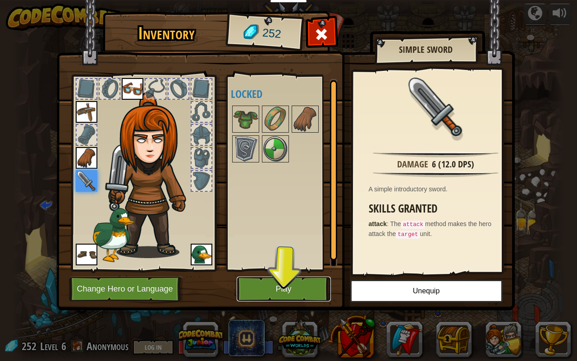
click at [299, 285] on button "Play" at bounding box center [284, 288] width 94 height 25
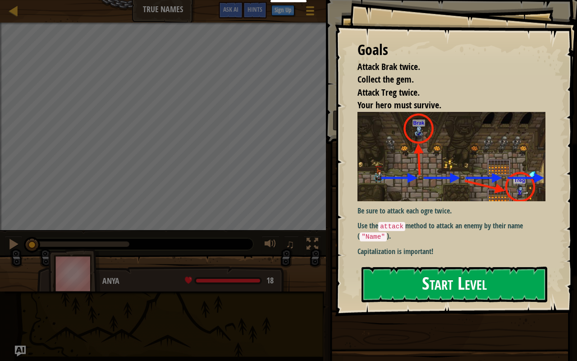
click at [407, 282] on button "Start Level" at bounding box center [455, 285] width 186 height 36
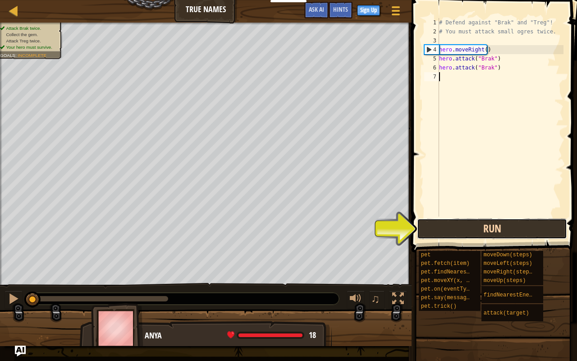
click at [438, 228] on button "Run" at bounding box center [492, 228] width 150 height 21
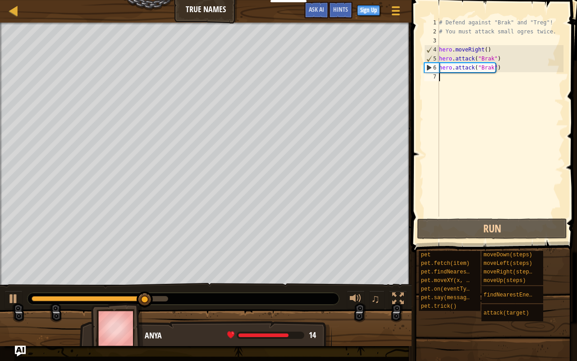
type textarea "h"
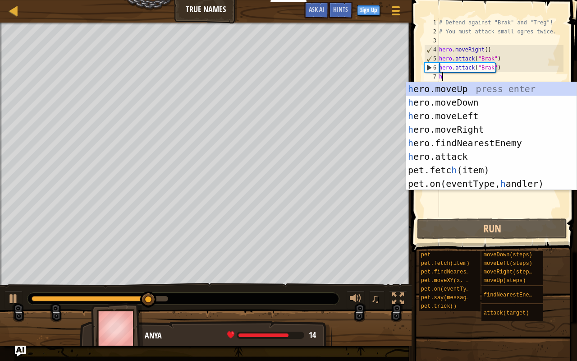
scroll to position [4, 0]
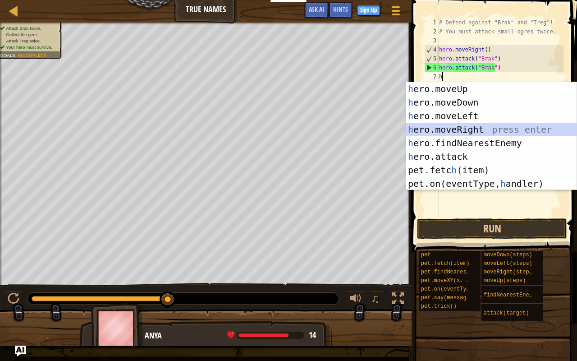
click at [472, 127] on div "h ero.moveUp press enter h ero.moveDown press enter h ero.moveLeft press enter …" at bounding box center [491, 149] width 171 height 135
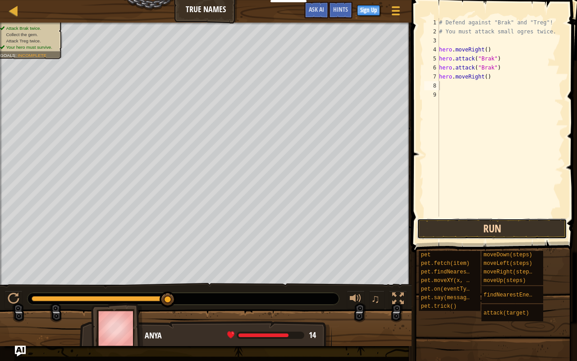
click at [480, 230] on button "Run" at bounding box center [492, 228] width 150 height 21
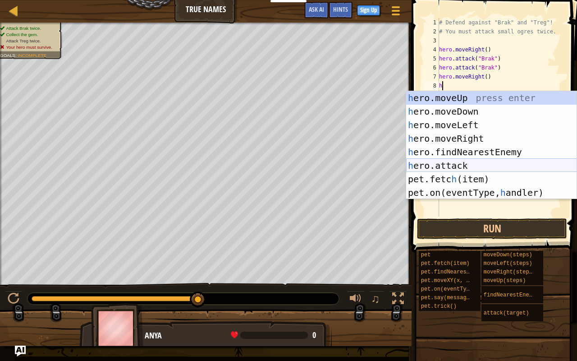
click at [458, 162] on div "h ero.moveUp press enter h ero.moveDown press enter h ero.moveLeft press enter …" at bounding box center [491, 158] width 171 height 135
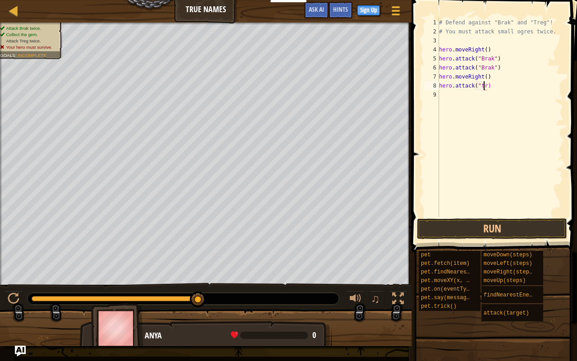
scroll to position [4, 4]
type textarea "hero.attack("treg)"
type textarea "'"
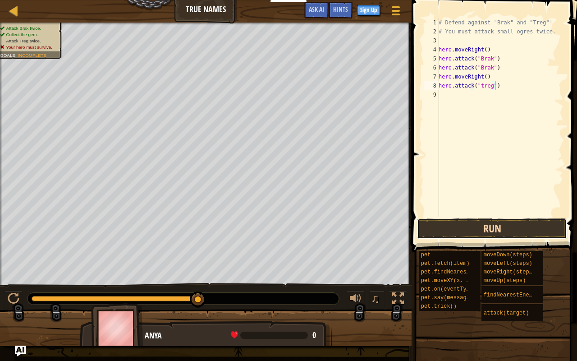
click at [492, 231] on button "Run" at bounding box center [492, 228] width 150 height 21
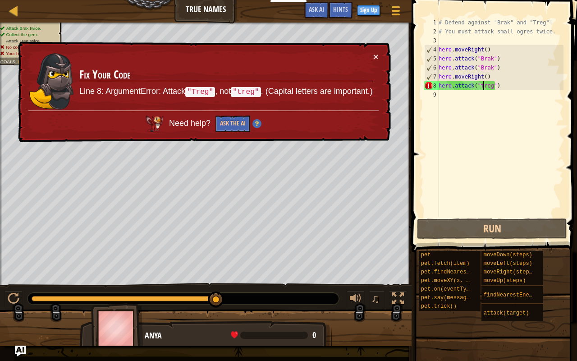
click at [483, 87] on div "# Defend against "Brak" and "Treg"! # You must attack small ogres twice. hero .…" at bounding box center [500, 126] width 127 height 216
click at [479, 88] on div "# Defend against "Brak" and "Treg"! # You must attack small ogres twice. hero .…" at bounding box center [500, 126] width 127 height 216
click at [481, 87] on div "# Defend against "Brak" and "Treg"! # You must attack small ogres twice. hero .…" at bounding box center [500, 126] width 127 height 216
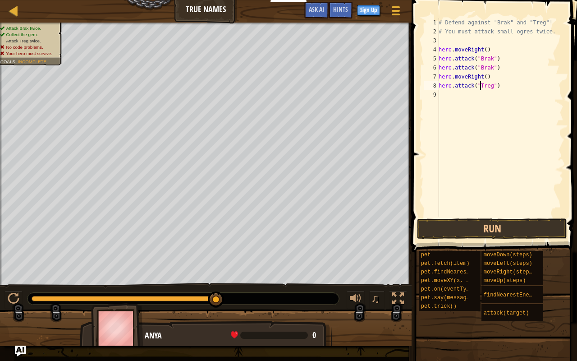
scroll to position [4, 4]
type textarea "hero.attack("Treg")"
click at [490, 225] on button "Run" at bounding box center [492, 228] width 150 height 21
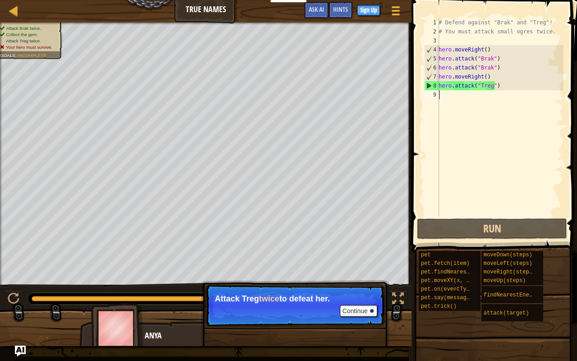
click at [448, 96] on div "# Defend against "Brak" and "Treg"! # You must attack small ogres twice. hero .…" at bounding box center [500, 126] width 127 height 216
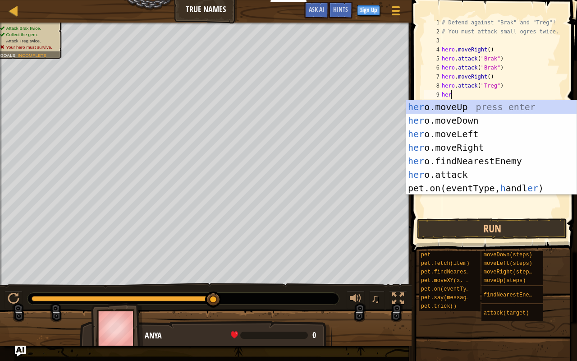
scroll to position [4, 0]
click at [461, 173] on div "her o.moveUp press enter her o.moveDown press enter her o.moveLeft press enter …" at bounding box center [491, 161] width 171 height 122
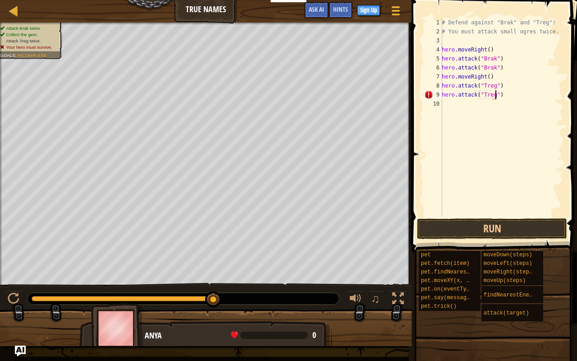
scroll to position [4, 4]
type textarea "hero.attack("Treg")"
click at [456, 226] on button "Run" at bounding box center [492, 228] width 150 height 21
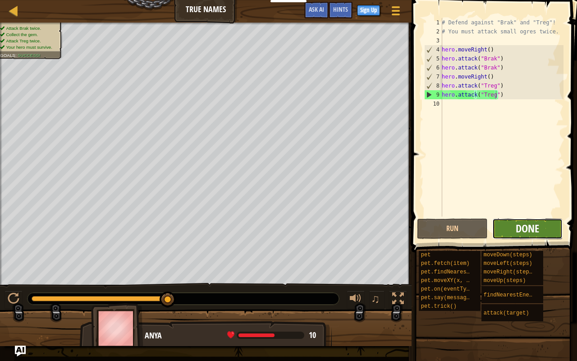
click at [523, 228] on span "Done" at bounding box center [527, 228] width 23 height 14
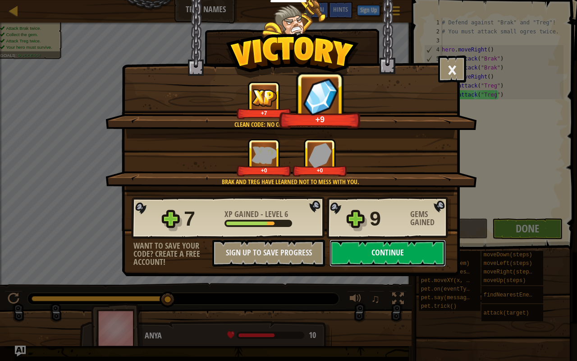
click at [372, 254] on button "Continue" at bounding box center [388, 252] width 116 height 27
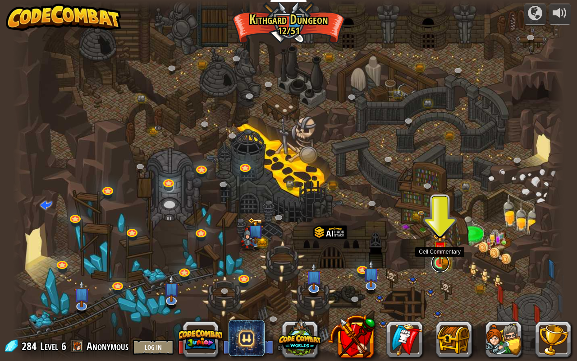
click at [440, 265] on link at bounding box center [441, 263] width 18 height 18
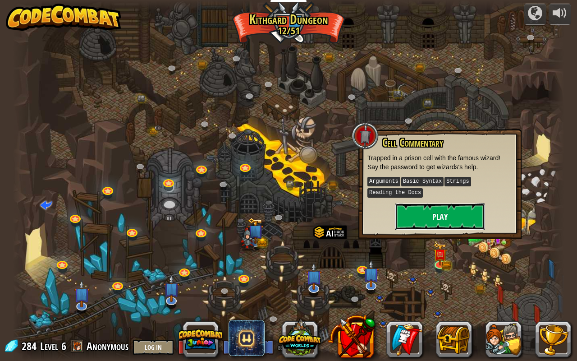
click at [441, 213] on button "Play" at bounding box center [440, 216] width 90 height 27
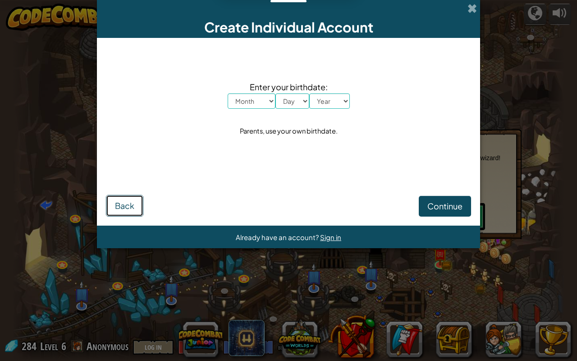
click at [123, 208] on span "Back" at bounding box center [124, 205] width 19 height 10
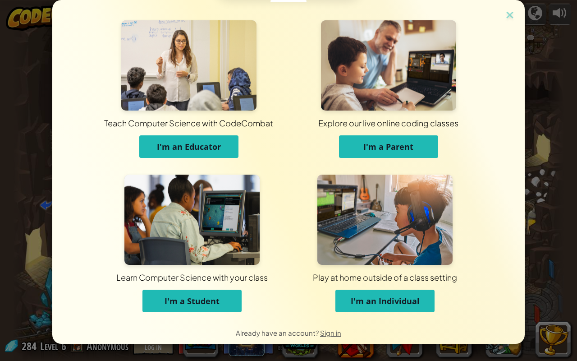
click at [203, 299] on span "I'm a Student" at bounding box center [192, 300] width 55 height 11
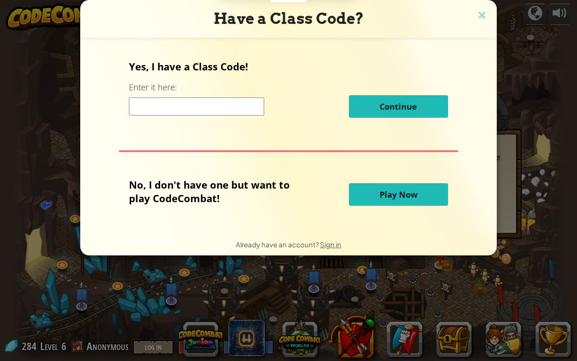
click at [356, 195] on button "Play Now" at bounding box center [398, 194] width 99 height 23
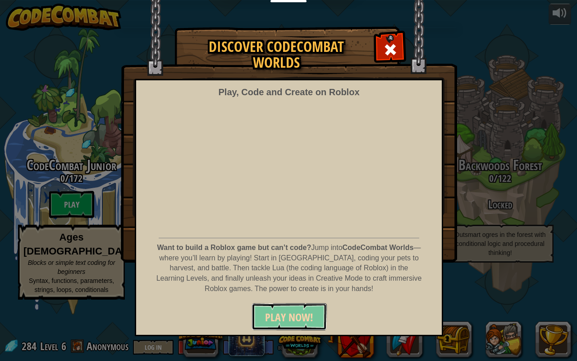
click at [301, 315] on span "PLAY NOW!" at bounding box center [289, 317] width 48 height 14
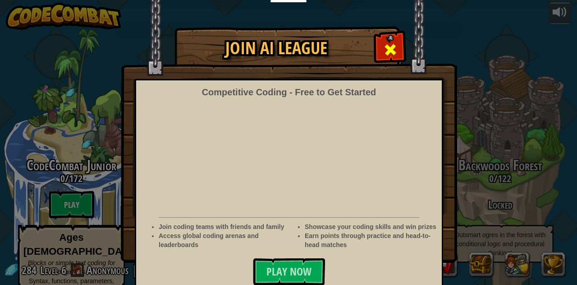
click at [383, 50] on span at bounding box center [390, 49] width 14 height 14
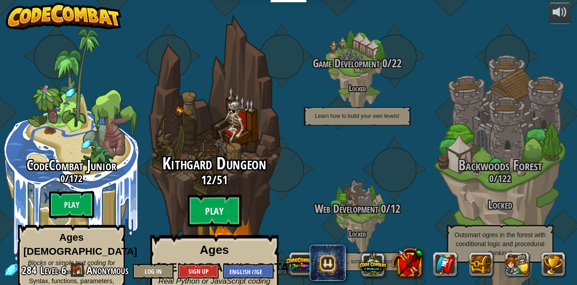
click at [223, 194] on btn "Play" at bounding box center [215, 210] width 54 height 32
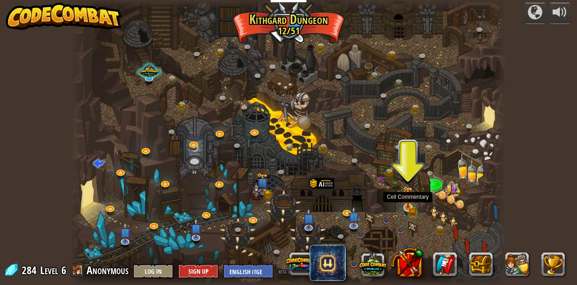
click at [410, 204] on img at bounding box center [408, 197] width 10 height 23
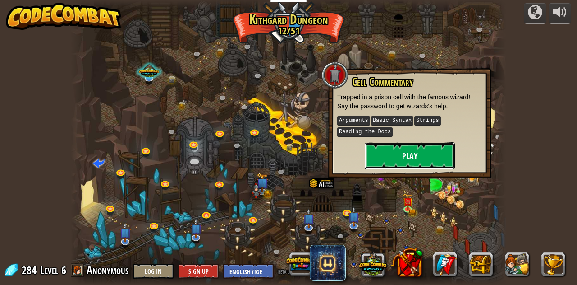
click at [418, 163] on button "Play" at bounding box center [410, 155] width 90 height 27
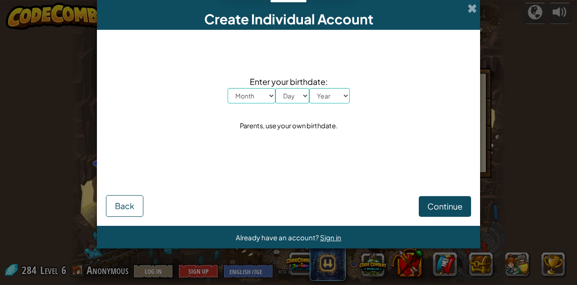
click at [245, 95] on select "Month January February March April May June July August September October Novem…" at bounding box center [252, 95] width 48 height 15
select select "2"
click at [228, 88] on select "Month January February March April May June July August September October Novem…" at bounding box center [252, 95] width 48 height 15
click at [299, 94] on select "Day 1 2 3 4 5 6 7 8 9 10 11 12 13 14 15 16 17 18 19 20 21 22 23 24 25 26 27 28 …" at bounding box center [293, 95] width 34 height 15
select select "14"
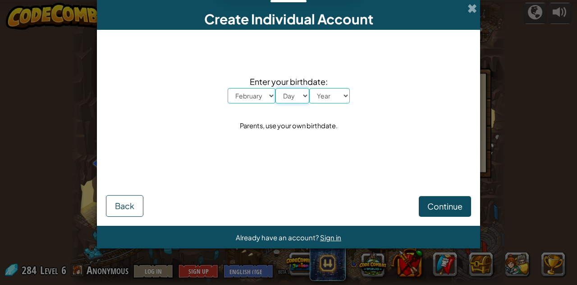
click at [276, 88] on select "Day 1 2 3 4 5 6 7 8 9 10 11 12 13 14 15 16 17 18 19 20 21 22 23 24 25 26 27 28 …" at bounding box center [293, 95] width 34 height 15
drag, startPoint x: 327, startPoint y: 92, endPoint x: 319, endPoint y: 93, distance: 8.1
click at [319, 93] on select "Year 2025 2024 2023 2022 2021 2020 2019 2018 2017 2016 2015 2014 2013 2012 2011…" at bounding box center [329, 95] width 41 height 15
click at [309, 88] on select "Year 2025 2024 2023 2022 2021 2020 2019 2018 2017 2016 2015 2014 2013 2012 2011…" at bounding box center [329, 95] width 41 height 15
click at [320, 94] on select "Year 2025 2024 2023 2022 2021 2020 2019 2018 2017 2016 2015 2014 2013 2012 2011…" at bounding box center [329, 95] width 41 height 15
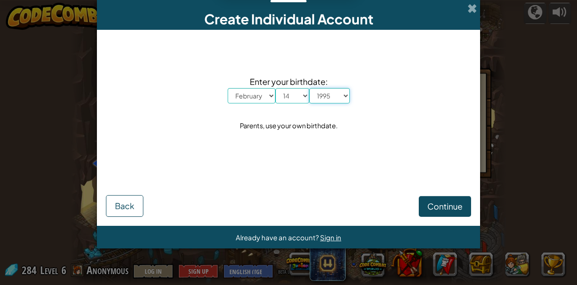
select select "2005"
click at [309, 88] on select "Year 2025 2024 2023 2022 2021 2020 2019 2018 2017 2016 2015 2014 2013 2012 2011…" at bounding box center [329, 95] width 41 height 15
click at [445, 202] on span "Continue" at bounding box center [444, 206] width 35 height 10
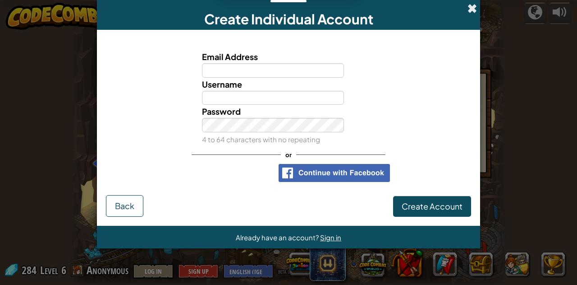
click at [472, 10] on span at bounding box center [472, 8] width 9 height 9
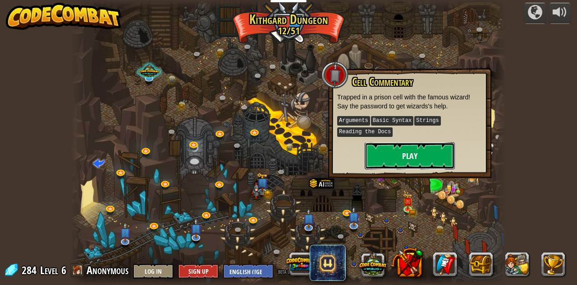
click at [416, 151] on button "Play" at bounding box center [410, 155] width 90 height 27
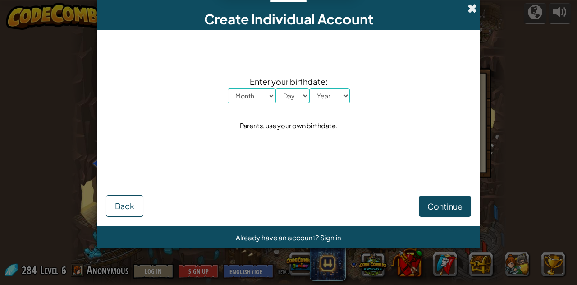
click at [474, 9] on span at bounding box center [472, 8] width 9 height 9
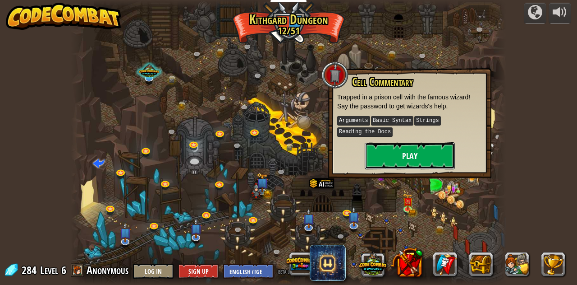
click at [409, 155] on button "Play" at bounding box center [410, 155] width 90 height 27
